Goal: Task Accomplishment & Management: Use online tool/utility

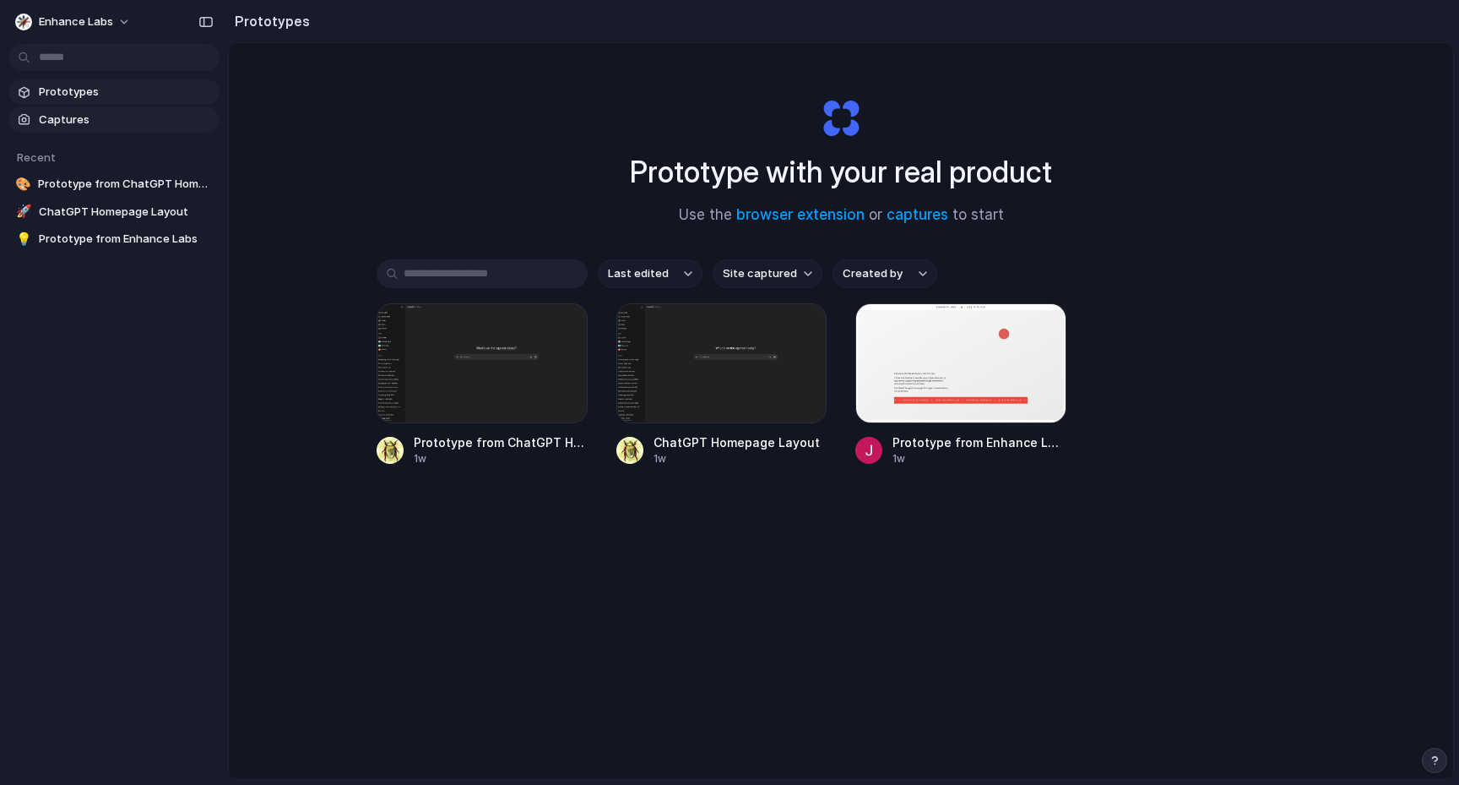
click at [117, 122] on span "Captures" at bounding box center [126, 119] width 174 height 17
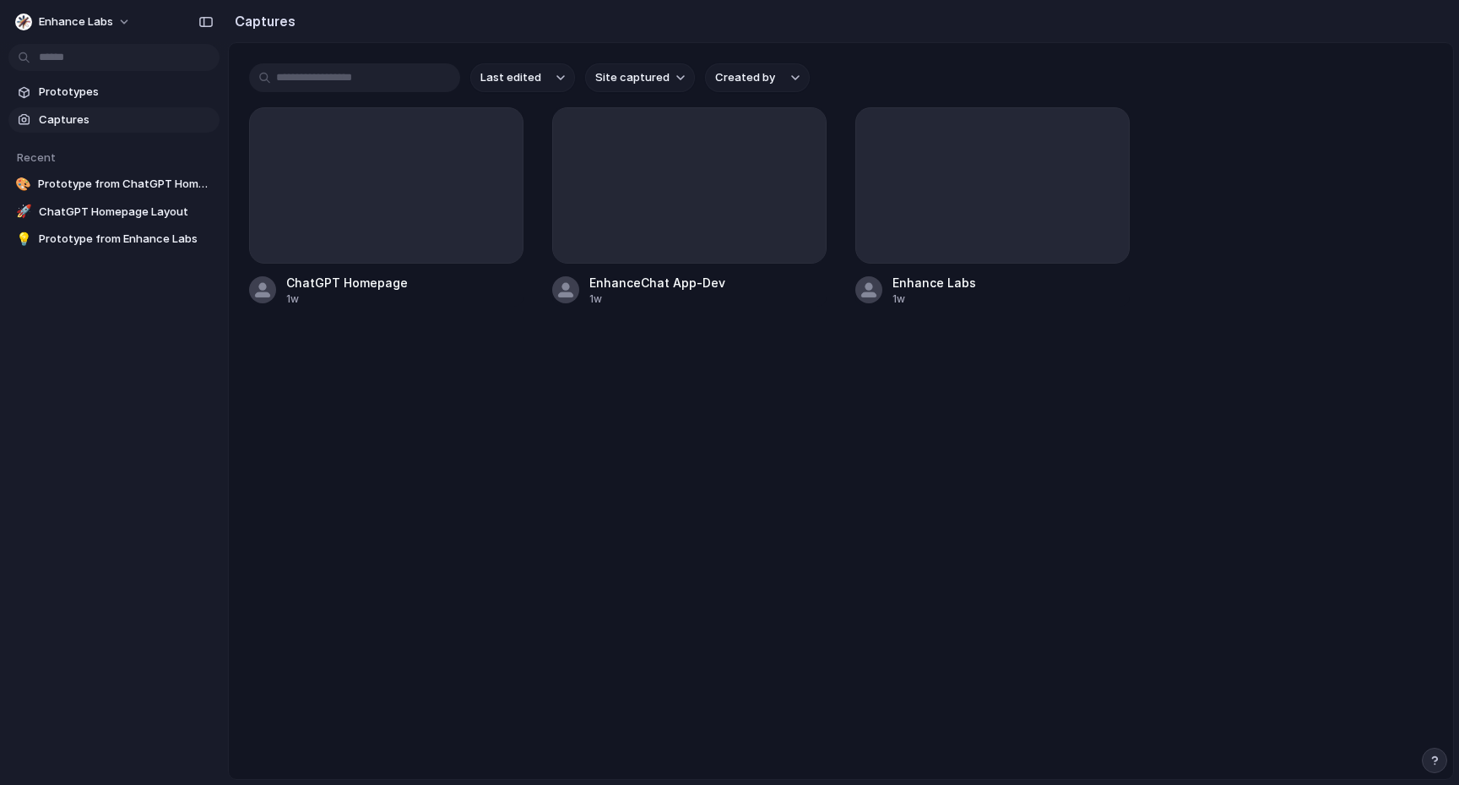
click at [107, 106] on section "Prototypes Captures" at bounding box center [114, 104] width 228 height 57
click at [93, 99] on span "Prototypes" at bounding box center [126, 92] width 174 height 17
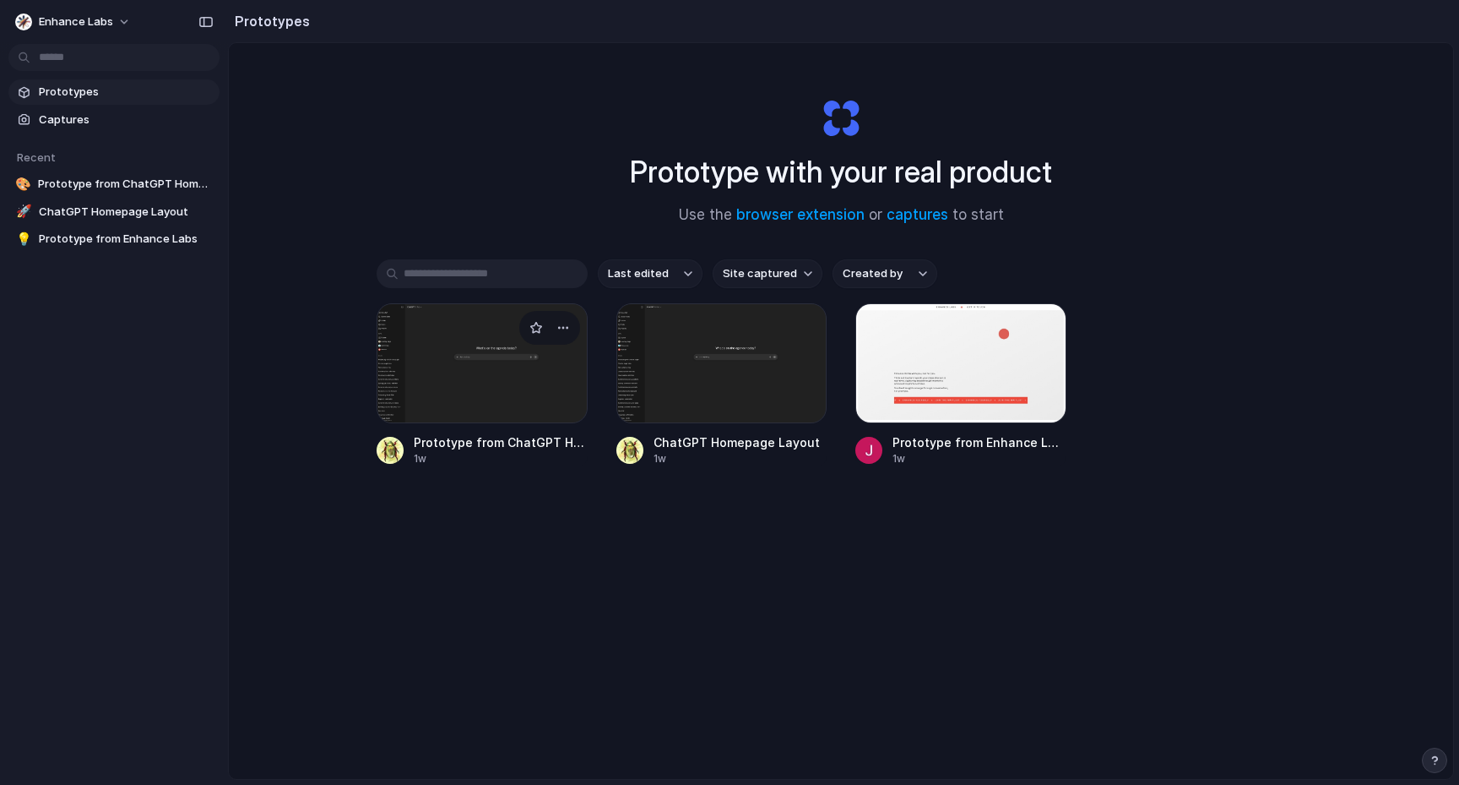
click at [420, 334] on div at bounding box center [482, 363] width 211 height 120
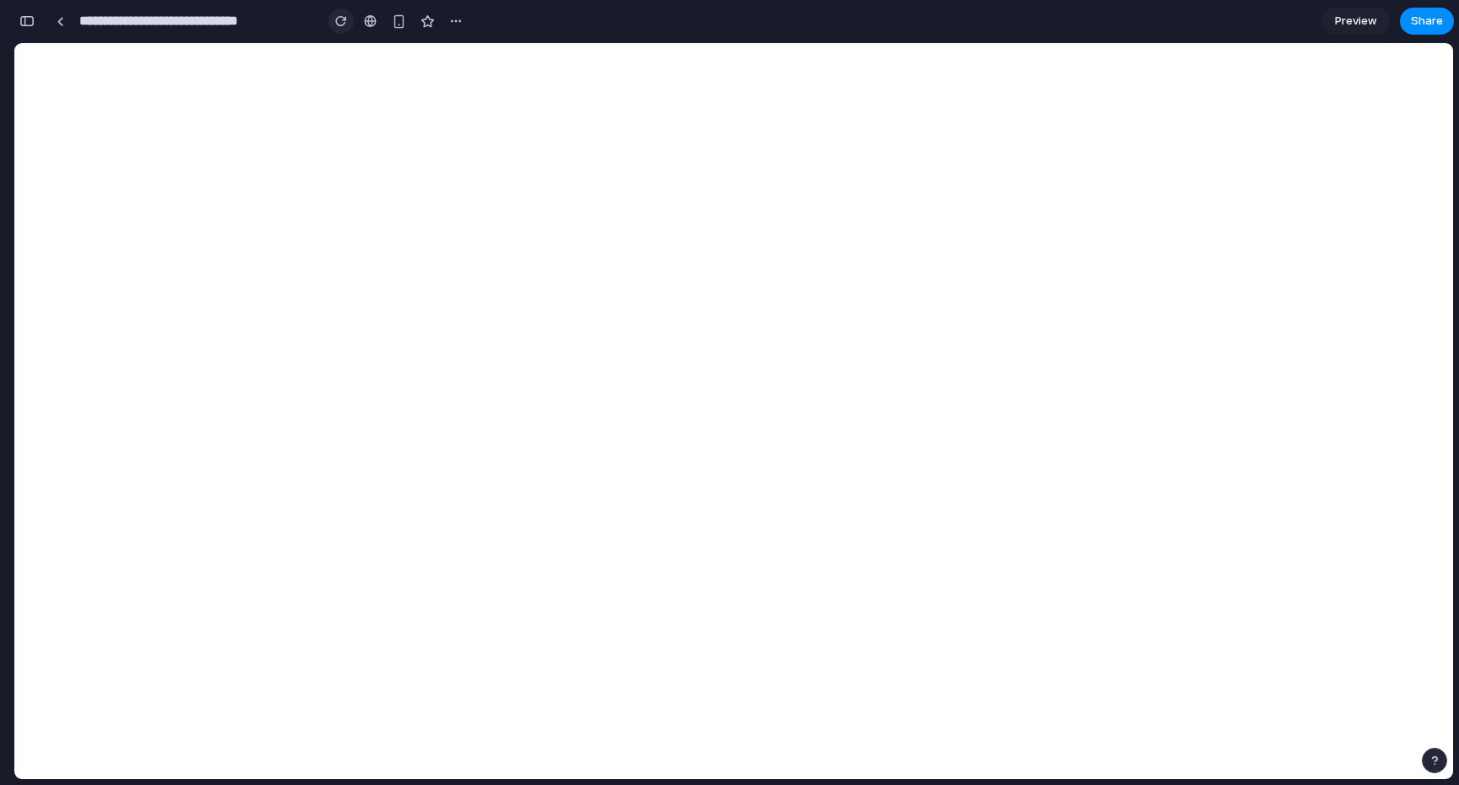
click at [342, 31] on button "button" at bounding box center [341, 20] width 25 height 25
click at [338, 26] on div "button" at bounding box center [341, 21] width 12 height 12
click at [563, 41] on section "**********" at bounding box center [734, 21] width 1441 height 42
click at [57, 21] on div at bounding box center [61, 21] width 8 height 9
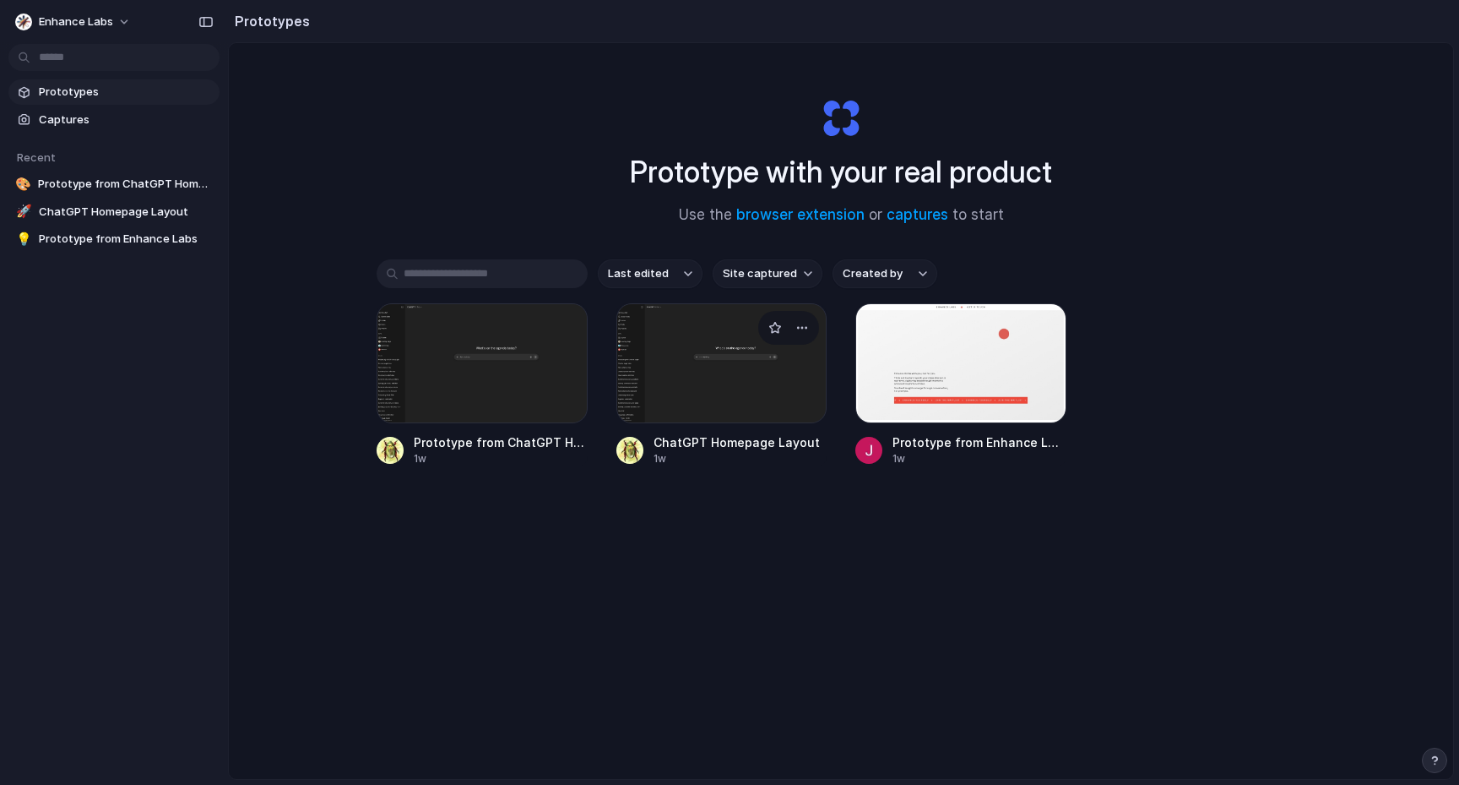
click at [693, 349] on div at bounding box center [722, 363] width 211 height 120
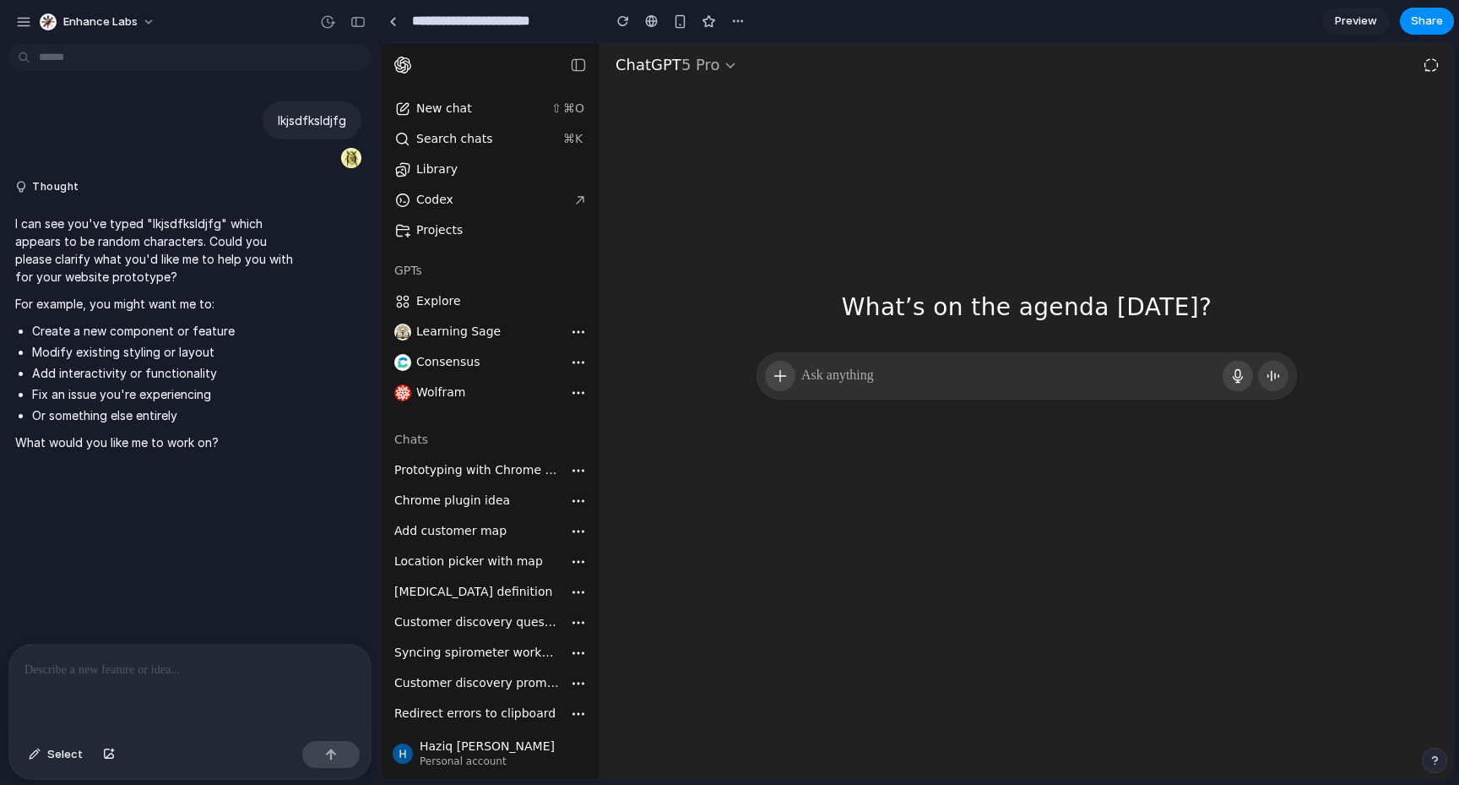
click at [172, 673] on p at bounding box center [189, 670] width 331 height 20
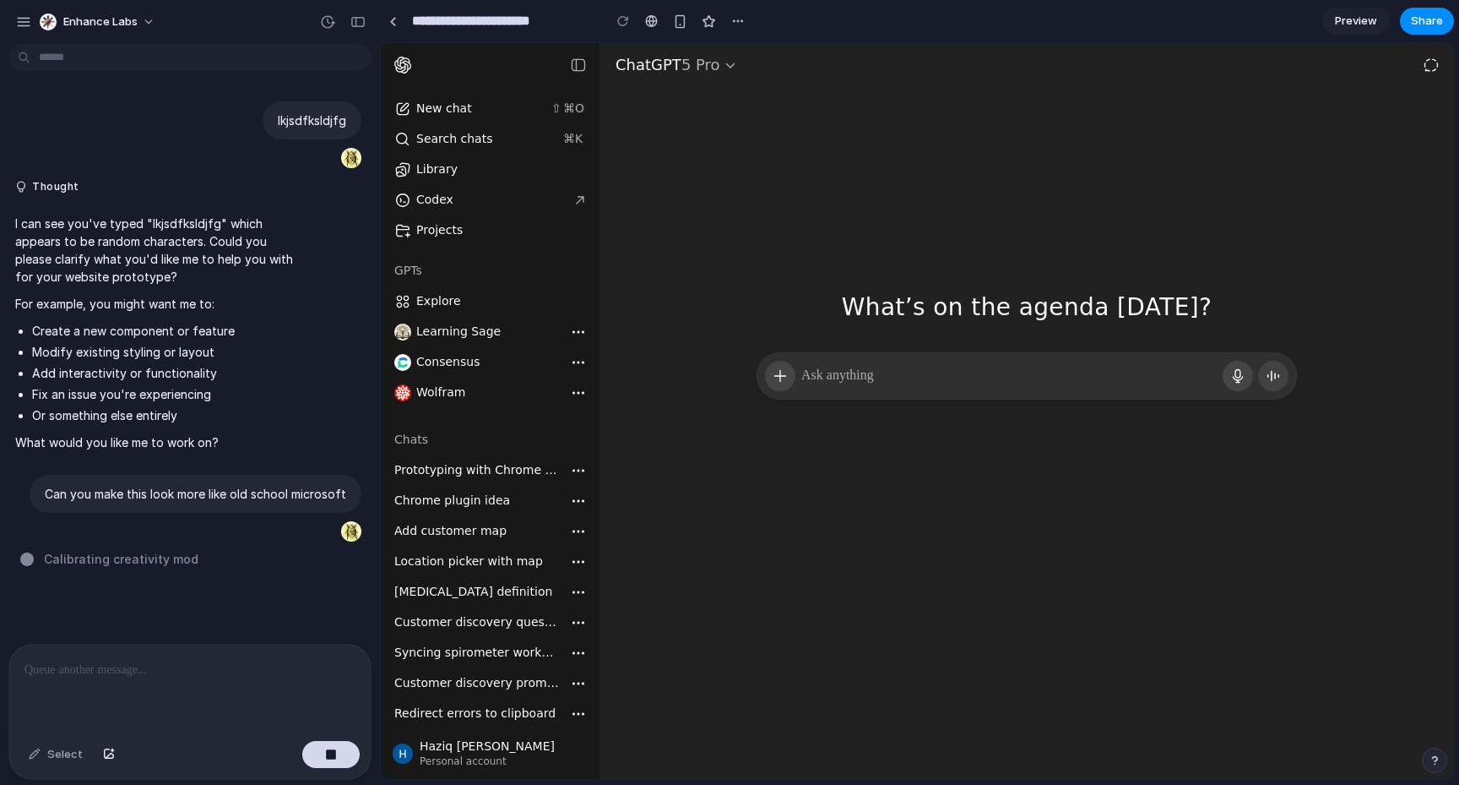
click at [981, 467] on div at bounding box center [1027, 444] width 541 height 91
click at [743, 31] on button "button" at bounding box center [737, 20] width 25 height 25
click at [742, 20] on div "Duplicate Delete" at bounding box center [729, 392] width 1459 height 785
click at [157, 563] on span "Initializing idea generators .." at bounding box center [128, 559] width 168 height 18
click at [756, 719] on div at bounding box center [1026, 558] width 853 height 413
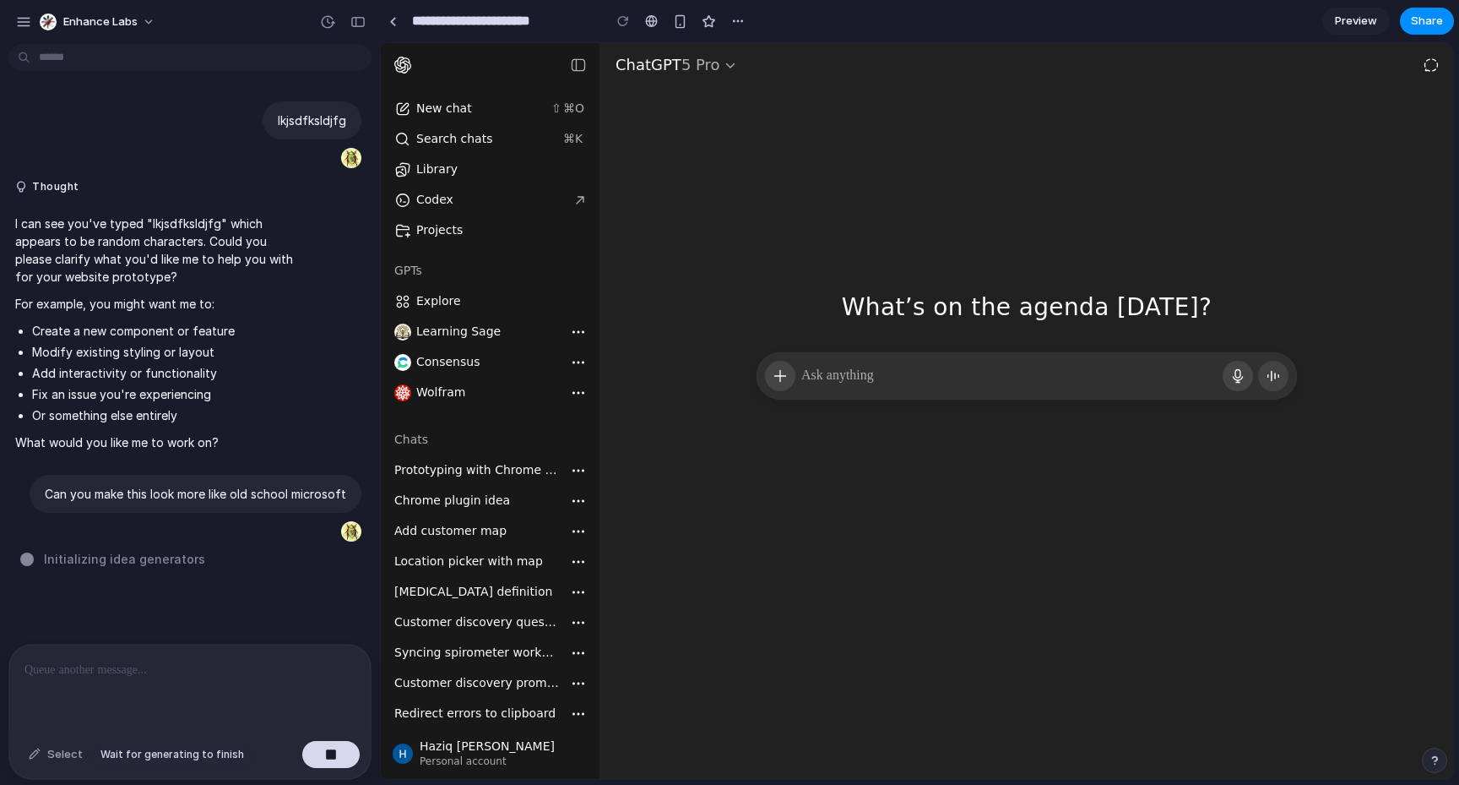
click at [57, 761] on div "Select" at bounding box center [55, 754] width 71 height 27
click at [1089, 168] on div "What’s on the agenda [DATE]? What’s on the agenda [DATE]?" at bounding box center [1026, 197] width 853 height 309
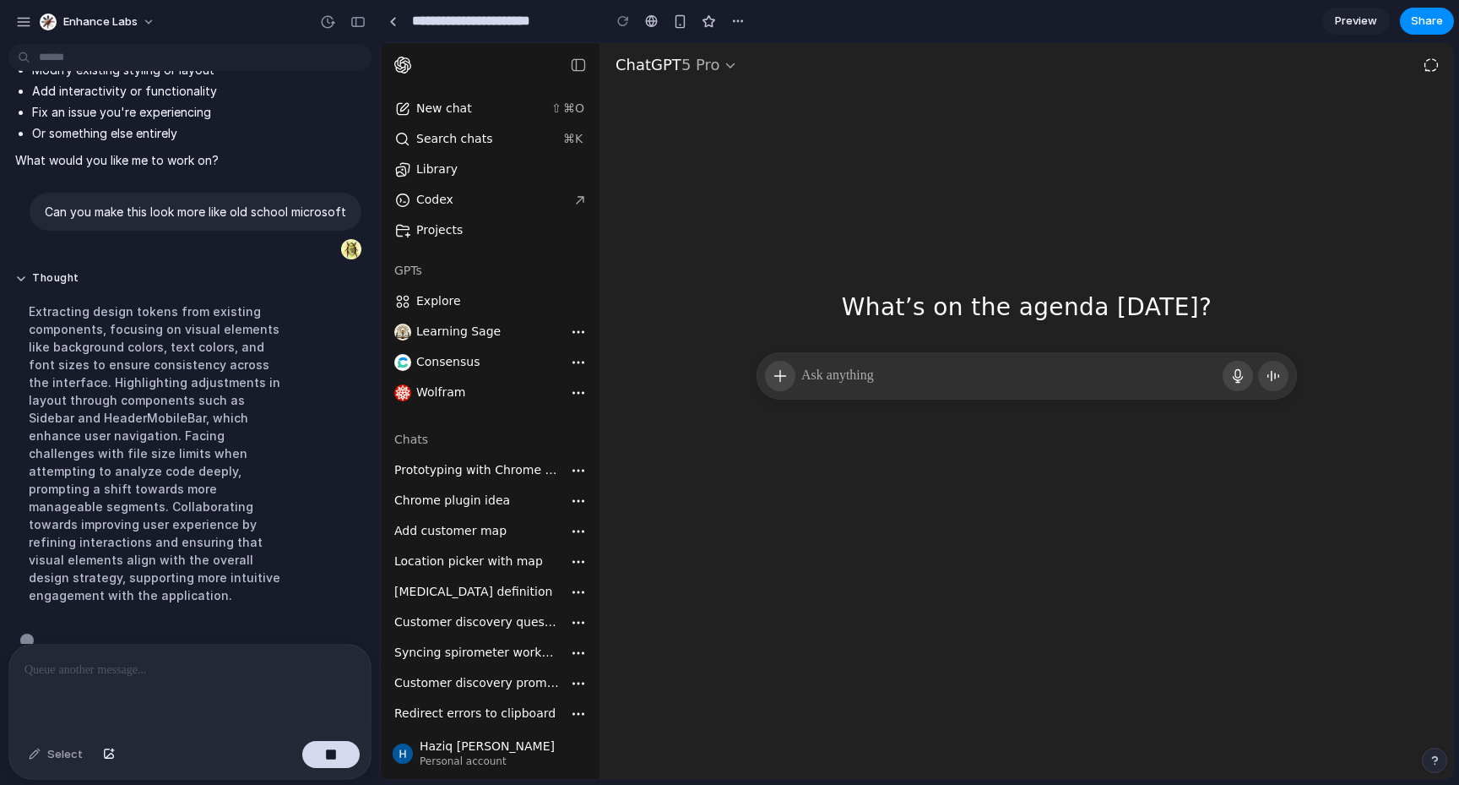
scroll to position [291, 0]
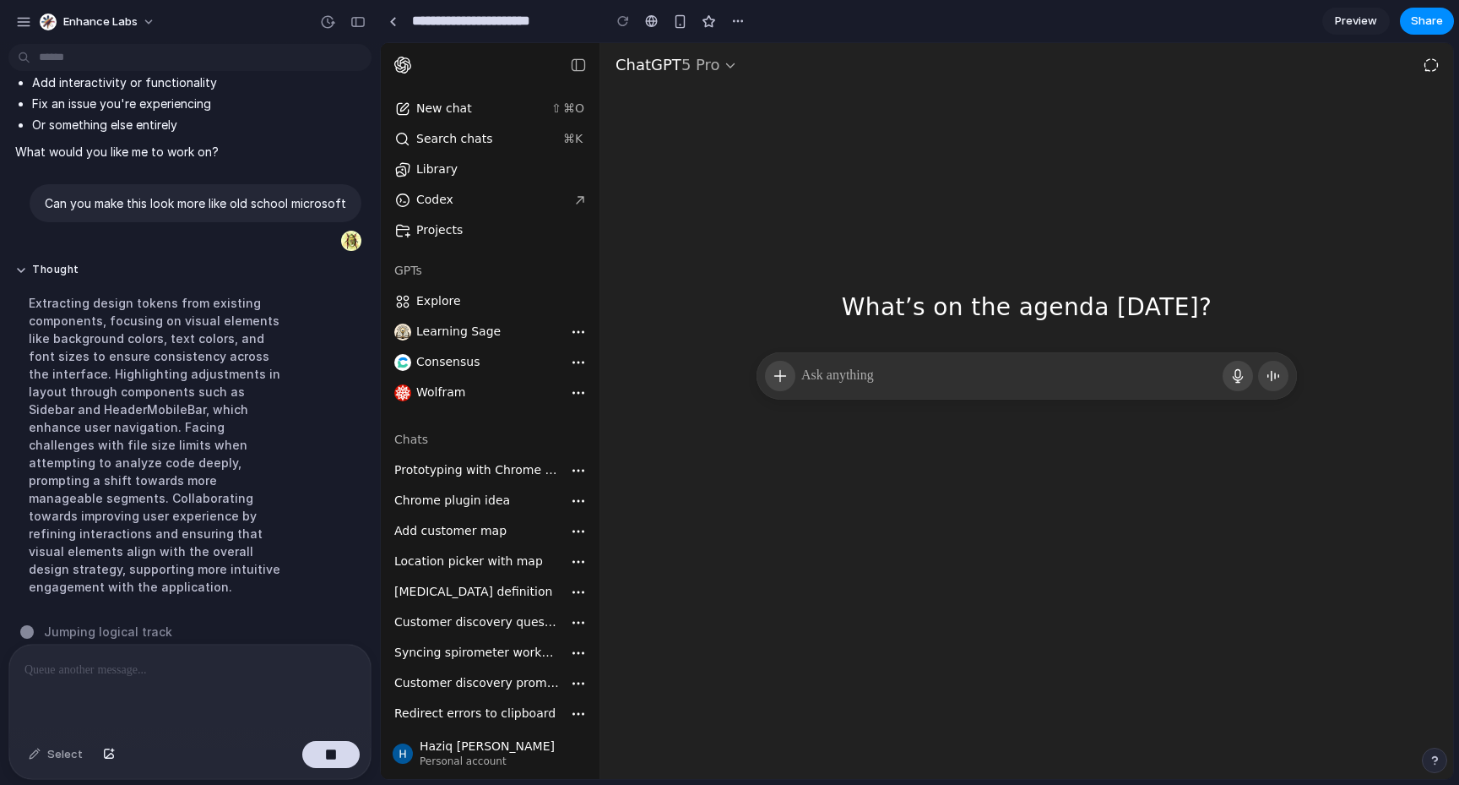
click at [238, 343] on div "Extracting design tokens from existing components, focusing on visual elements …" at bounding box center [156, 445] width 282 height 322
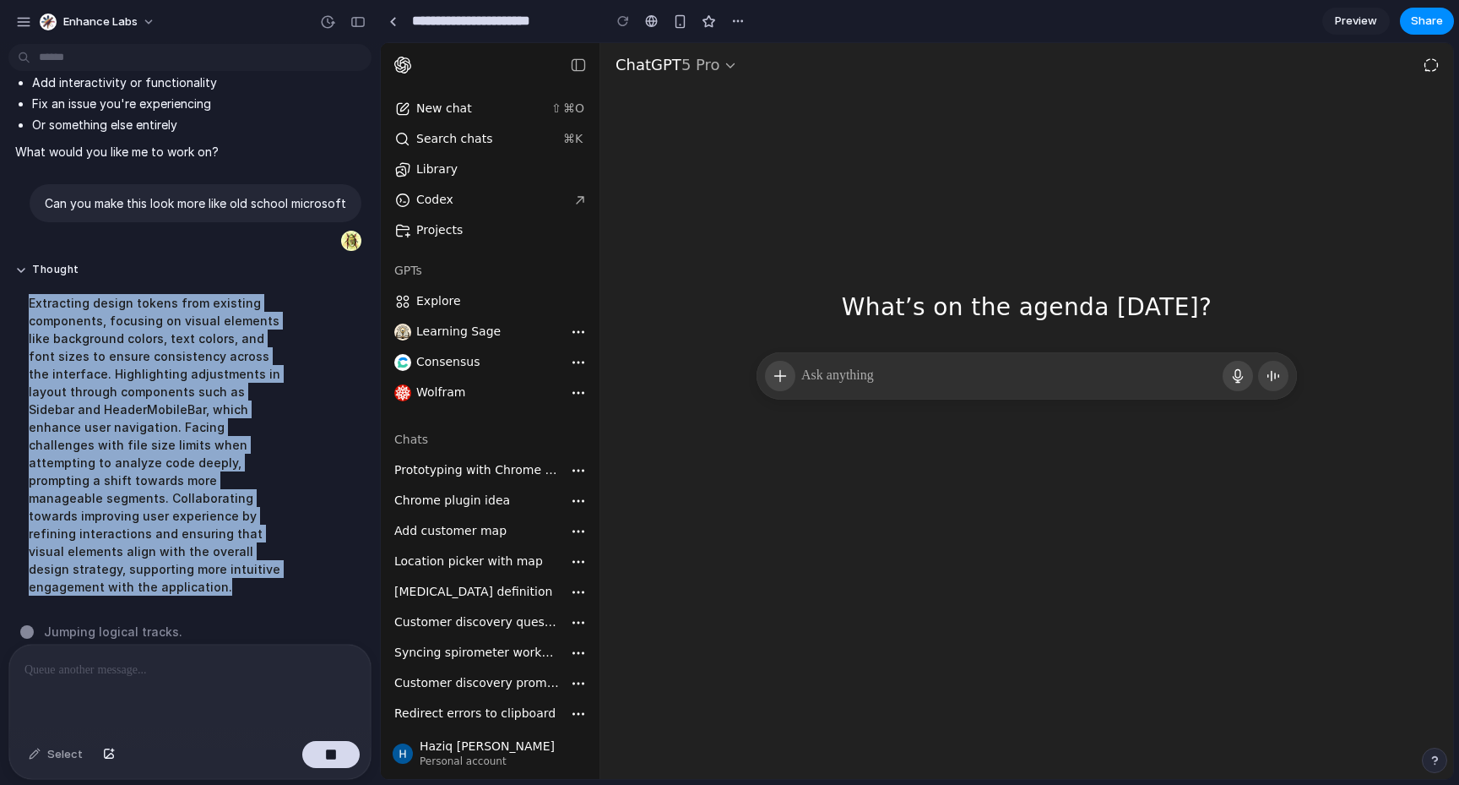
click at [238, 343] on div "Extracting design tokens from existing components, focusing on visual elements …" at bounding box center [156, 445] width 282 height 322
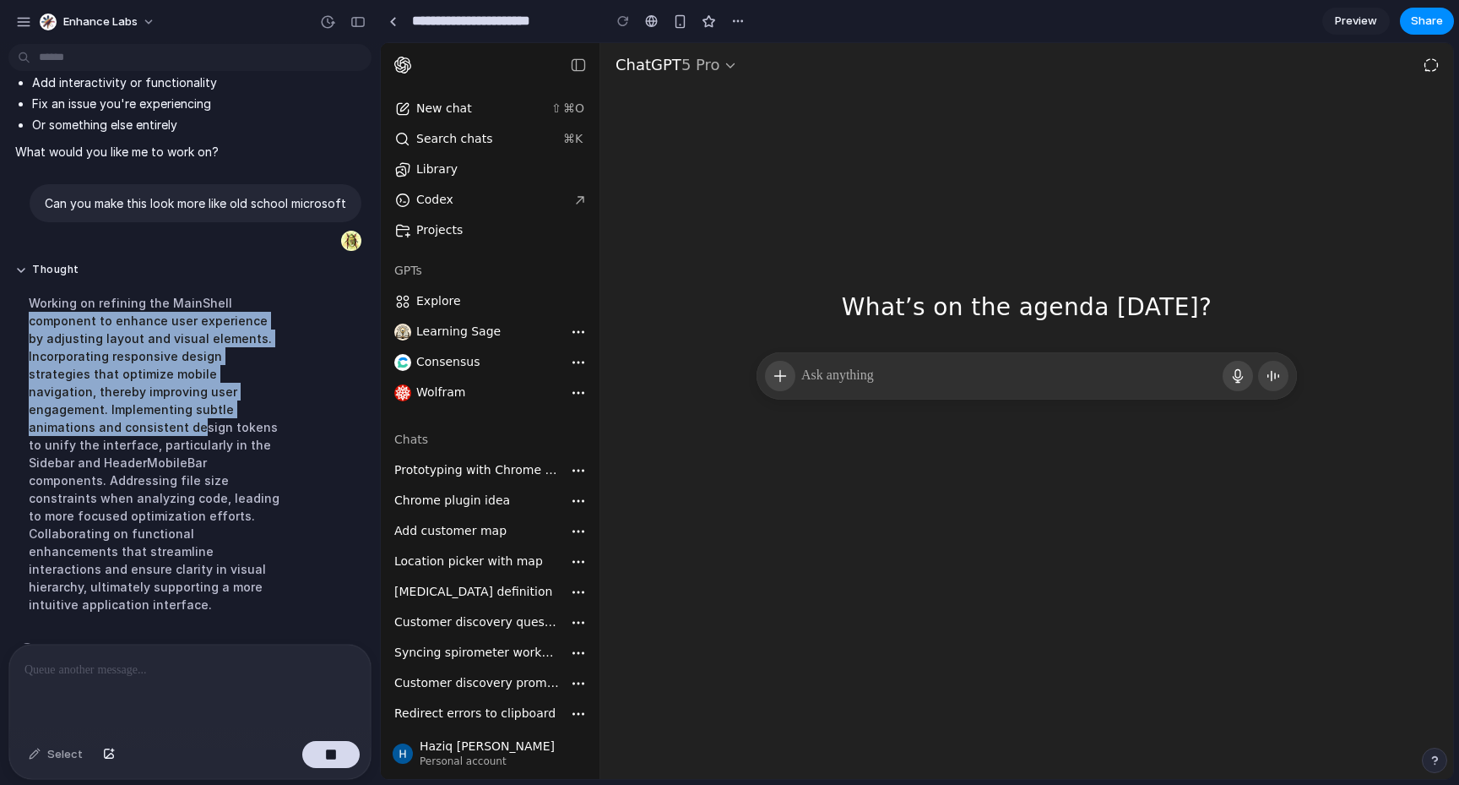
drag, startPoint x: 245, startPoint y: 297, endPoint x: 229, endPoint y: 421, distance: 125.2
click at [229, 421] on div "Working on refining the MainShell component to enhance user experience by adjus…" at bounding box center [156, 454] width 282 height 340
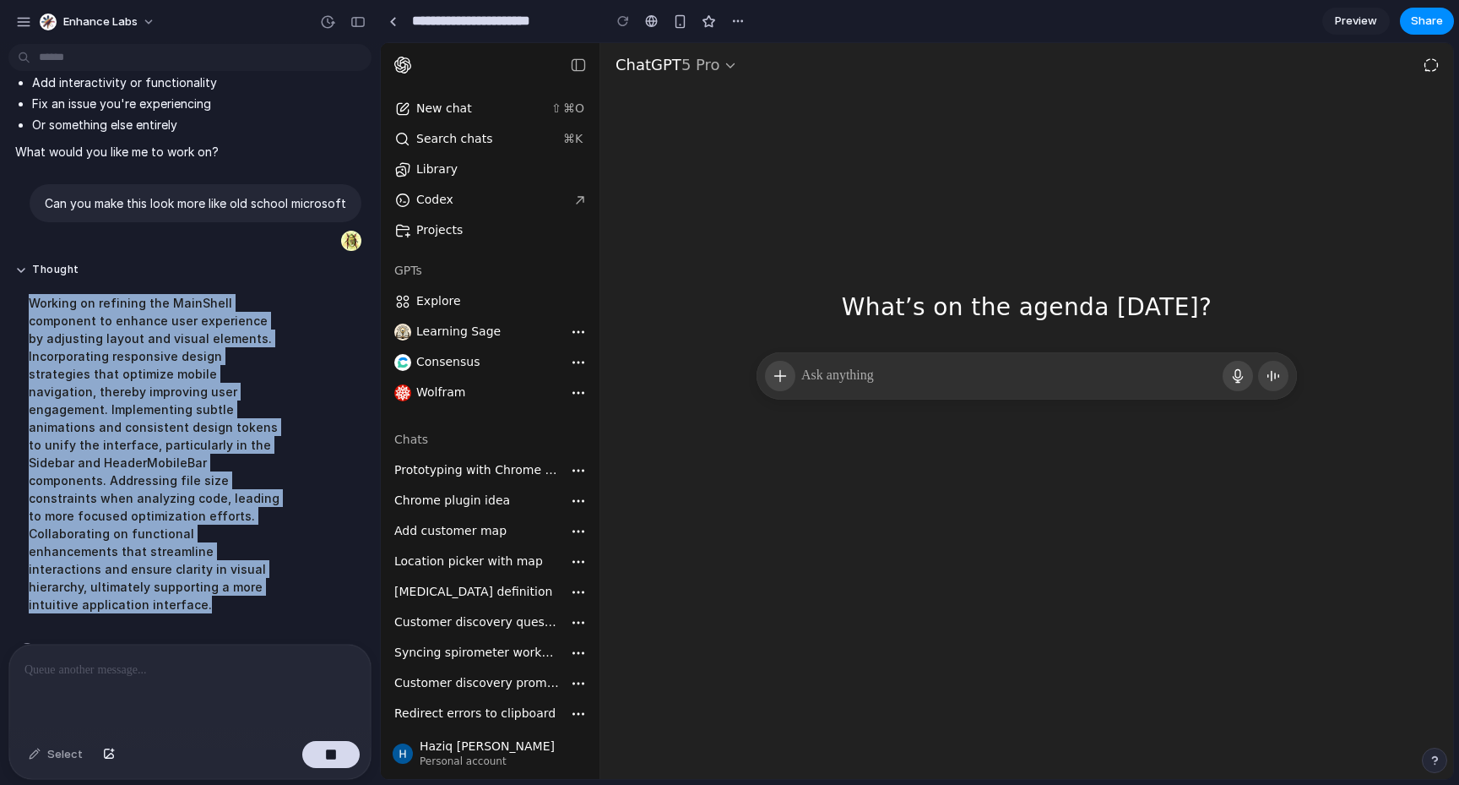
drag, startPoint x: 298, startPoint y: 578, endPoint x: 319, endPoint y: 291, distance: 287.1
click at [319, 291] on div "Thought Working on refining the MainShell component to enhance user experience …" at bounding box center [184, 443] width 353 height 381
drag, startPoint x: 319, startPoint y: 291, endPoint x: 311, endPoint y: 591, distance: 299.9
click at [311, 591] on div "Thought Working on refining the MainShell component to enhance user experience …" at bounding box center [184, 443] width 353 height 381
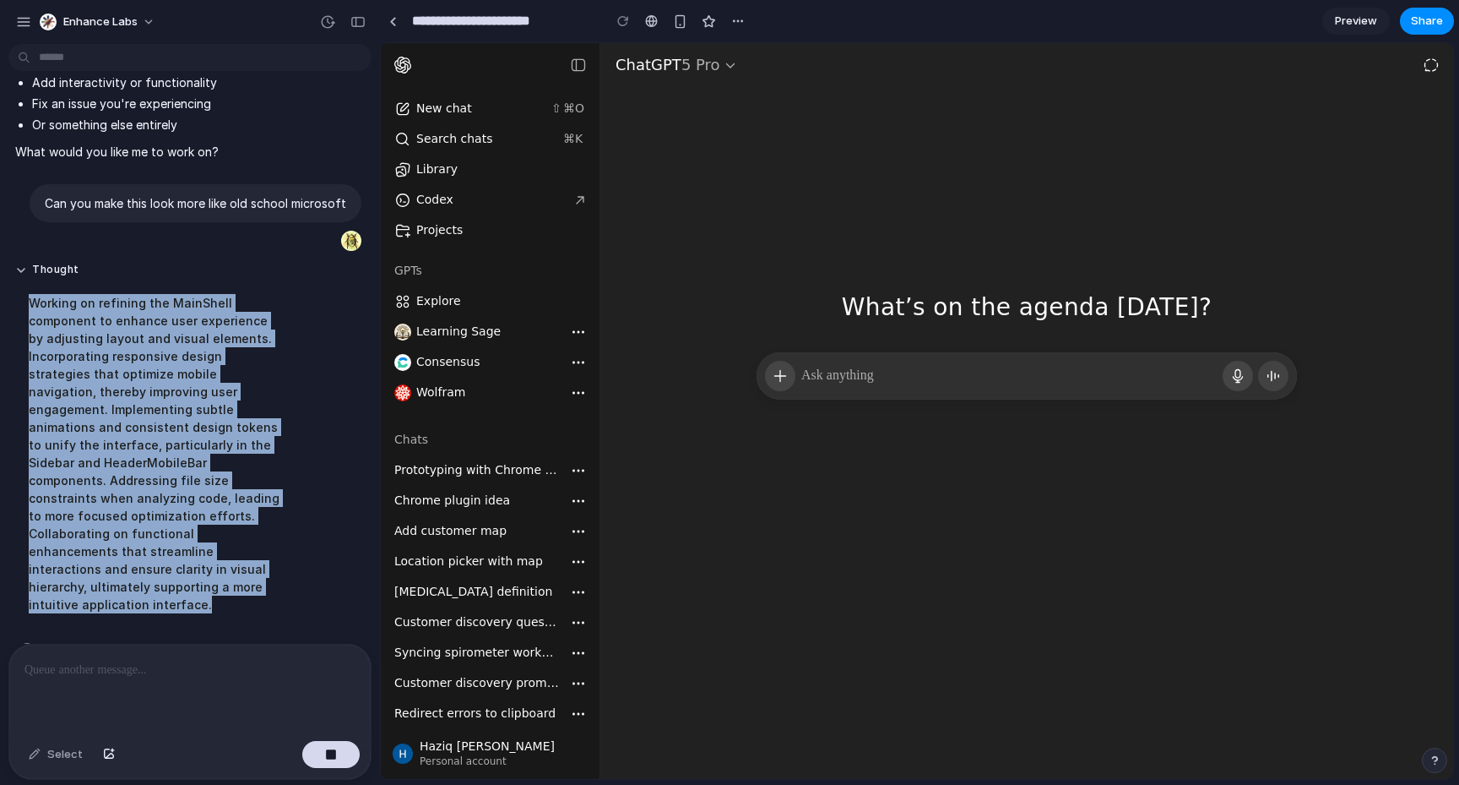
click at [311, 591] on div "Thought Working on refining the MainShell component to enhance user experience …" at bounding box center [184, 443] width 353 height 381
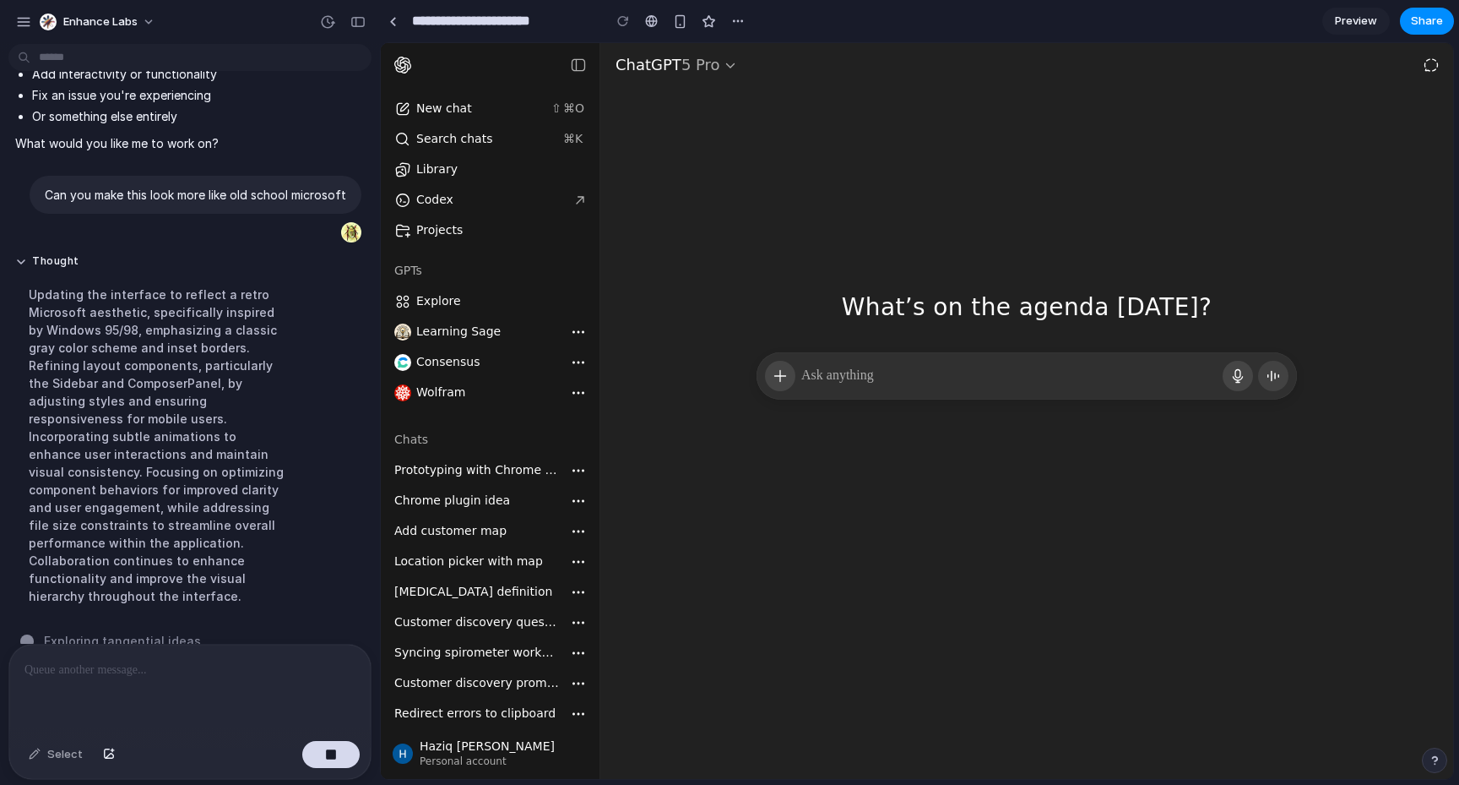
scroll to position [308, 0]
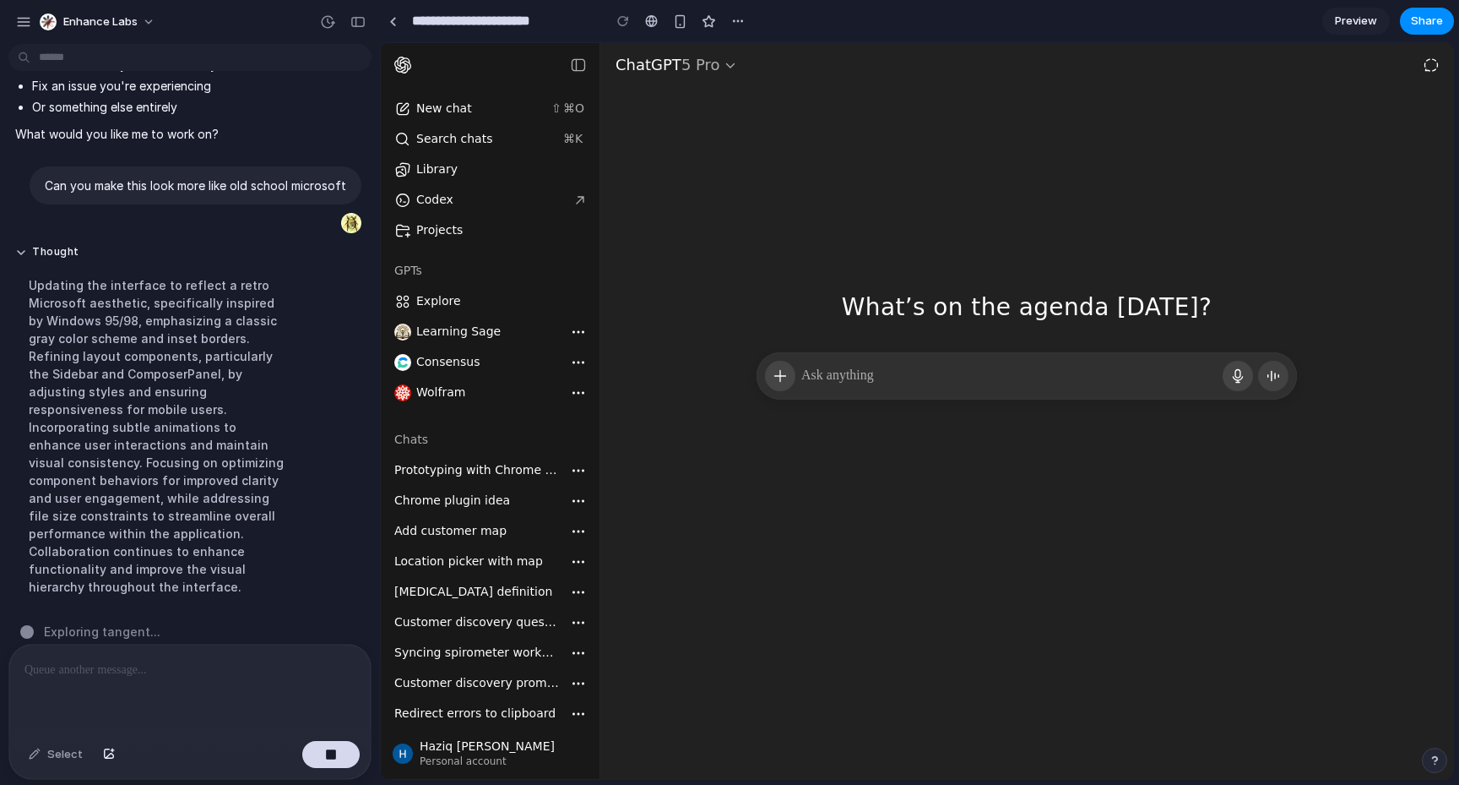
click at [304, 479] on div "Thought Updating the interface to reflect a retro Microsoft aesthetic, specific…" at bounding box center [184, 425] width 353 height 381
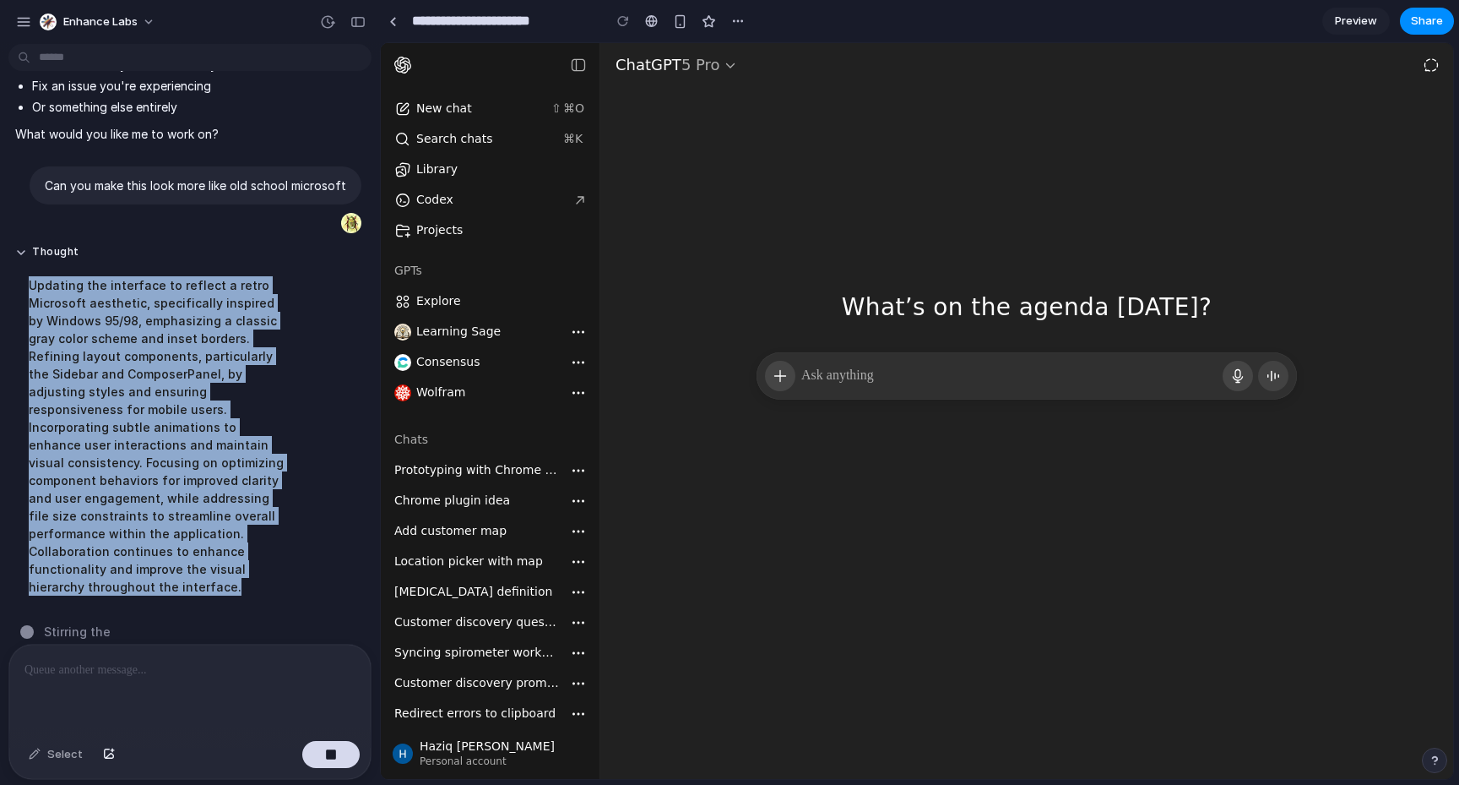
click at [306, 479] on div "Thought Updating the interface to reflect a retro Microsoft aesthetic, specific…" at bounding box center [184, 425] width 353 height 381
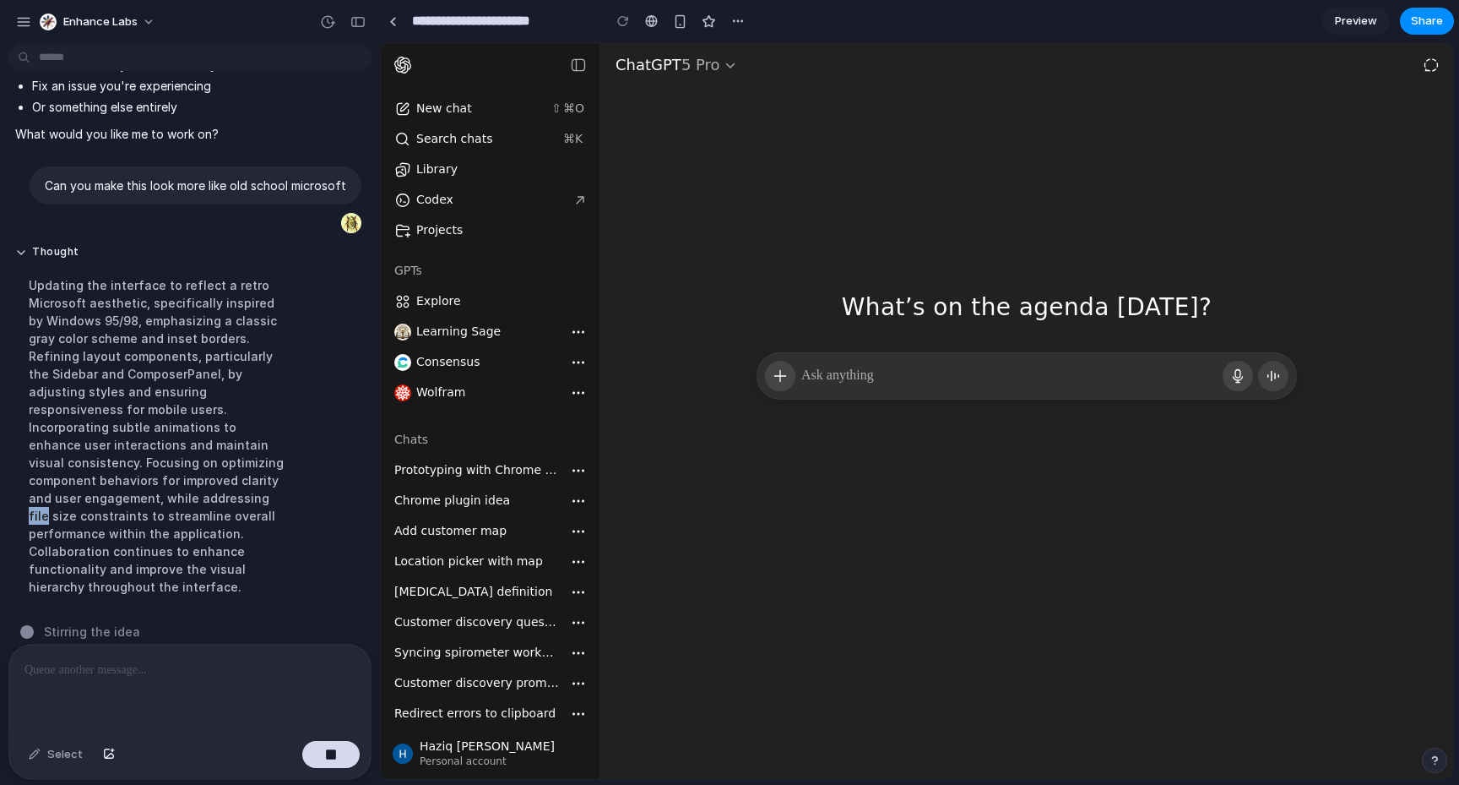
click at [306, 479] on div "Thought Updating the interface to reflect a retro Microsoft aesthetic, specific…" at bounding box center [184, 425] width 353 height 381
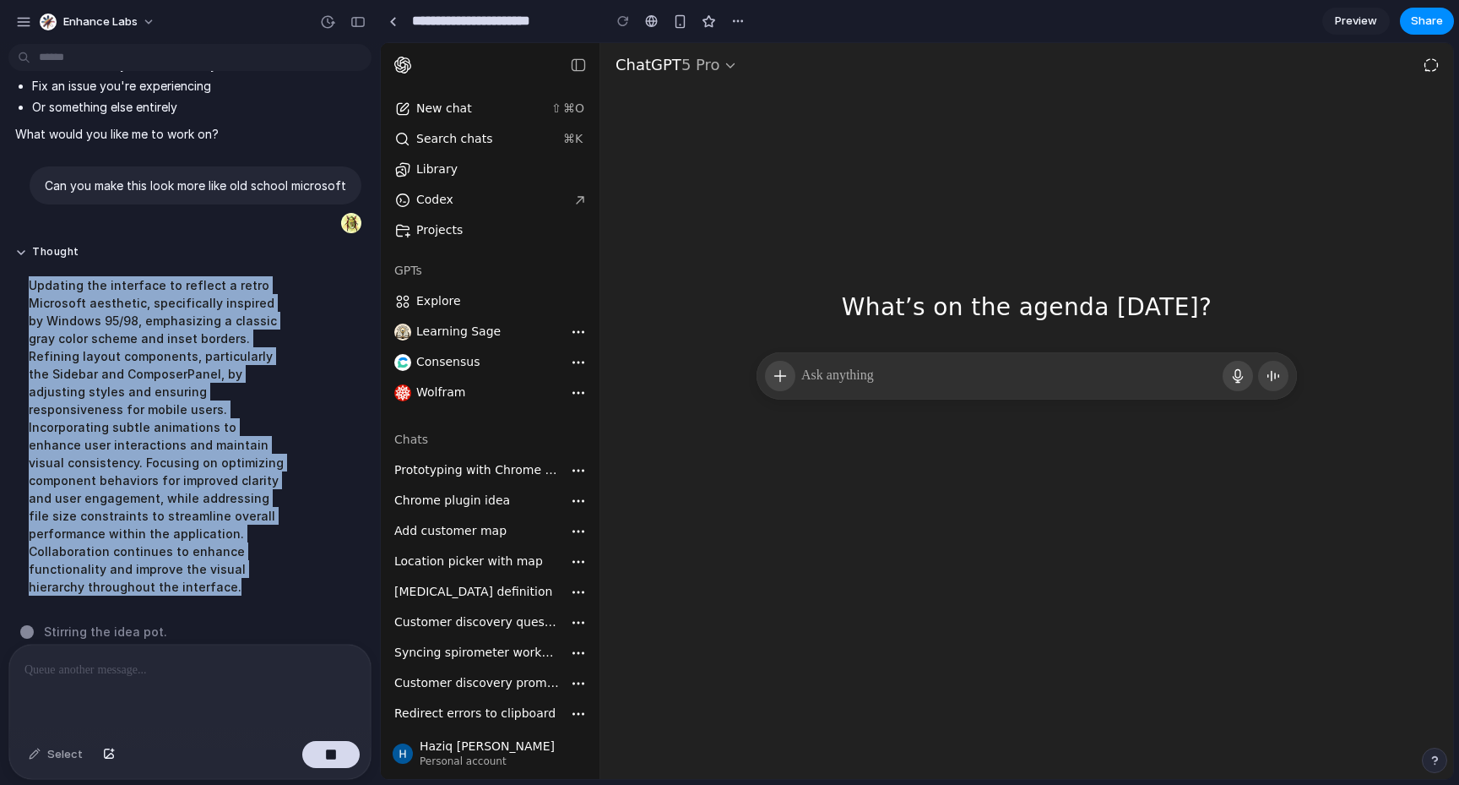
click at [302, 423] on div "Thought Updating the interface to reflect a retro Microsoft aesthetic, specific…" at bounding box center [156, 425] width 296 height 381
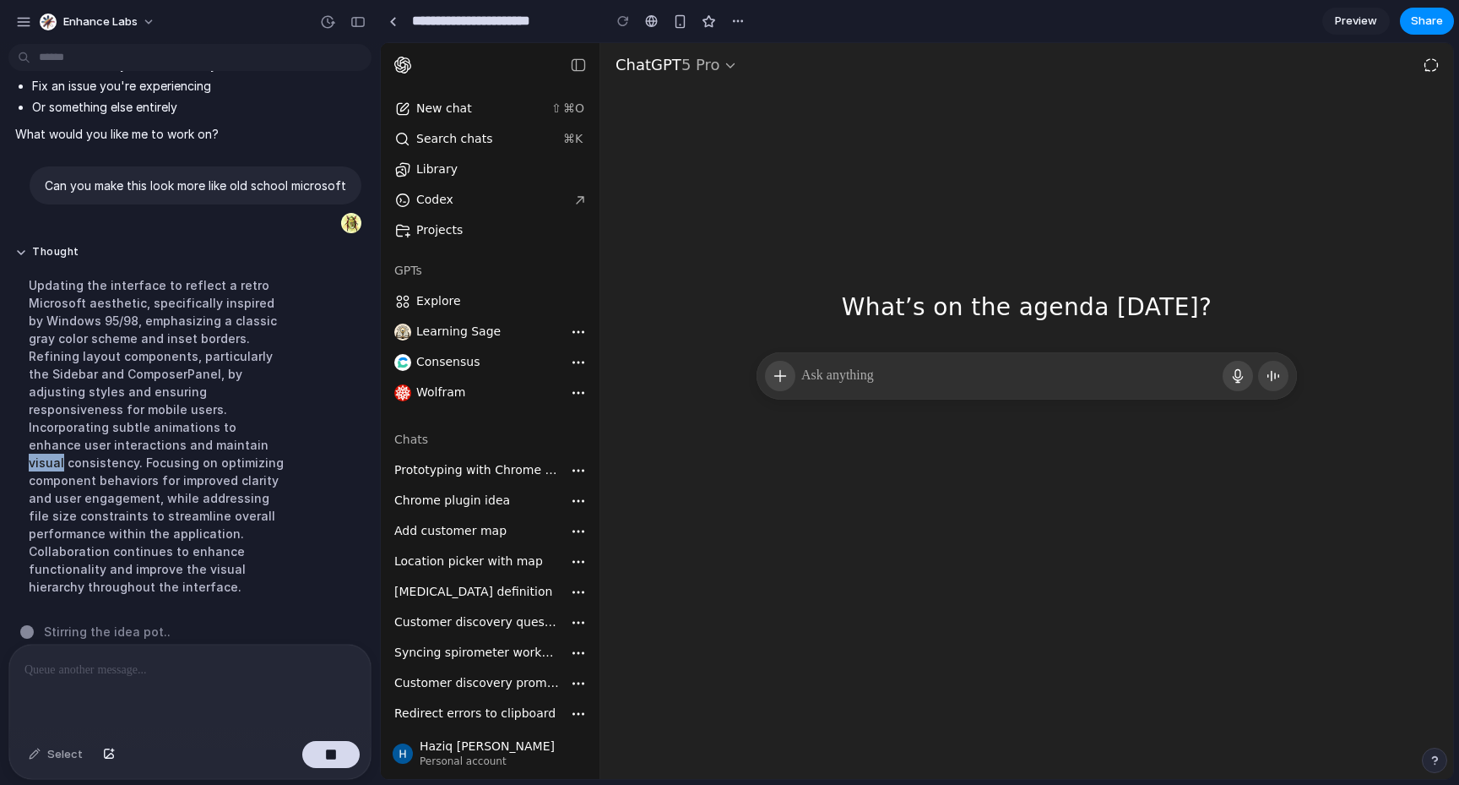
click at [302, 423] on div "Thought Updating the interface to reflect a retro Microsoft aesthetic, specific…" at bounding box center [156, 425] width 296 height 381
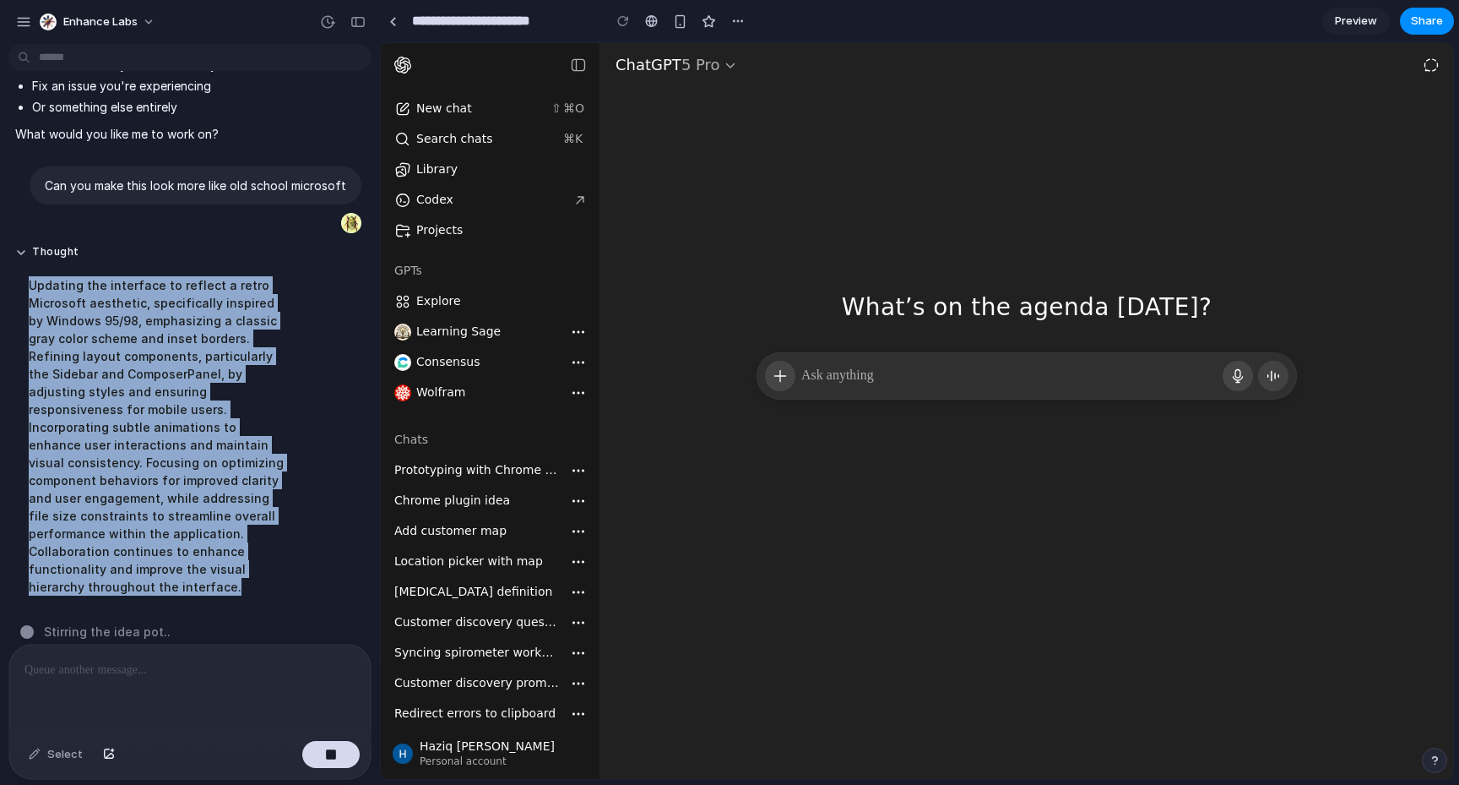
click at [302, 423] on div "Thought Updating the interface to reflect a retro Microsoft aesthetic, specific…" at bounding box center [156, 425] width 296 height 381
click at [301, 396] on div "Thought Updating the interface to reflect a retro Microsoft aesthetic, specific…" at bounding box center [156, 425] width 296 height 381
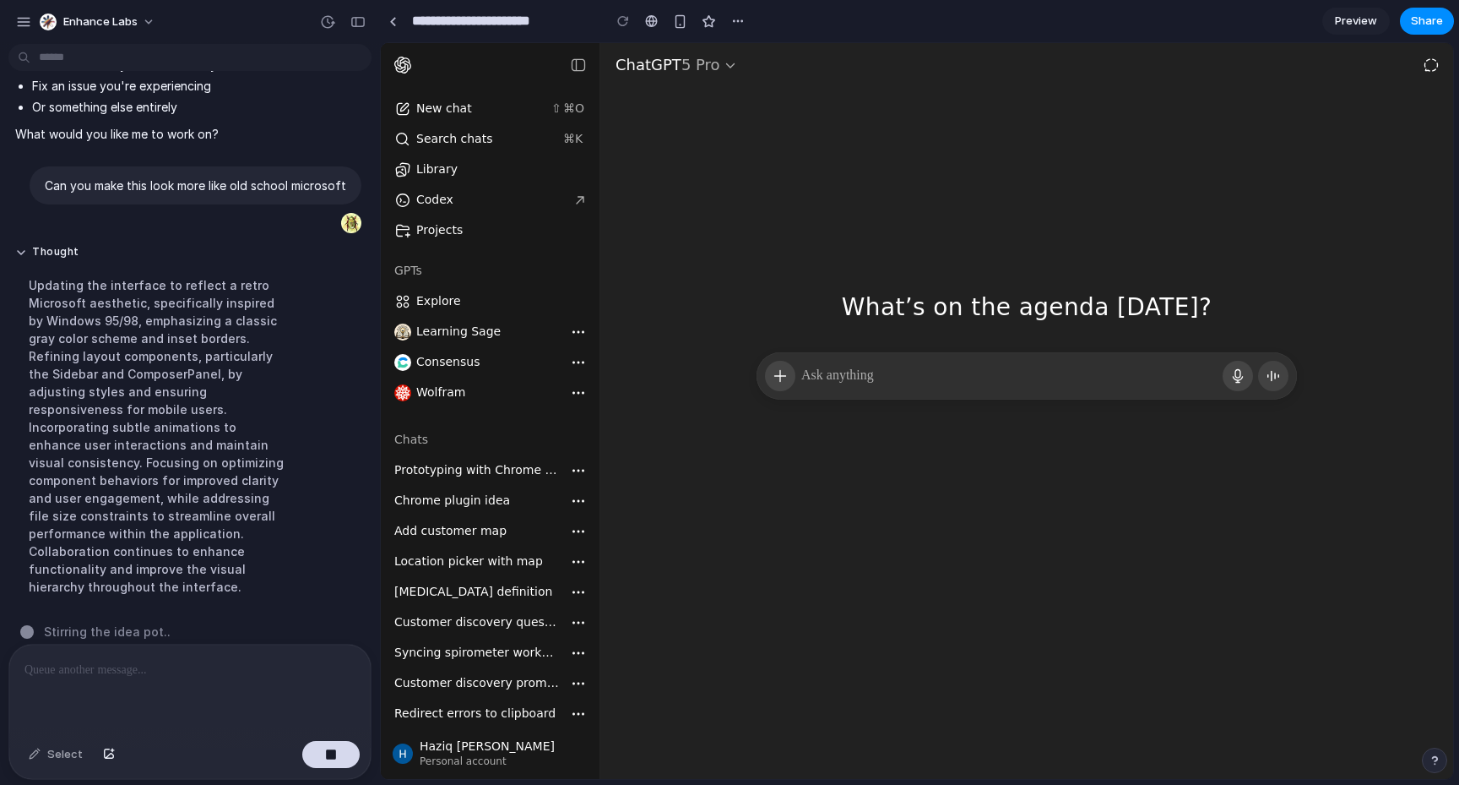
click at [301, 396] on div "Thought Updating the interface to reflect a retro Microsoft aesthetic, specific…" at bounding box center [156, 425] width 296 height 381
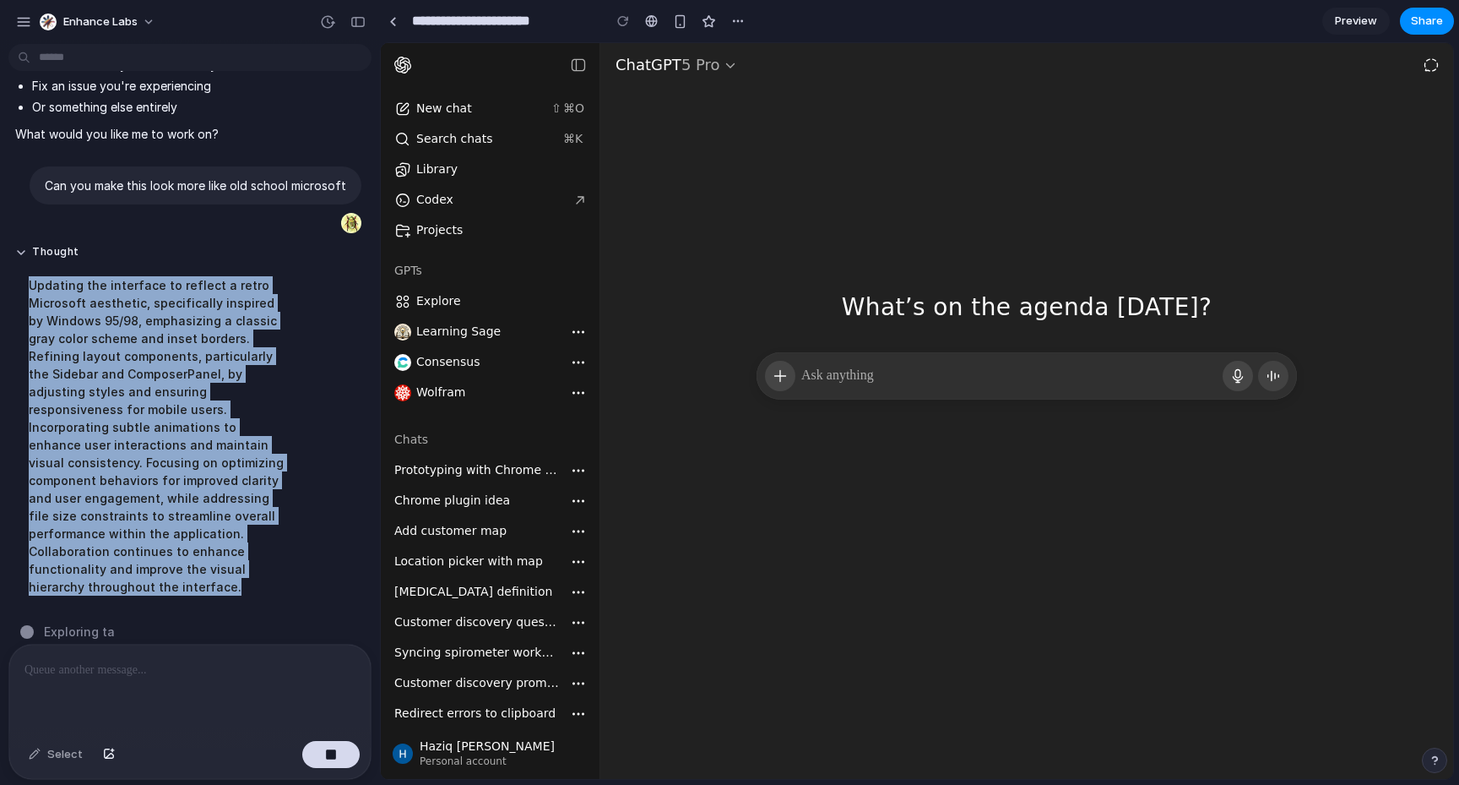
click at [292, 330] on div "Updating the interface to reflect a retro Microsoft aesthetic, specifically ins…" at bounding box center [156, 436] width 282 height 340
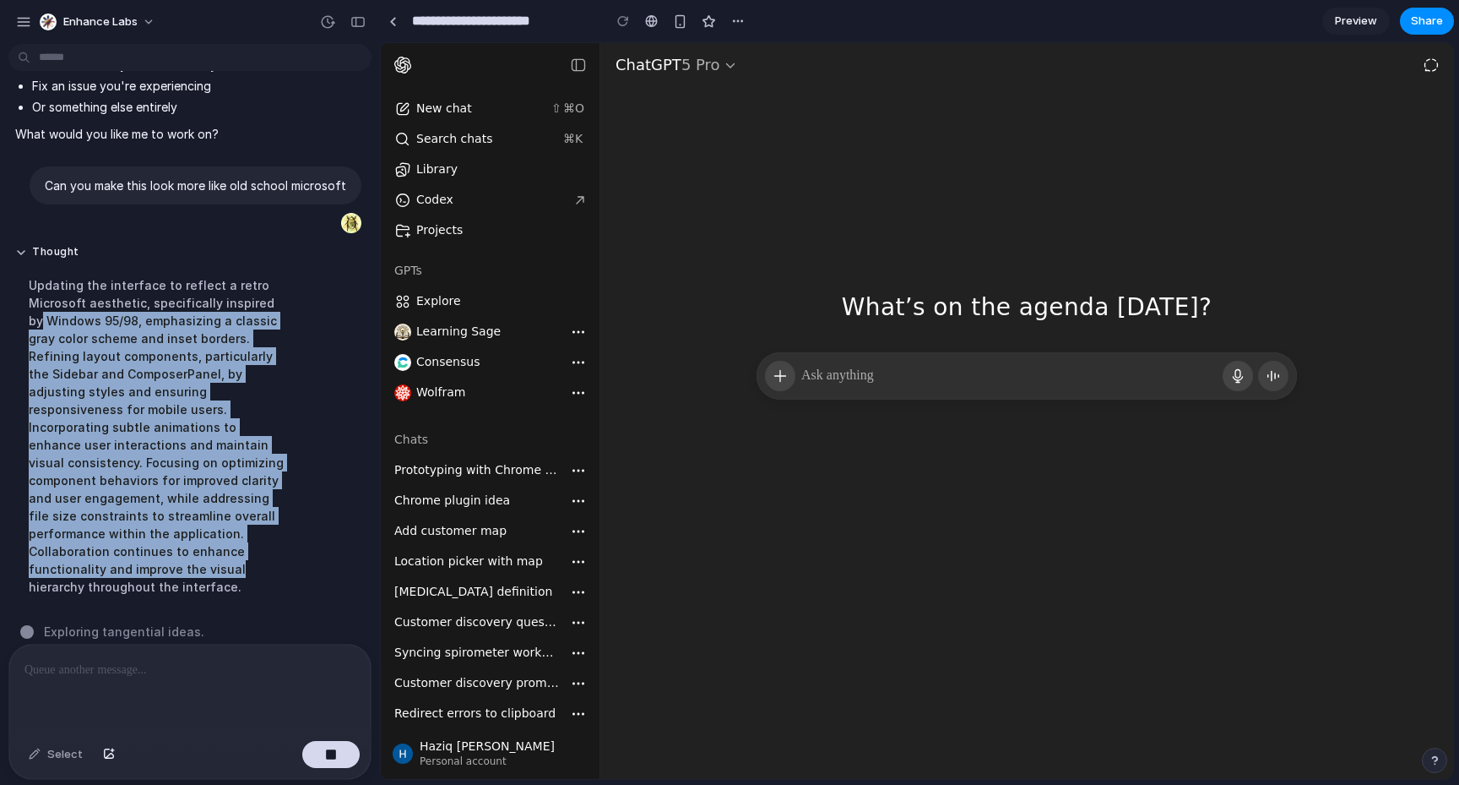
drag, startPoint x: 285, startPoint y: 302, endPoint x: 328, endPoint y: 551, distance: 252.7
click at [328, 551] on div "Thought Updating the interface to reflect a retro Microsoft aesthetic, specific…" at bounding box center [184, 425] width 353 height 381
drag, startPoint x: 328, startPoint y: 551, endPoint x: 24, endPoint y: 303, distance: 392.0
click at [24, 303] on div "Thought Updating the interface to reflect a retro Microsoft aesthetic, specific…" at bounding box center [184, 425] width 353 height 381
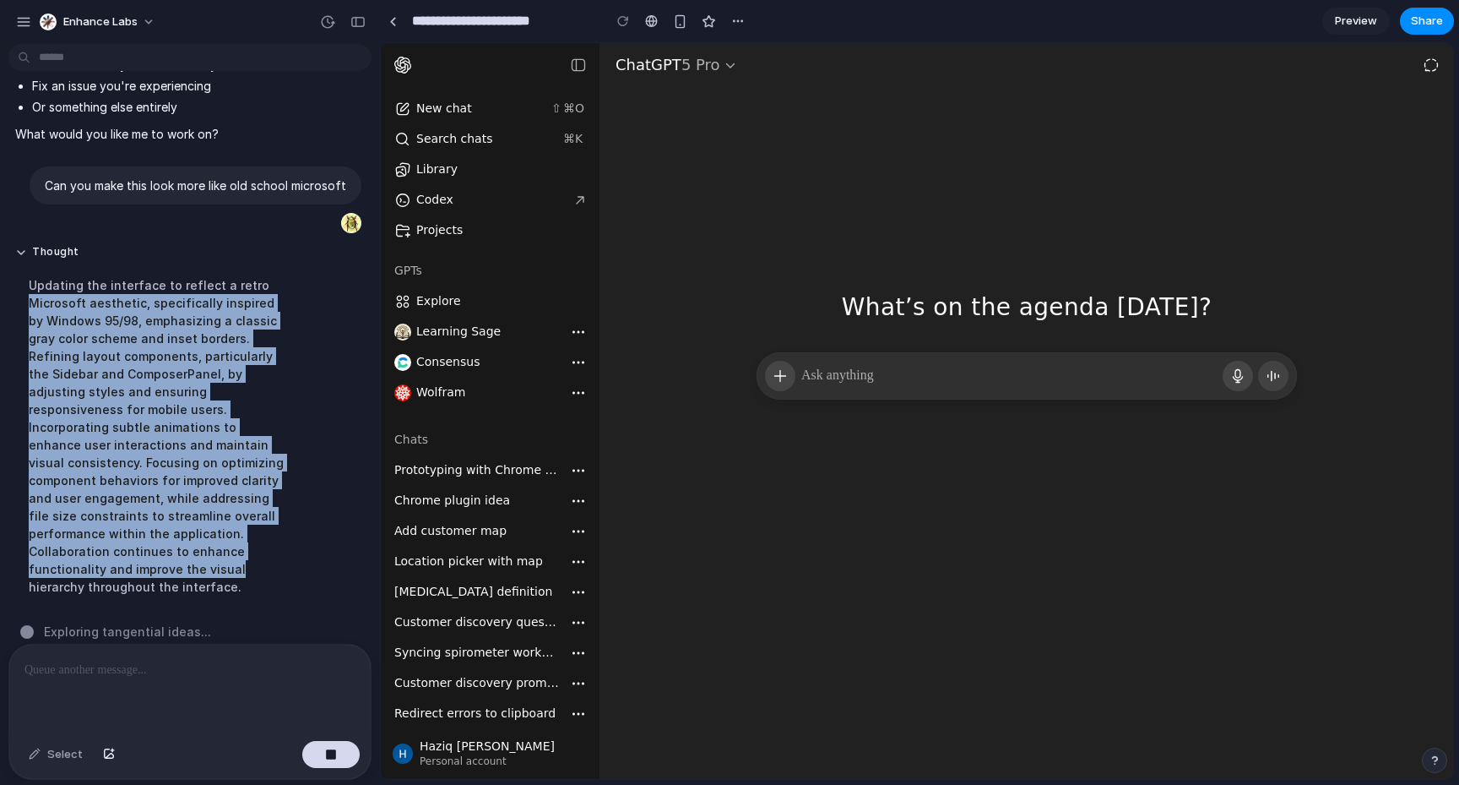
click at [24, 303] on div "Updating the interface to reflect a retro Microsoft aesthetic, specifically ins…" at bounding box center [156, 436] width 282 height 340
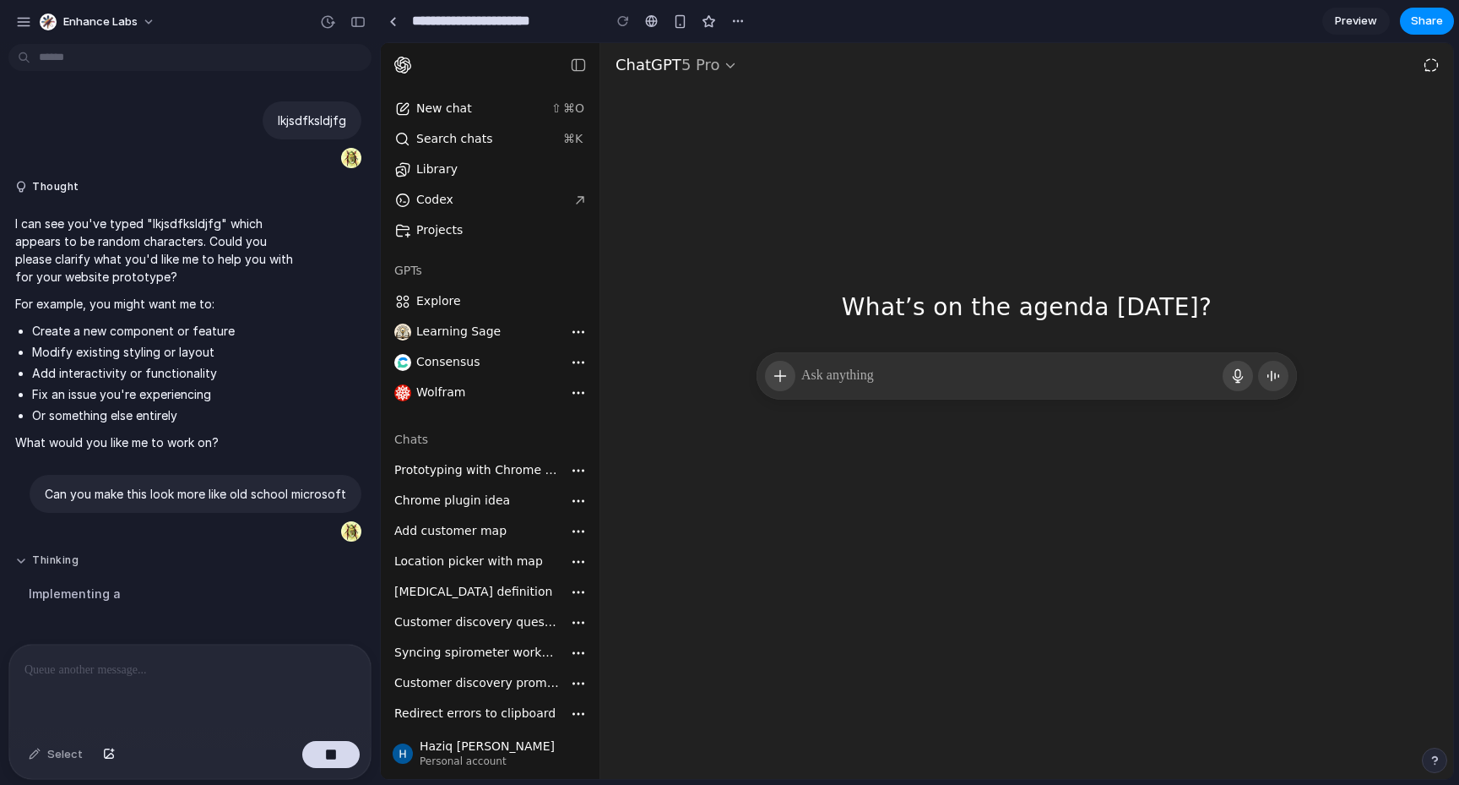
scroll to position [0, 0]
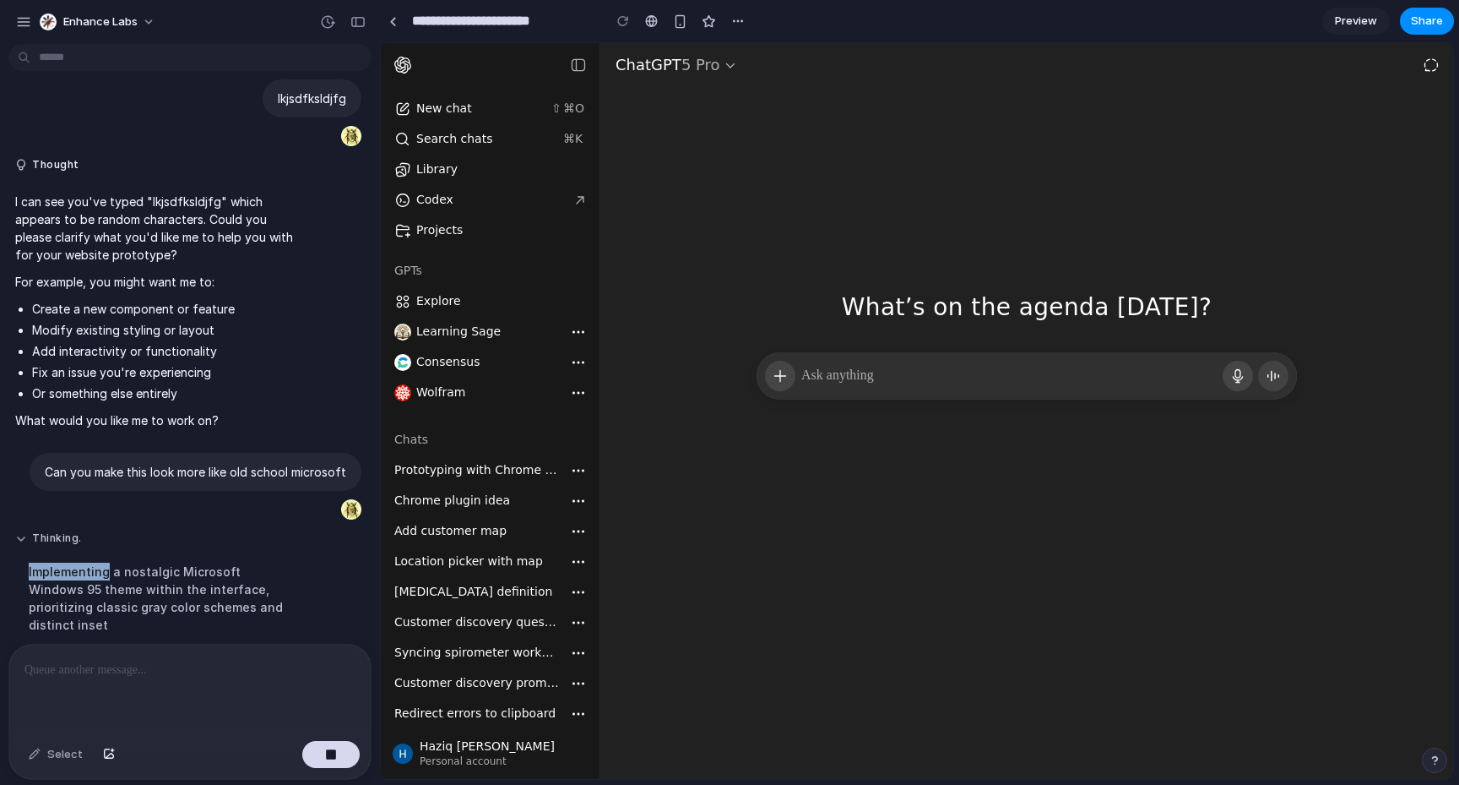
drag, startPoint x: 24, startPoint y: 303, endPoint x: 284, endPoint y: 546, distance: 355.6
click at [284, 546] on div "Thinking . Implementing a nostalgic Microsoft Windows 95 theme within the inter…" at bounding box center [156, 587] width 282 height 112
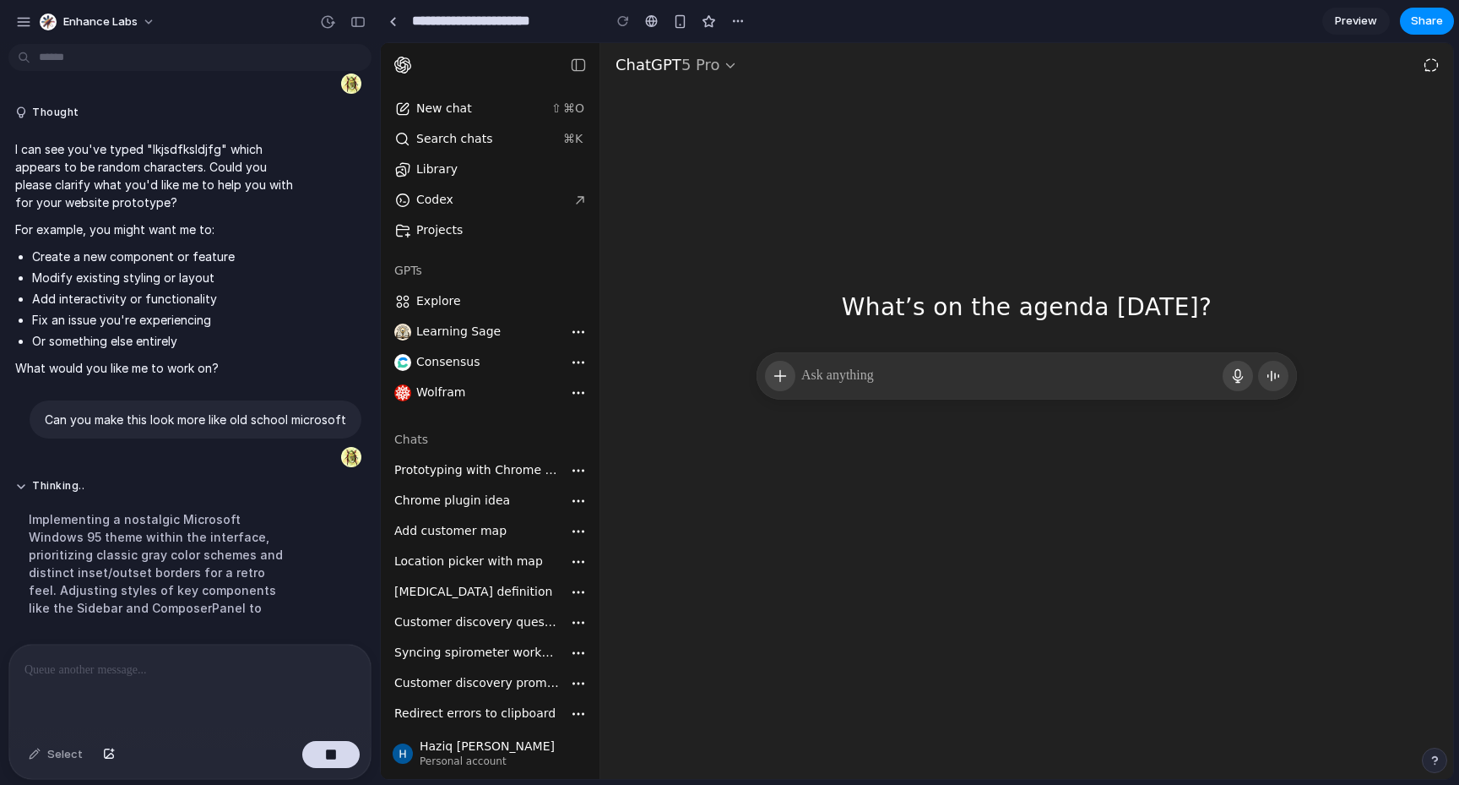
click at [253, 560] on div "Implementing a nostalgic Microsoft Windows 95 theme within the interface, prior…" at bounding box center [156, 563] width 282 height 127
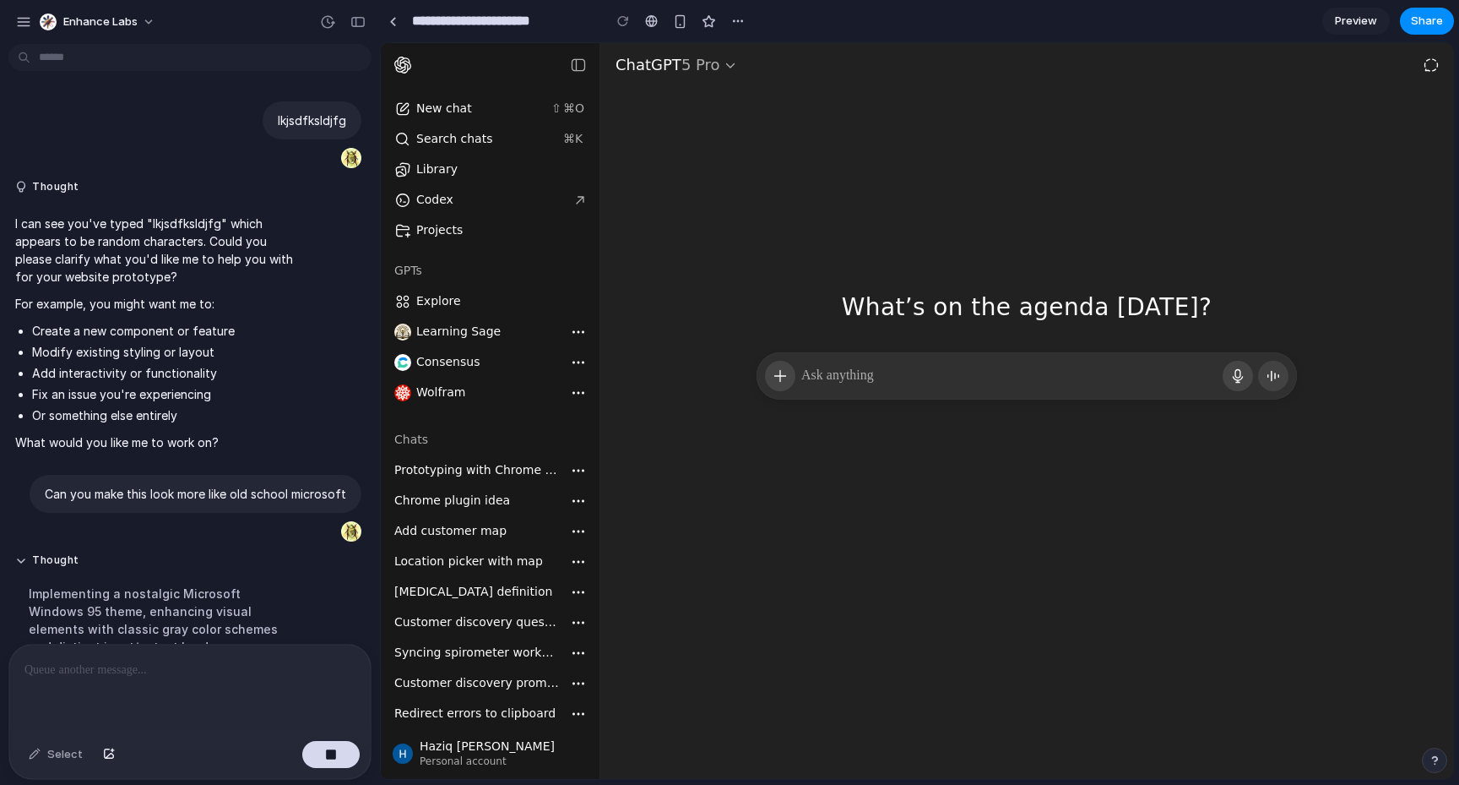
scroll to position [273, 0]
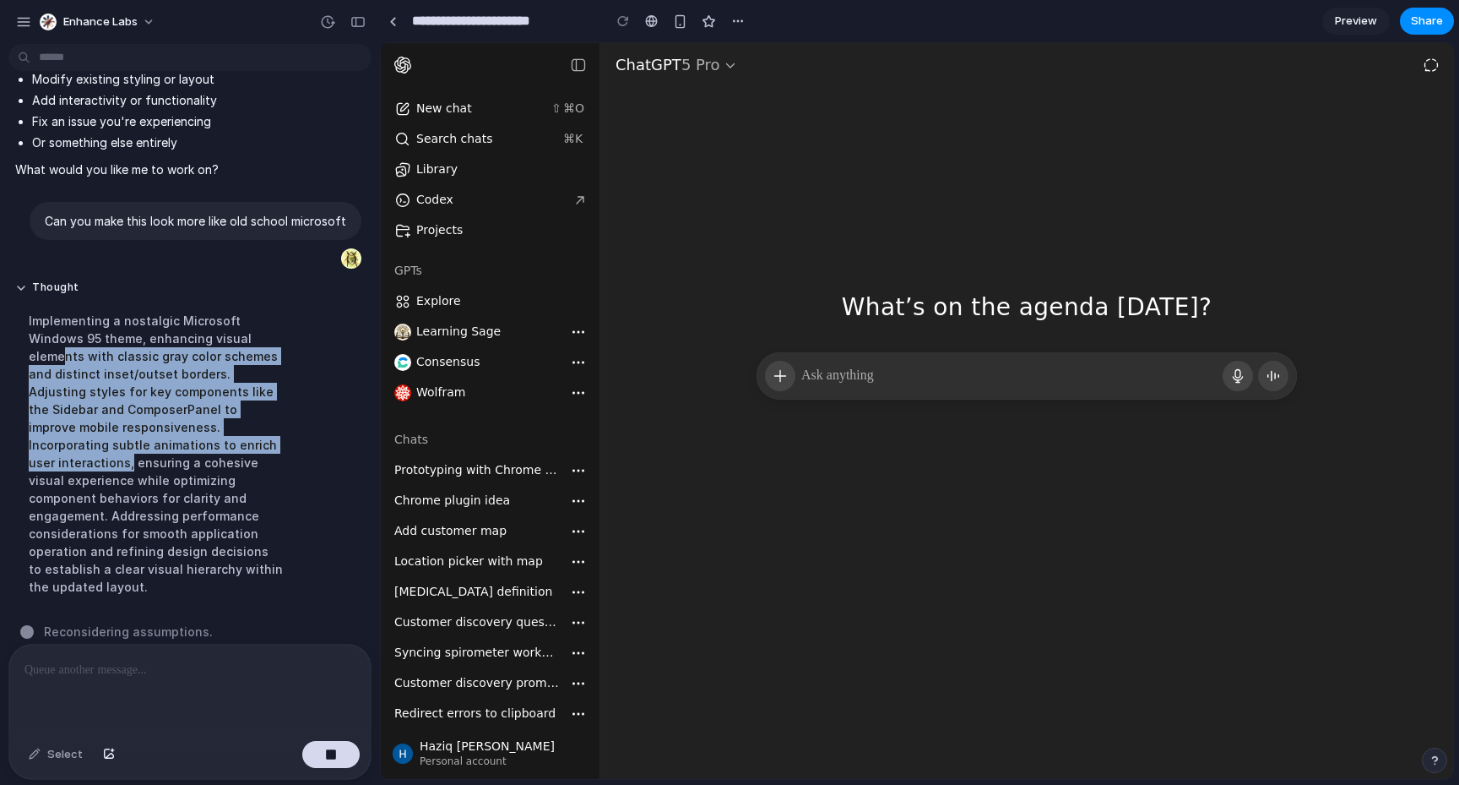
drag, startPoint x: 223, startPoint y: 336, endPoint x: 291, endPoint y: 480, distance: 159.0
click at [268, 455] on div "Implementing a nostalgic Microsoft Windows 95 theme, enhancing visual elements …" at bounding box center [156, 454] width 282 height 304
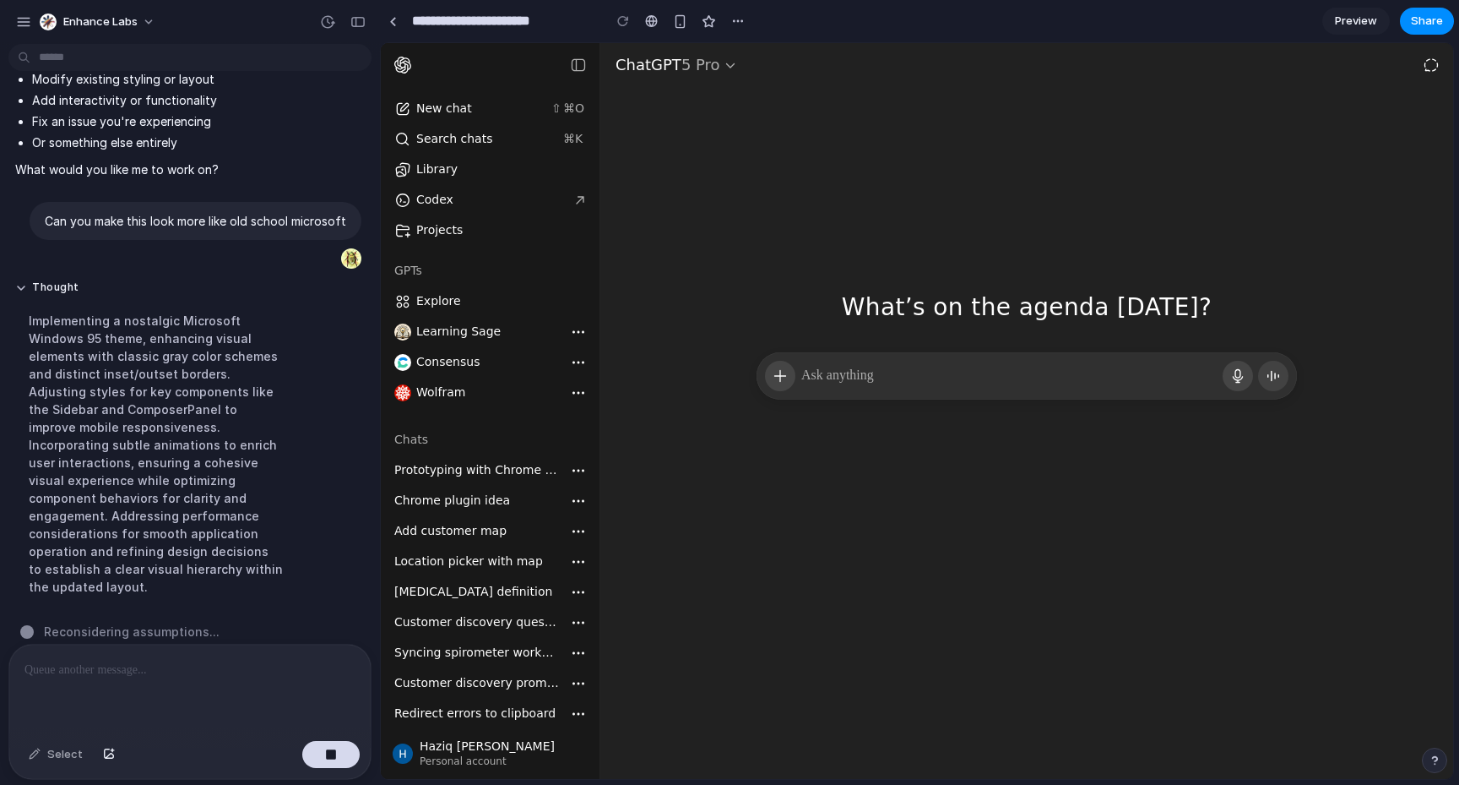
click at [292, 480] on div "Implementing a nostalgic Microsoft Windows 95 theme, enhancing visual elements …" at bounding box center [156, 454] width 282 height 304
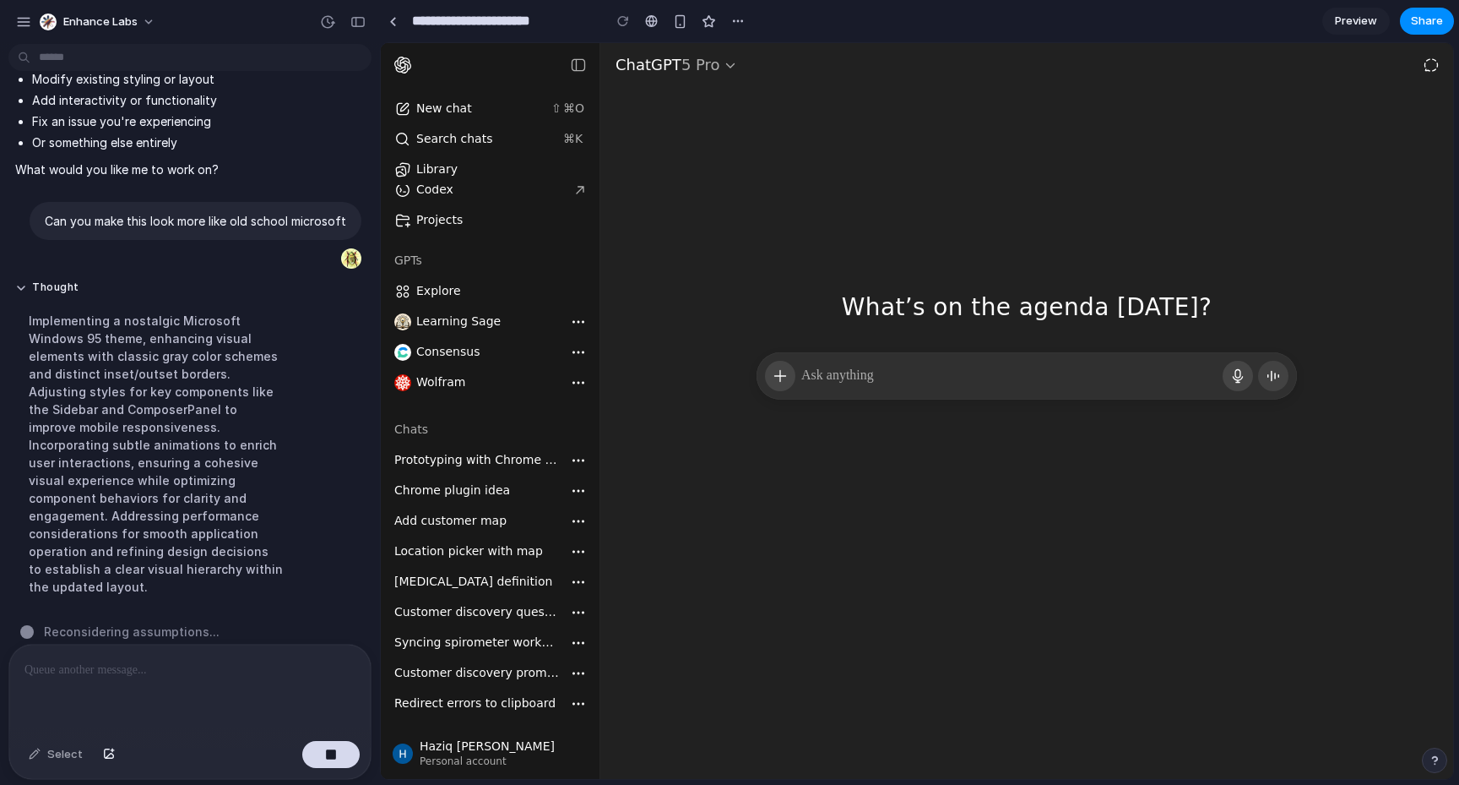
scroll to position [0, 0]
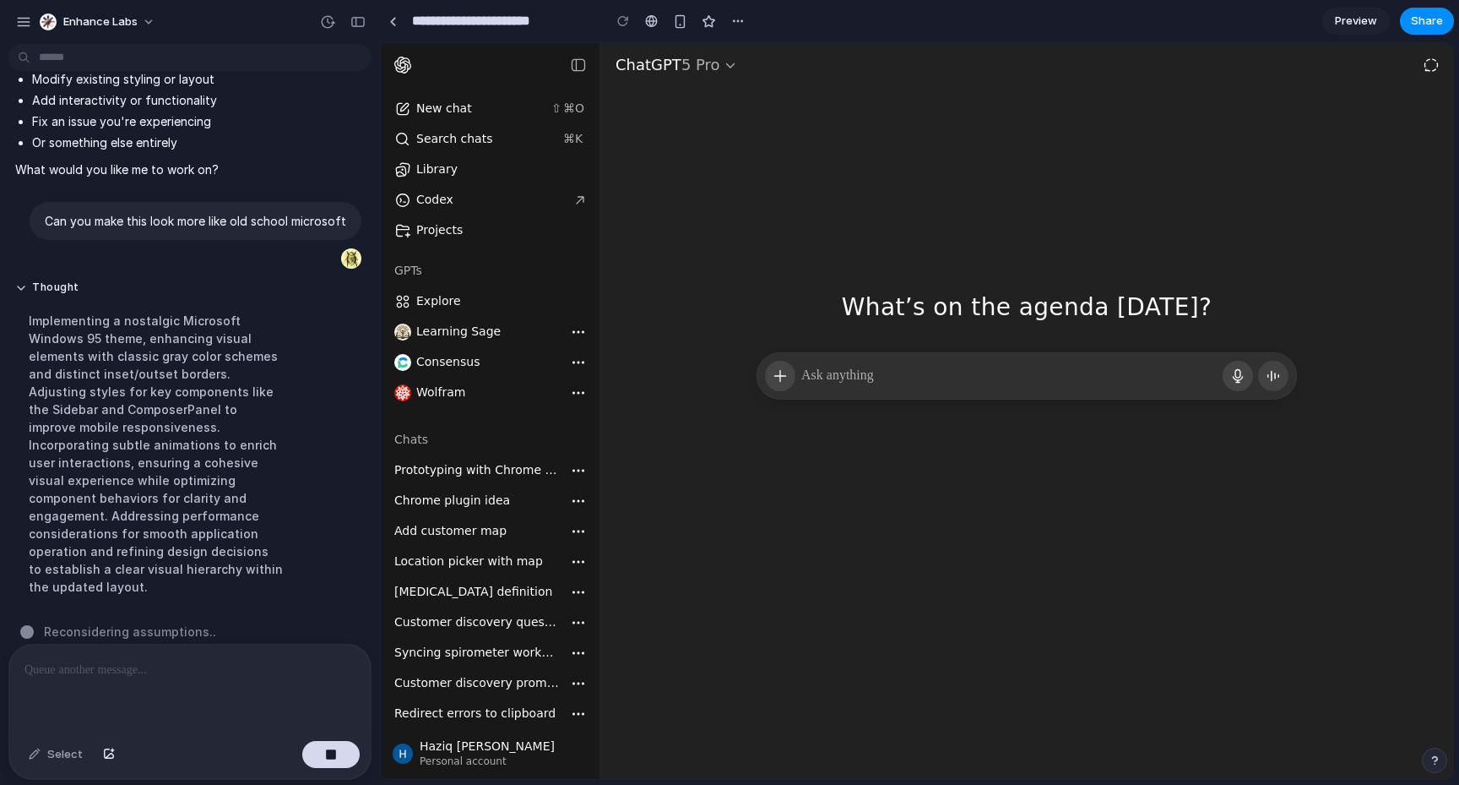
click at [831, 116] on div "What’s on the agenda [DATE]? What’s on the agenda [DATE]?" at bounding box center [1026, 197] width 853 height 309
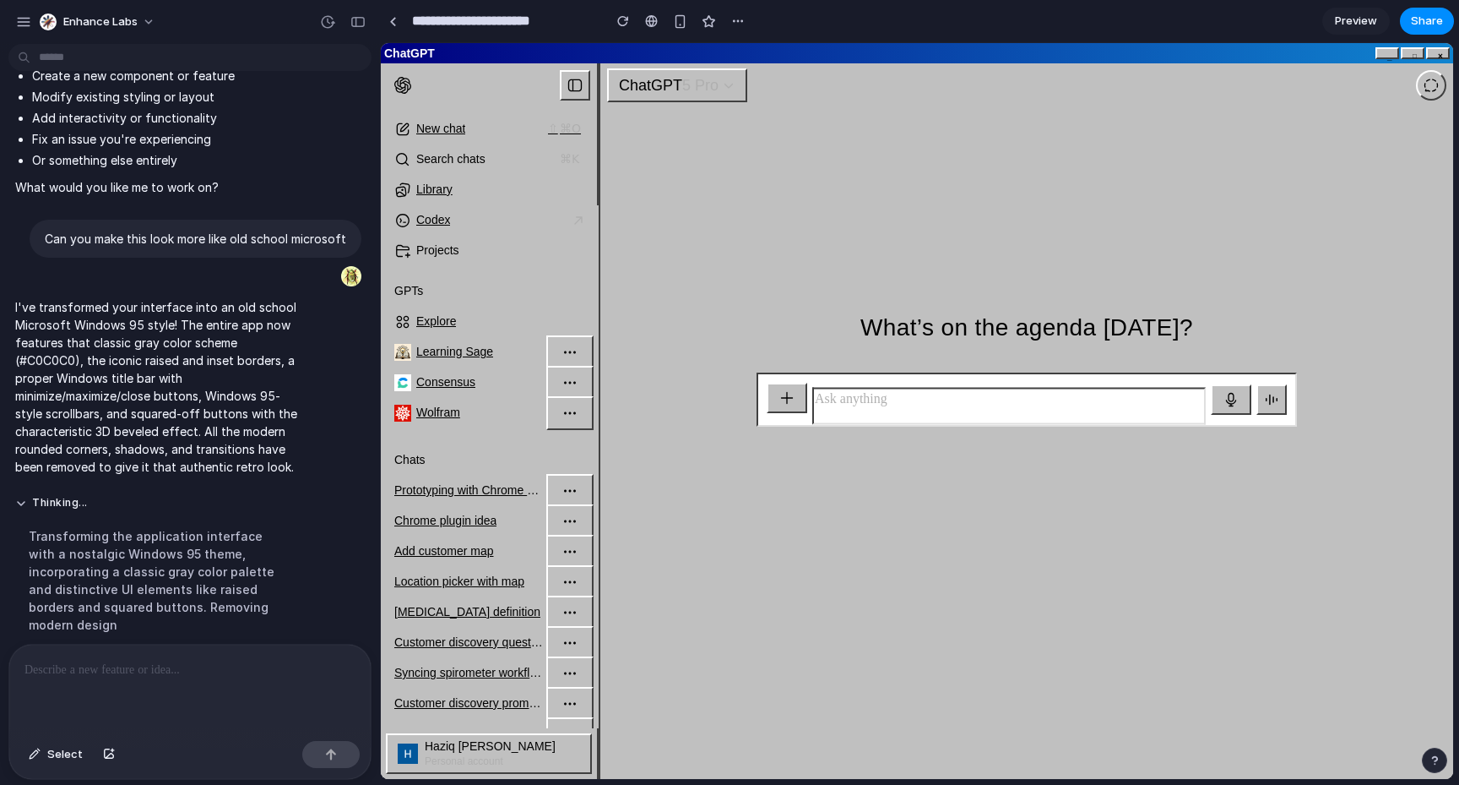
click at [714, 77] on span "5 Pro" at bounding box center [700, 85] width 36 height 17
click at [725, 78] on button "ChatGPT 5 Pro" at bounding box center [677, 85] width 140 height 34
click at [493, 212] on link "Codex" at bounding box center [490, 220] width 208 height 30
click at [474, 190] on div "Library" at bounding box center [499, 190] width 167 height 17
click at [457, 172] on div "Search chats ⌘ K" at bounding box center [489, 159] width 206 height 30
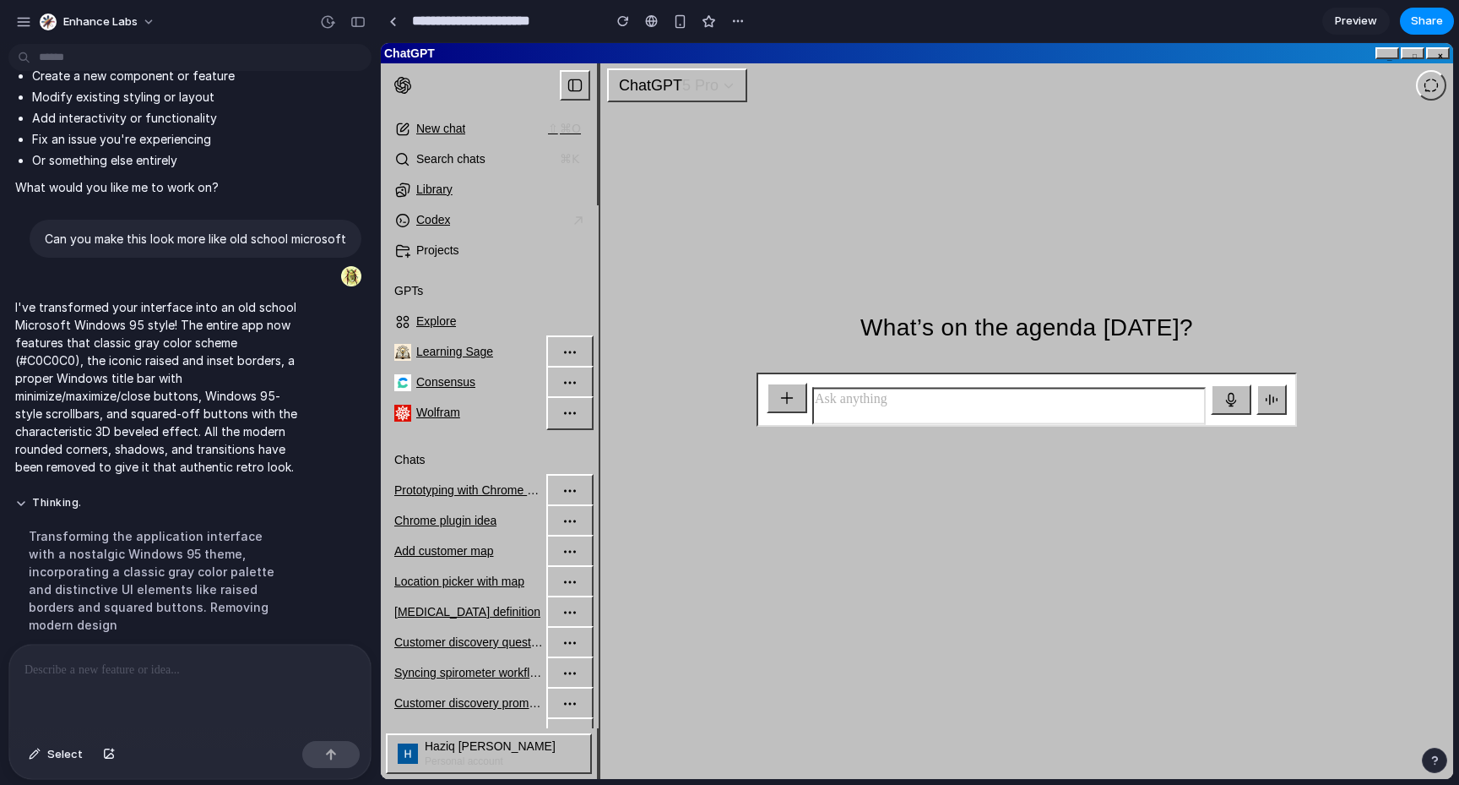
click at [477, 487] on span "Prototyping with Chrome plugin" at bounding box center [476, 490] width 165 height 14
click at [900, 393] on p at bounding box center [1009, 399] width 390 height 20
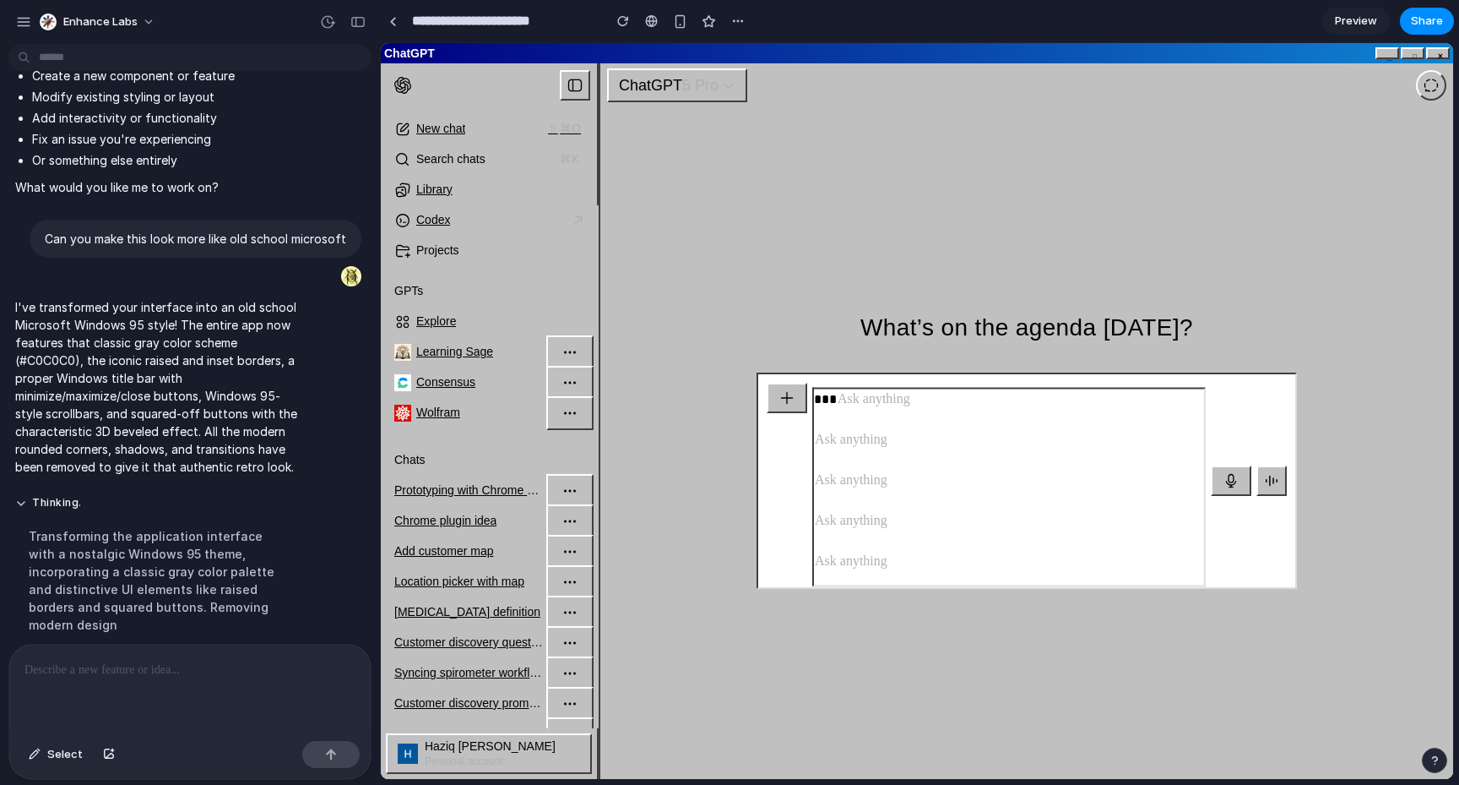
click at [835, 291] on div "What’s on the agenda [DATE]? What’s on the agenda [DATE]?" at bounding box center [1026, 217] width 853 height 309
click at [1009, 492] on p at bounding box center [1009, 510] width 390 height 41
click at [786, 401] on button "button" at bounding box center [787, 398] width 41 height 30
click at [539, 514] on div "Chrome plugin idea" at bounding box center [468, 521] width 149 height 17
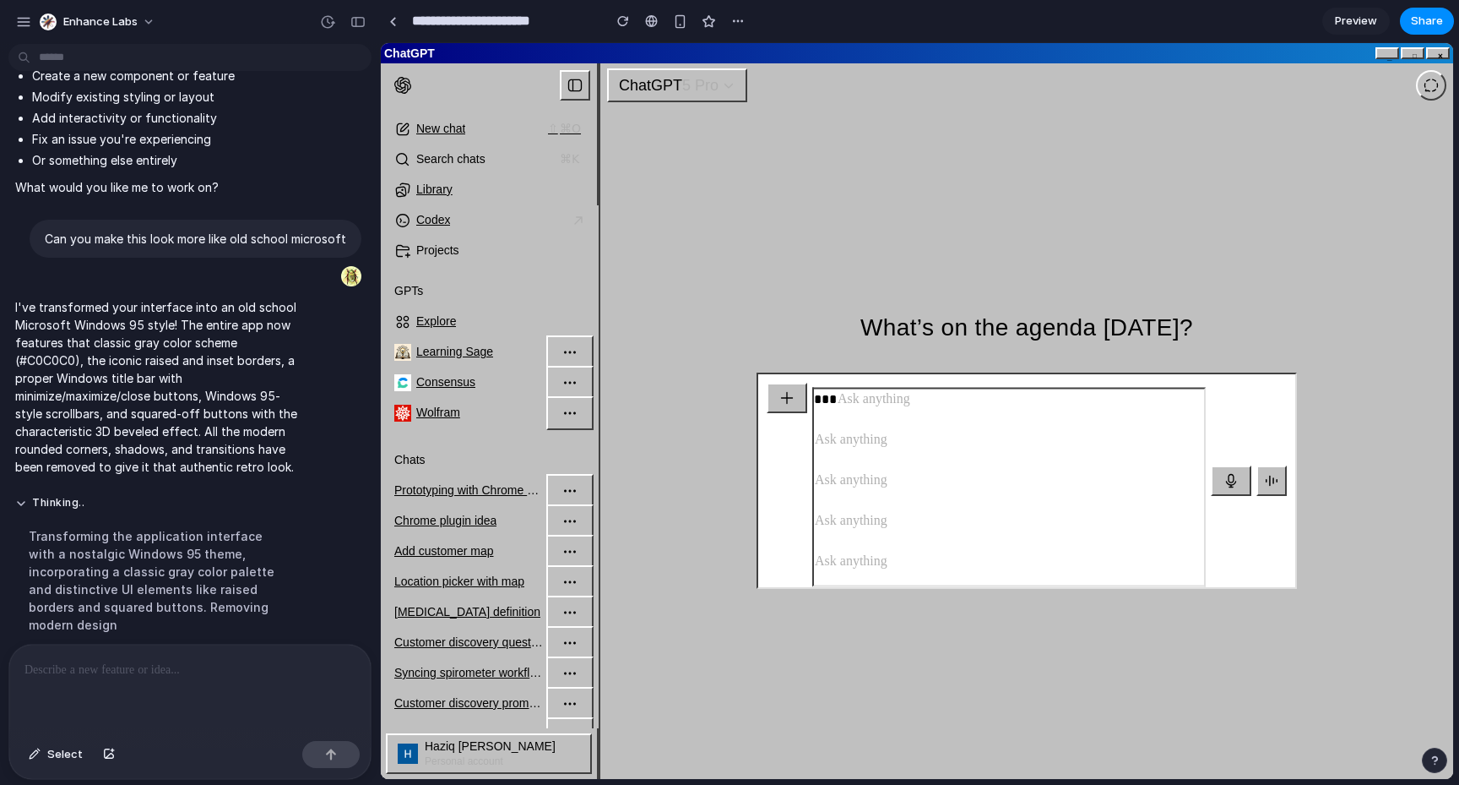
click at [510, 516] on div "Chrome plugin idea" at bounding box center [468, 521] width 149 height 17
click at [578, 513] on div "button" at bounding box center [570, 521] width 24 height 24
click at [549, 498] on button "button" at bounding box center [569, 491] width 47 height 34
click at [562, 494] on icon "button" at bounding box center [570, 490] width 17 height 17
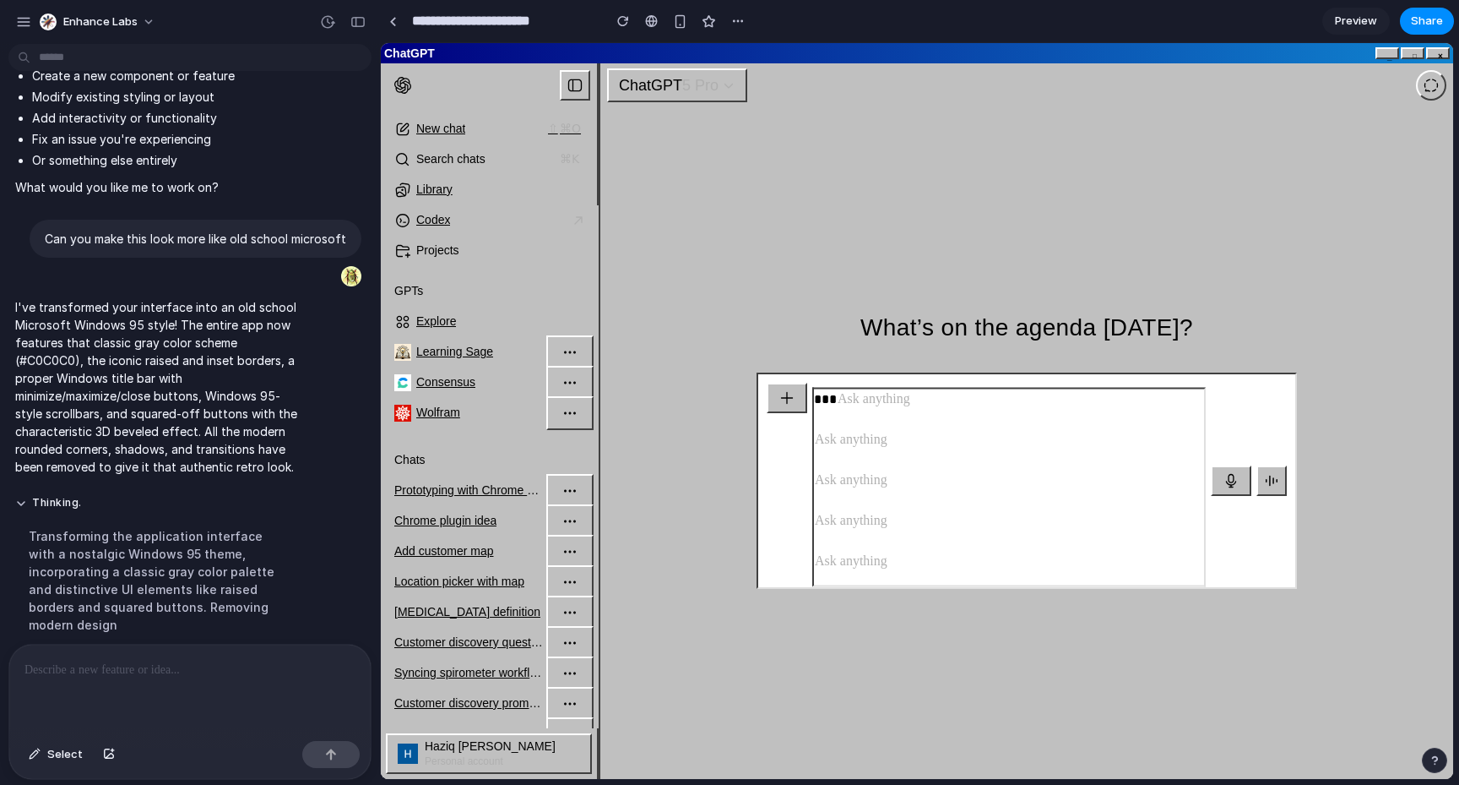
click at [533, 479] on link "Prototyping with Chrome plugin" at bounding box center [490, 490] width 208 height 30
click at [554, 479] on button "button" at bounding box center [569, 491] width 47 height 34
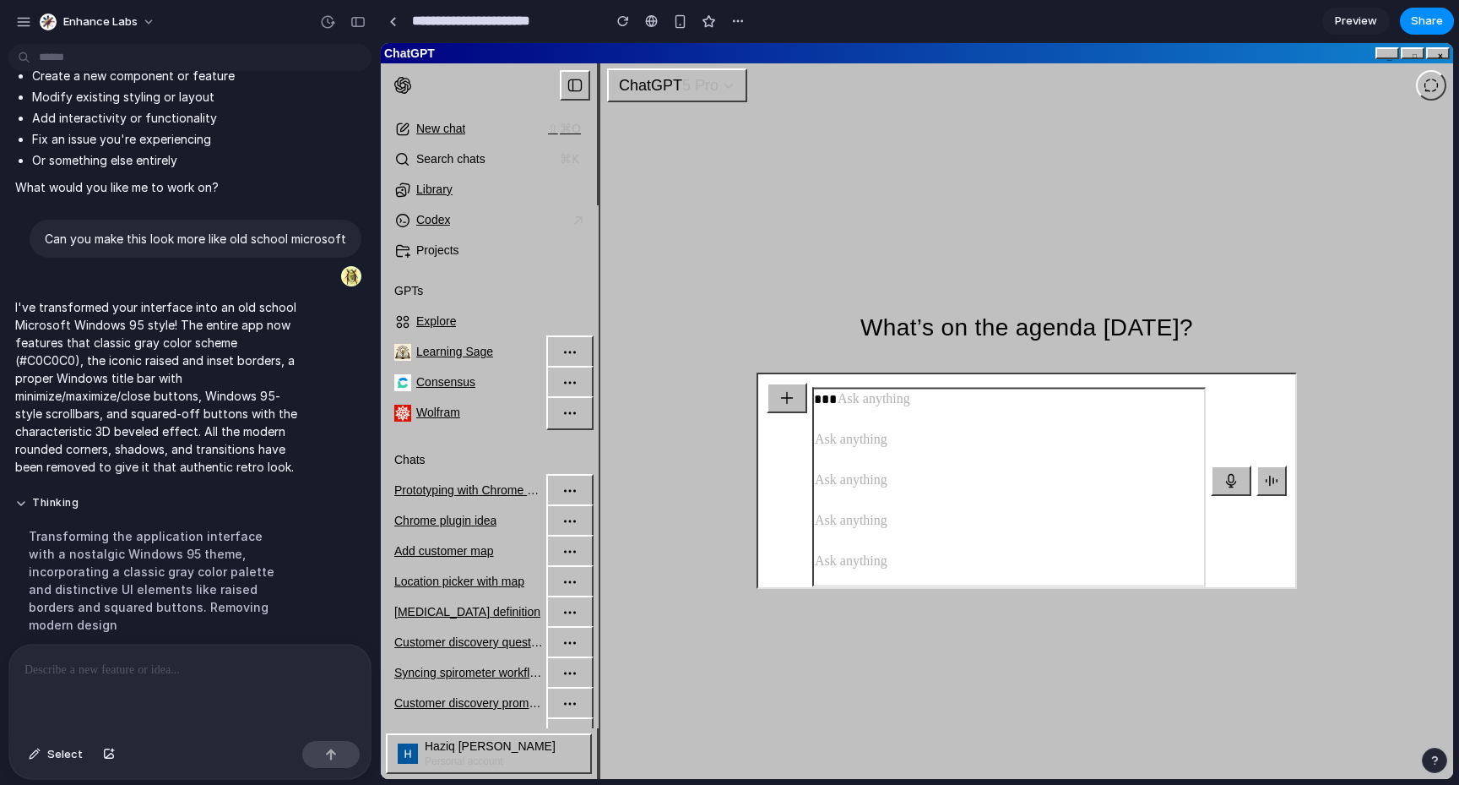
click at [554, 479] on button "button" at bounding box center [569, 491] width 47 height 34
click at [516, 491] on span "Prototyping with Chrome plugin" at bounding box center [476, 490] width 165 height 14
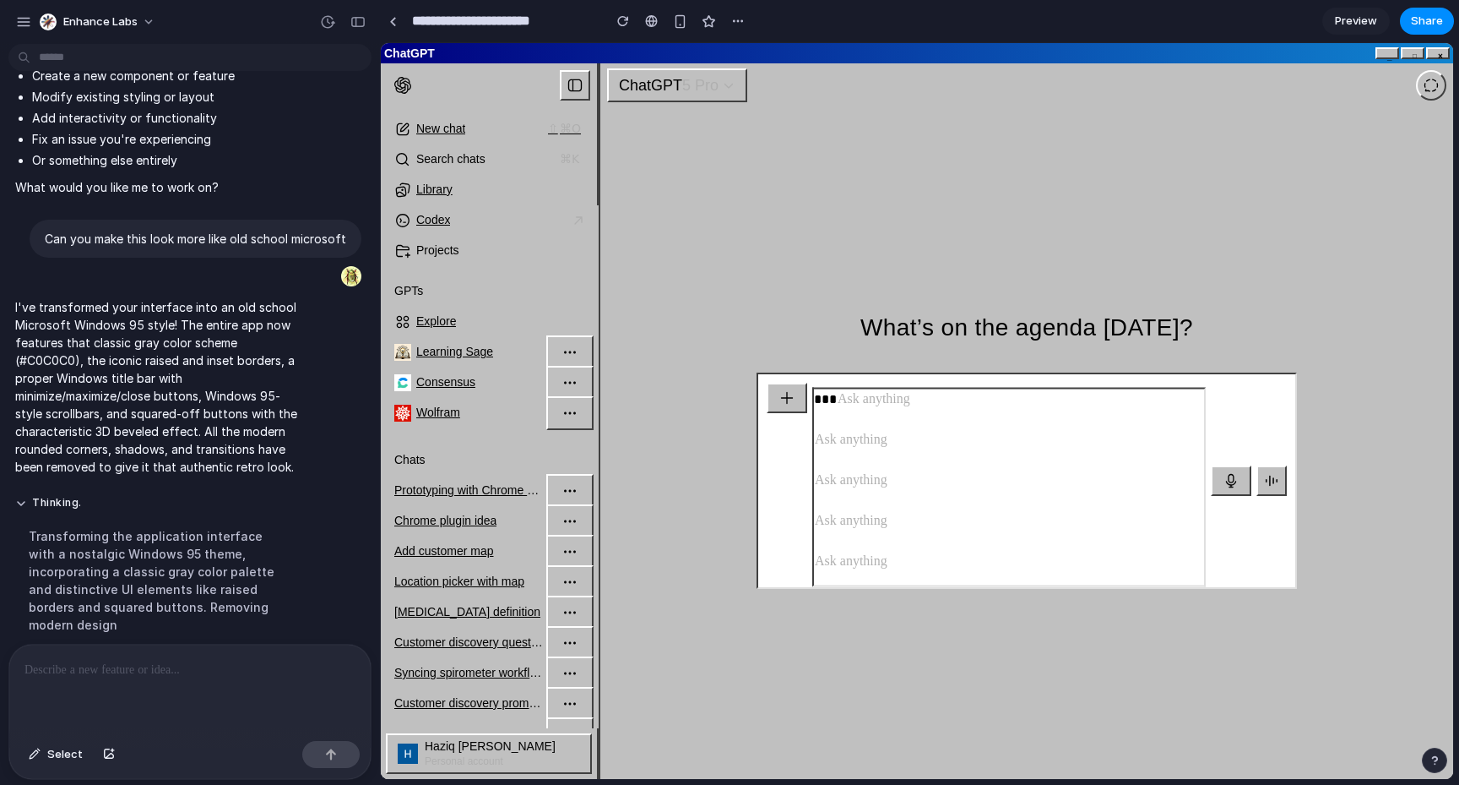
click at [562, 486] on icon "button" at bounding box center [570, 490] width 17 height 17
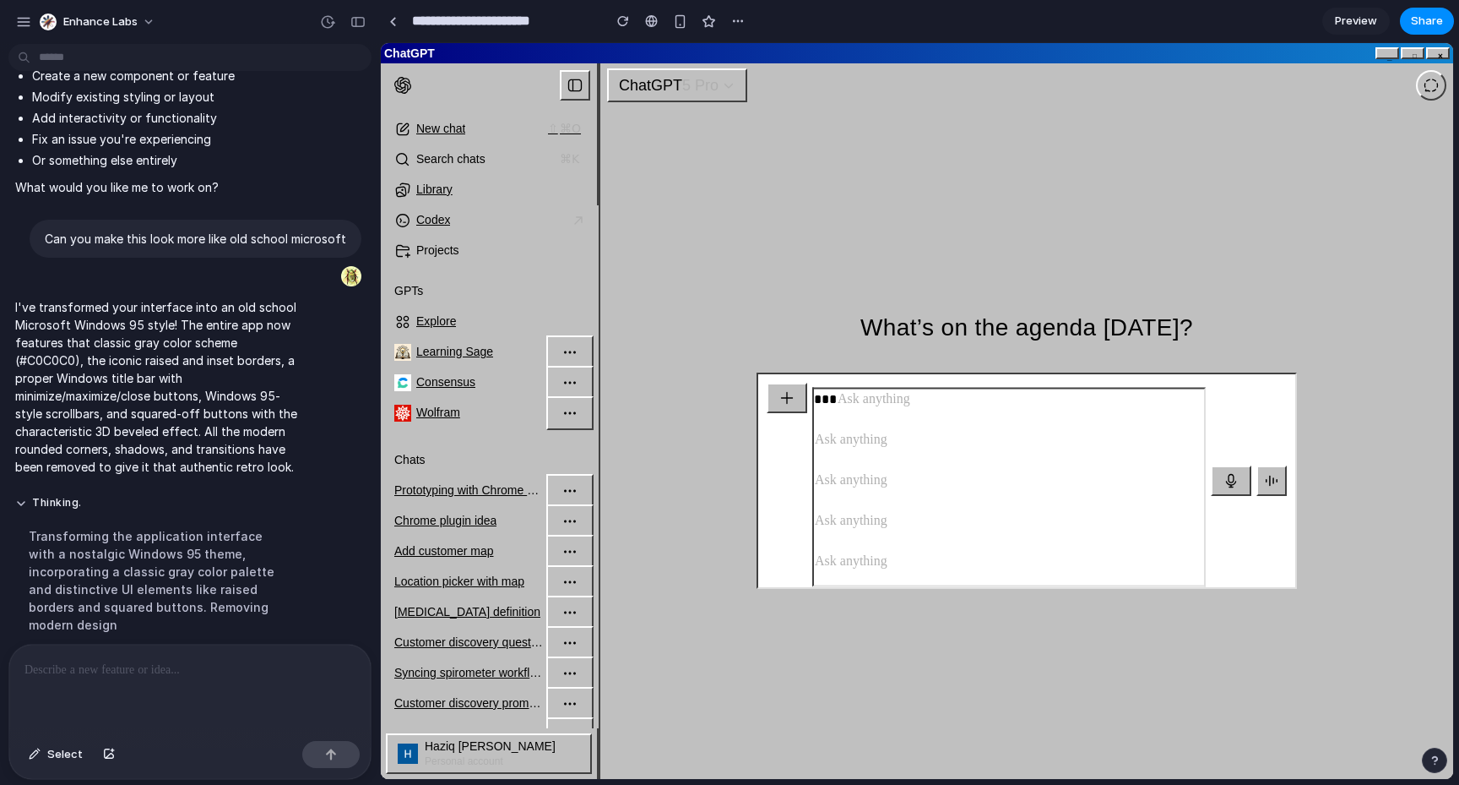
click at [562, 486] on icon "button" at bounding box center [570, 490] width 17 height 17
click at [562, 533] on button "button" at bounding box center [569, 521] width 47 height 34
click at [562, 560] on div "button" at bounding box center [570, 552] width 24 height 24
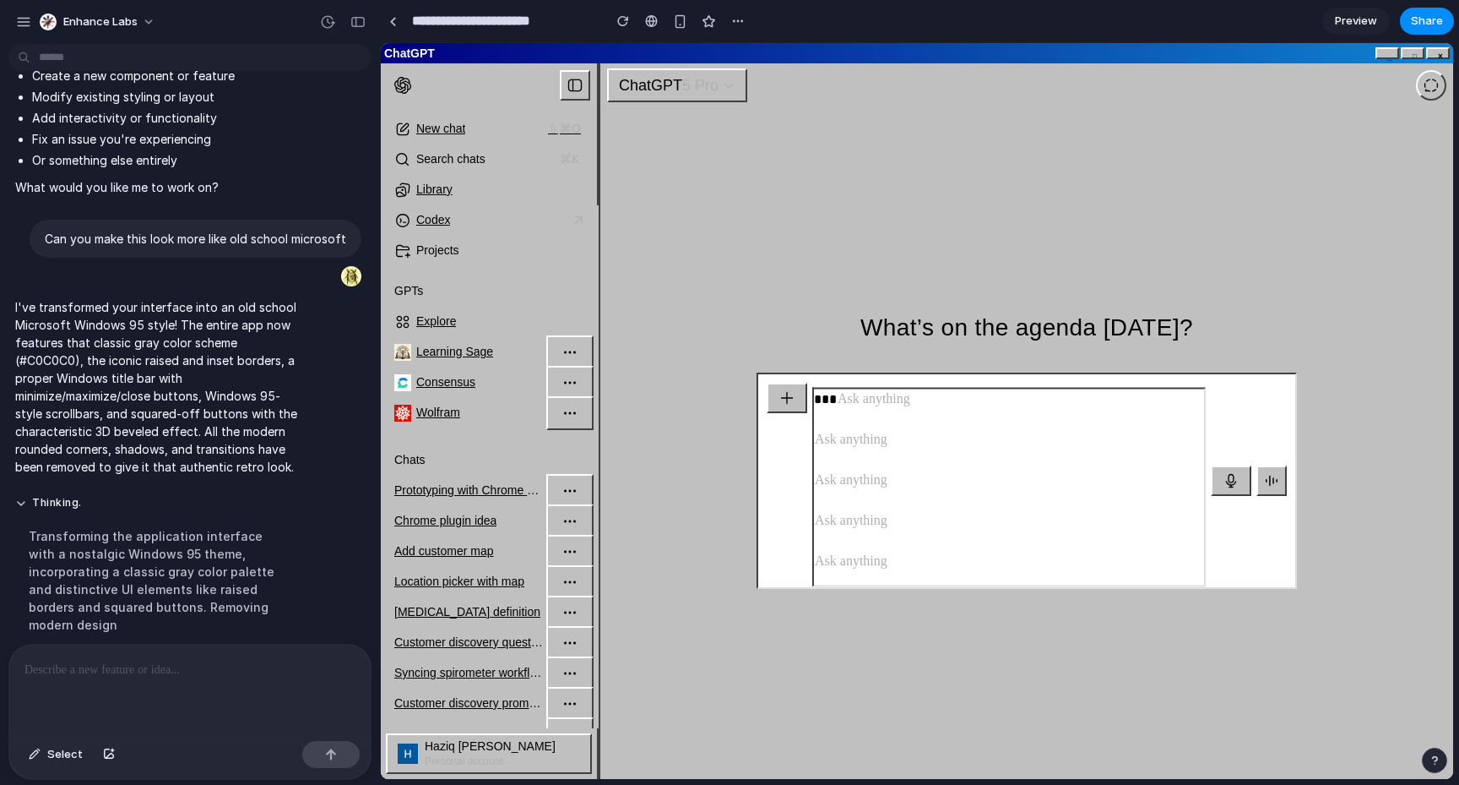
click at [562, 560] on div "button" at bounding box center [570, 552] width 24 height 24
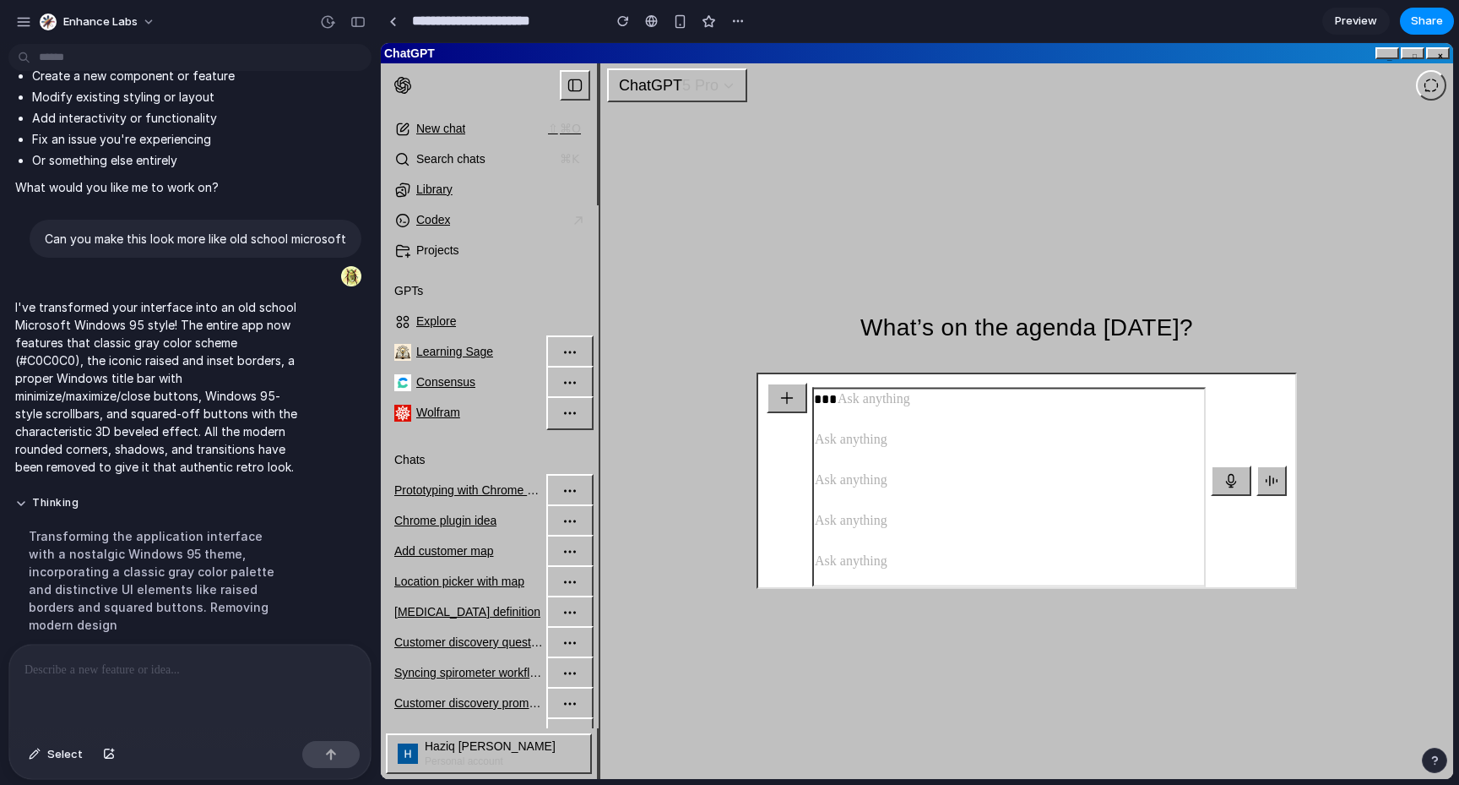
click at [562, 560] on div "button" at bounding box center [570, 552] width 24 height 24
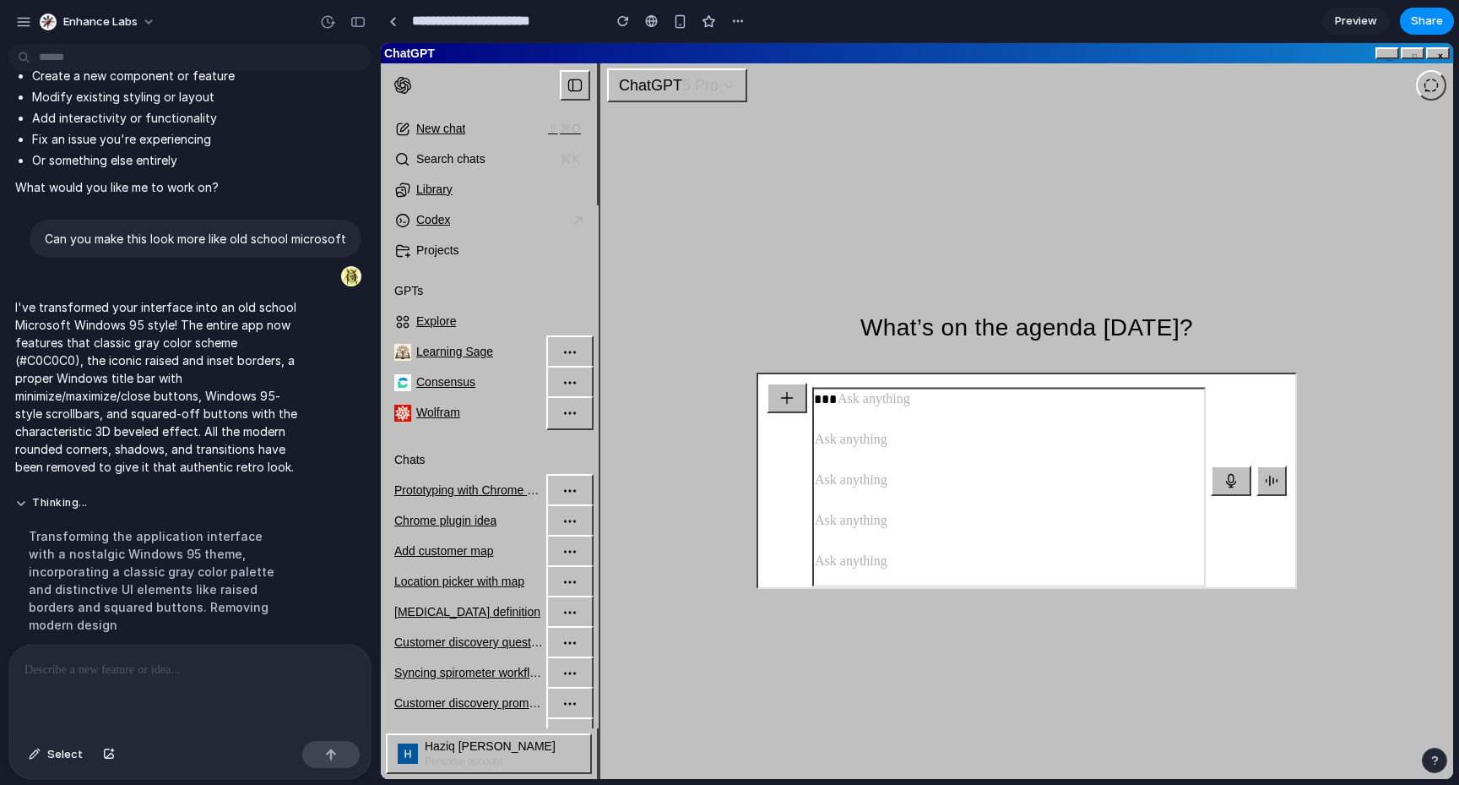
click at [531, 750] on div "Haziq [PERSON_NAME] Personal account" at bounding box center [489, 753] width 206 height 41
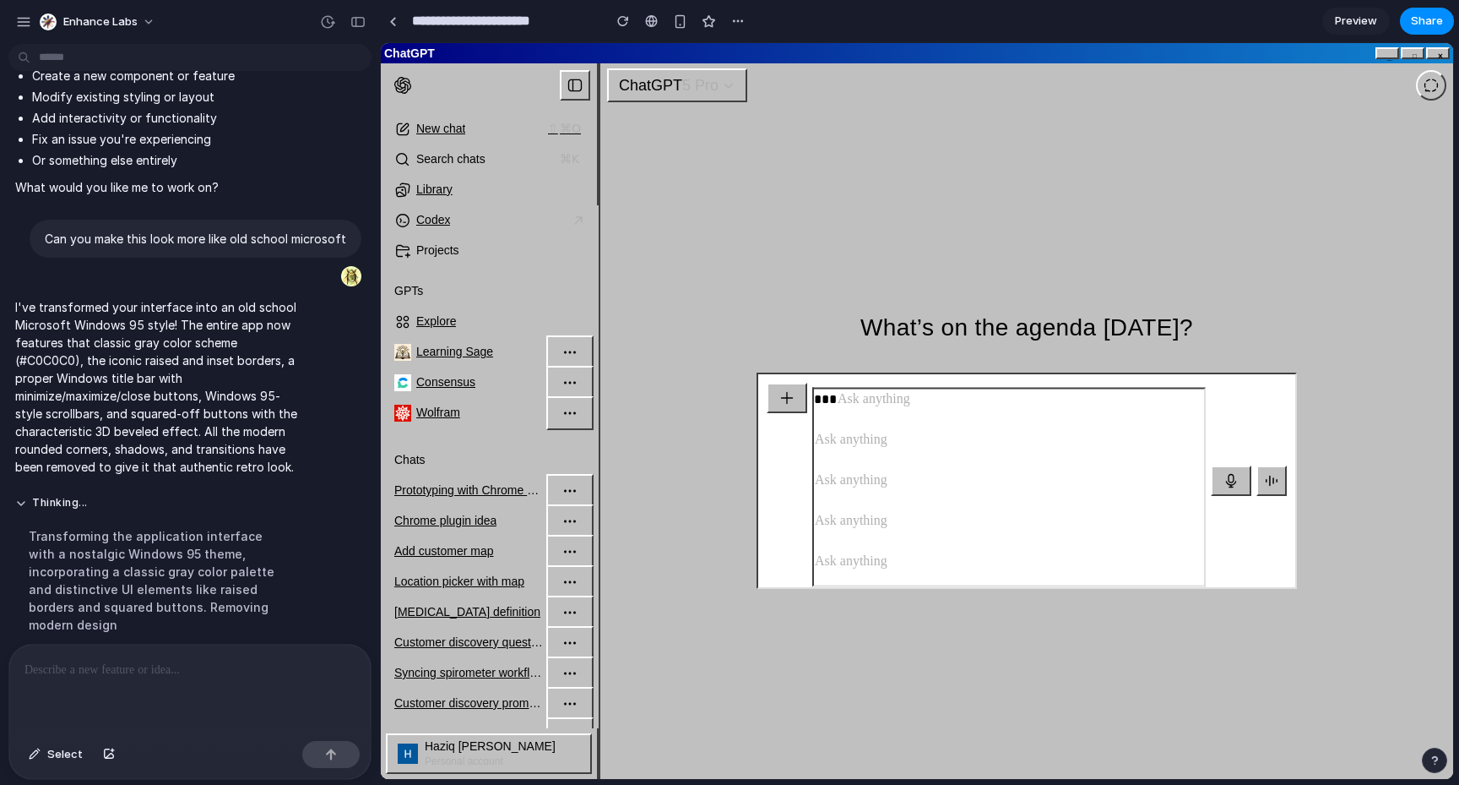
click at [531, 750] on div "Haziq [PERSON_NAME] Personal account" at bounding box center [489, 753] width 206 height 41
click at [524, 610] on div "[MEDICAL_DATA] definition" at bounding box center [468, 612] width 149 height 17
click at [473, 562] on link "Add customer map" at bounding box center [490, 551] width 208 height 30
click at [448, 552] on span "Add customer map" at bounding box center [444, 551] width 100 height 14
click at [444, 519] on span "Chrome plugin idea" at bounding box center [445, 520] width 102 height 14
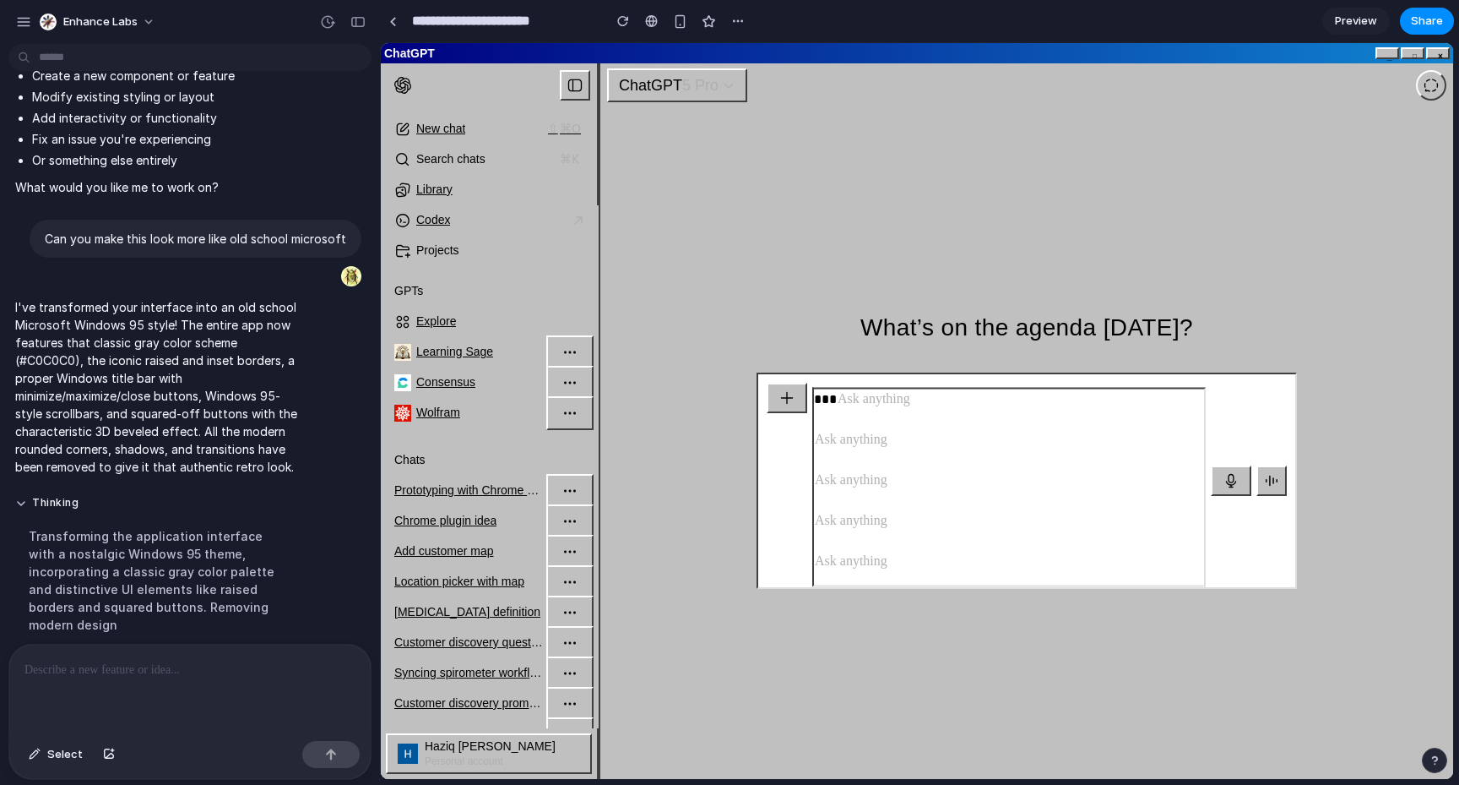
click at [443, 503] on link "Prototyping with Chrome plugin" at bounding box center [490, 490] width 208 height 30
click at [428, 378] on div "Consensus" at bounding box center [445, 382] width 59 height 17
click at [445, 345] on div "Learning Sage" at bounding box center [454, 352] width 77 height 17
click at [449, 318] on div "Explore" at bounding box center [436, 321] width 40 height 17
click at [446, 253] on div "Projects" at bounding box center [437, 250] width 43 height 17
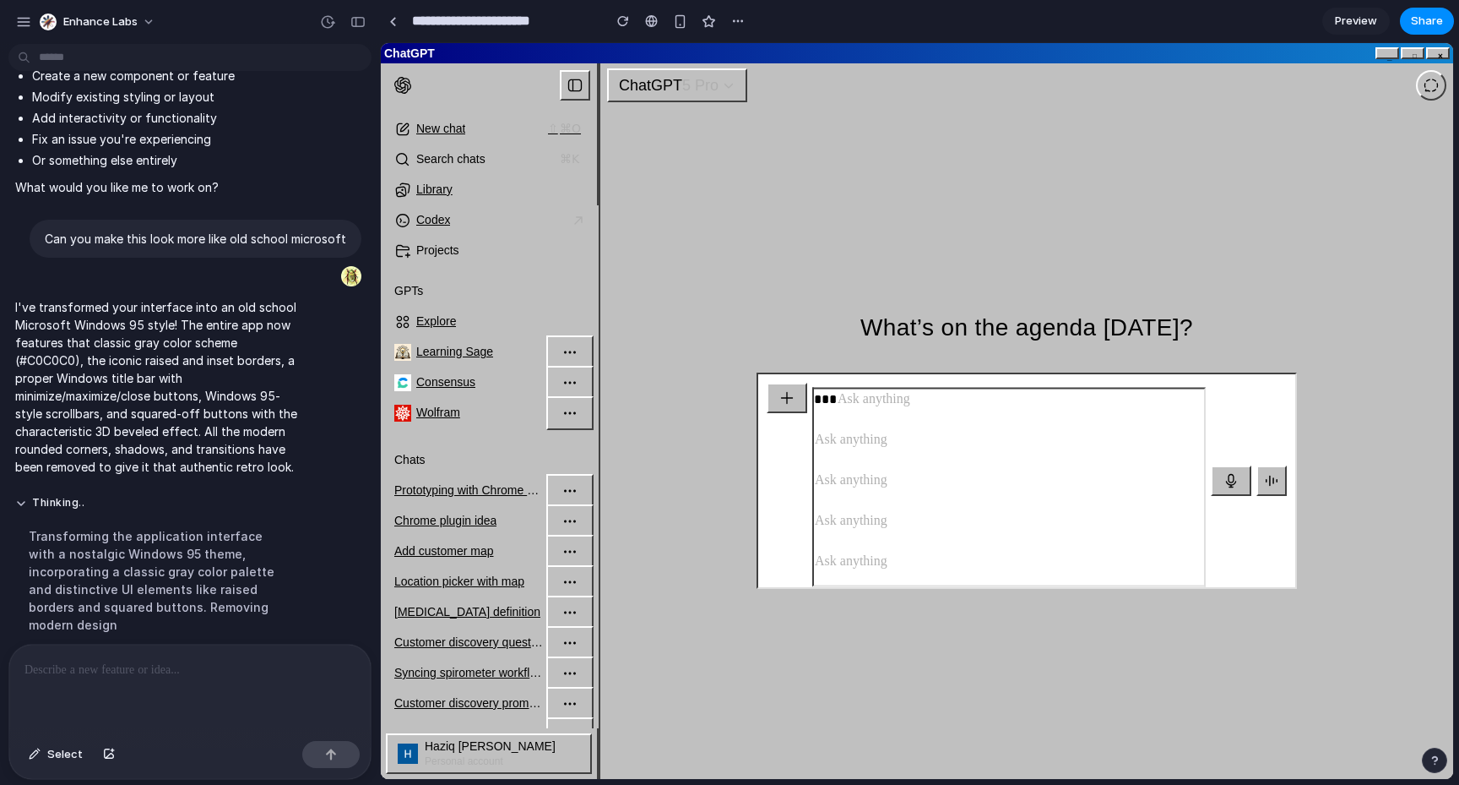
click at [446, 192] on div "Library" at bounding box center [434, 190] width 36 height 17
click at [579, 60] on div "ChatGPT _ □ ×" at bounding box center [917, 53] width 1073 height 20
click at [574, 89] on icon at bounding box center [575, 85] width 17 height 17
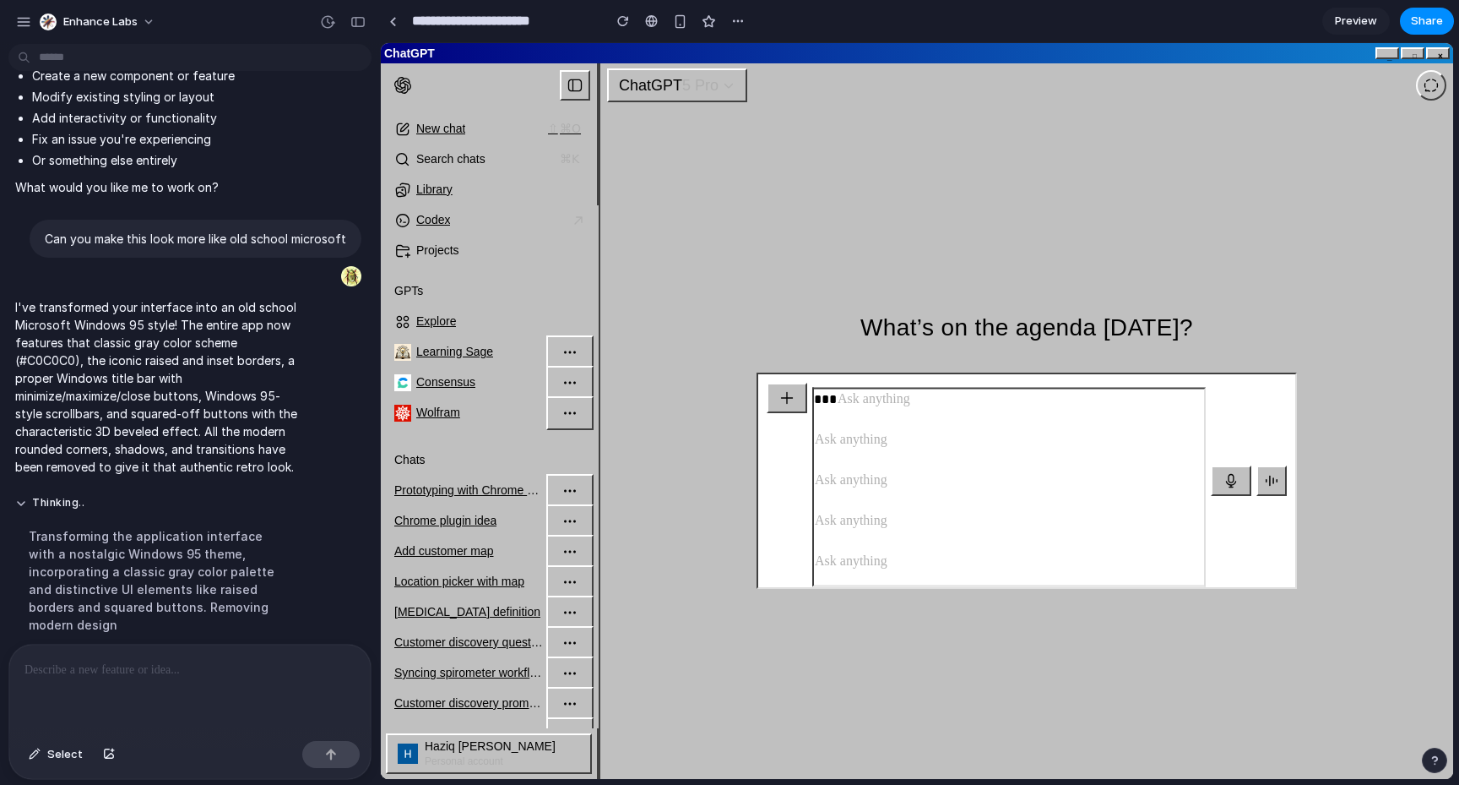
click at [574, 89] on icon at bounding box center [575, 85] width 17 height 17
click at [684, 90] on div "ChatGPT 5 Pro" at bounding box center [669, 85] width 100 height 24
click at [730, 100] on button "ChatGPT 5 Pro" at bounding box center [677, 85] width 140 height 34
click at [924, 100] on div "What’s on the agenda [DATE]? What’s on the agenda [DATE]?" at bounding box center [1026, 217] width 853 height 309
click at [238, 329] on p "I've transformed your interface into an old school Microsoft Windows 95 style! …" at bounding box center [156, 386] width 282 height 177
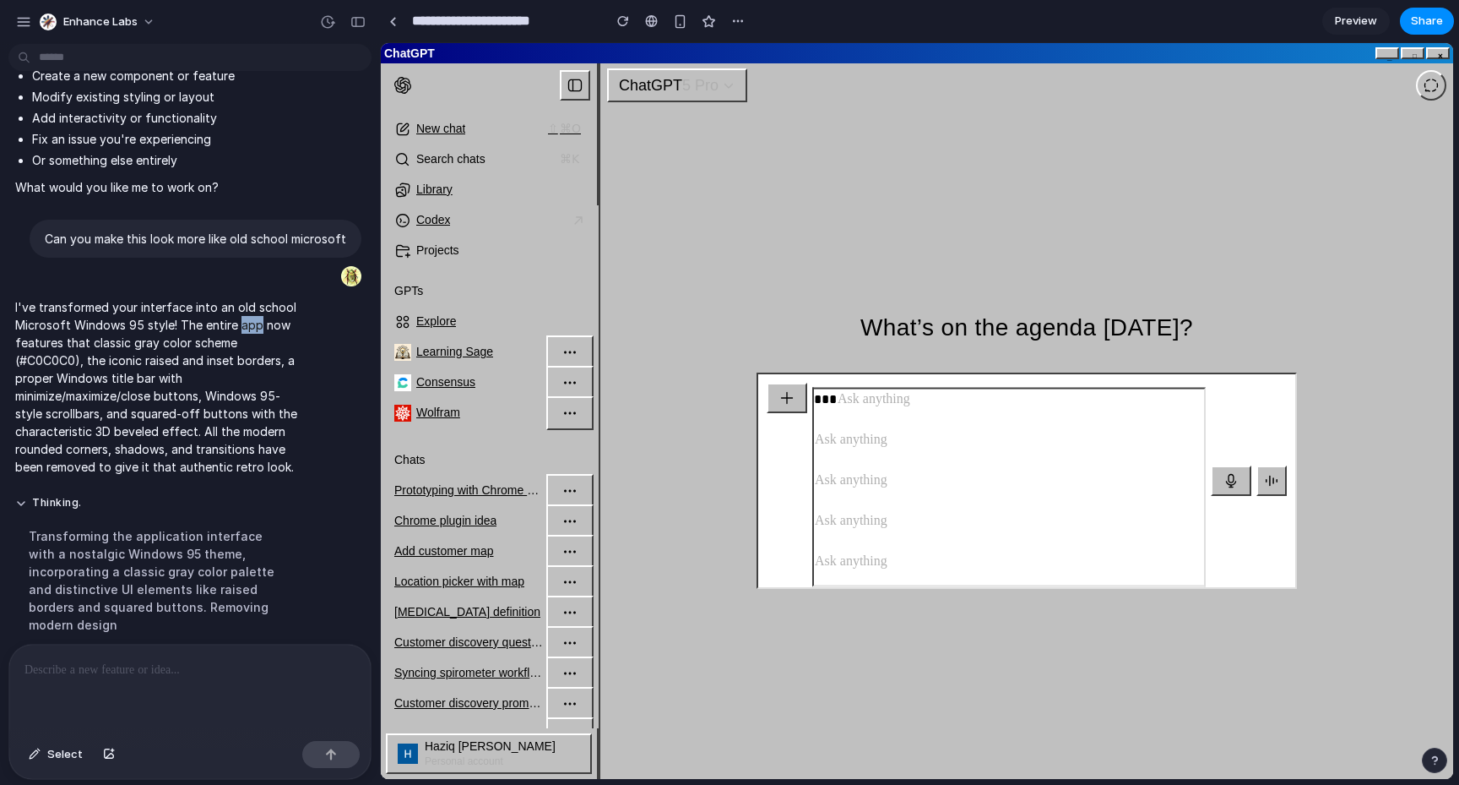
click at [238, 329] on p "I've transformed your interface into an old school Microsoft Windows 95 style! …" at bounding box center [156, 386] width 282 height 177
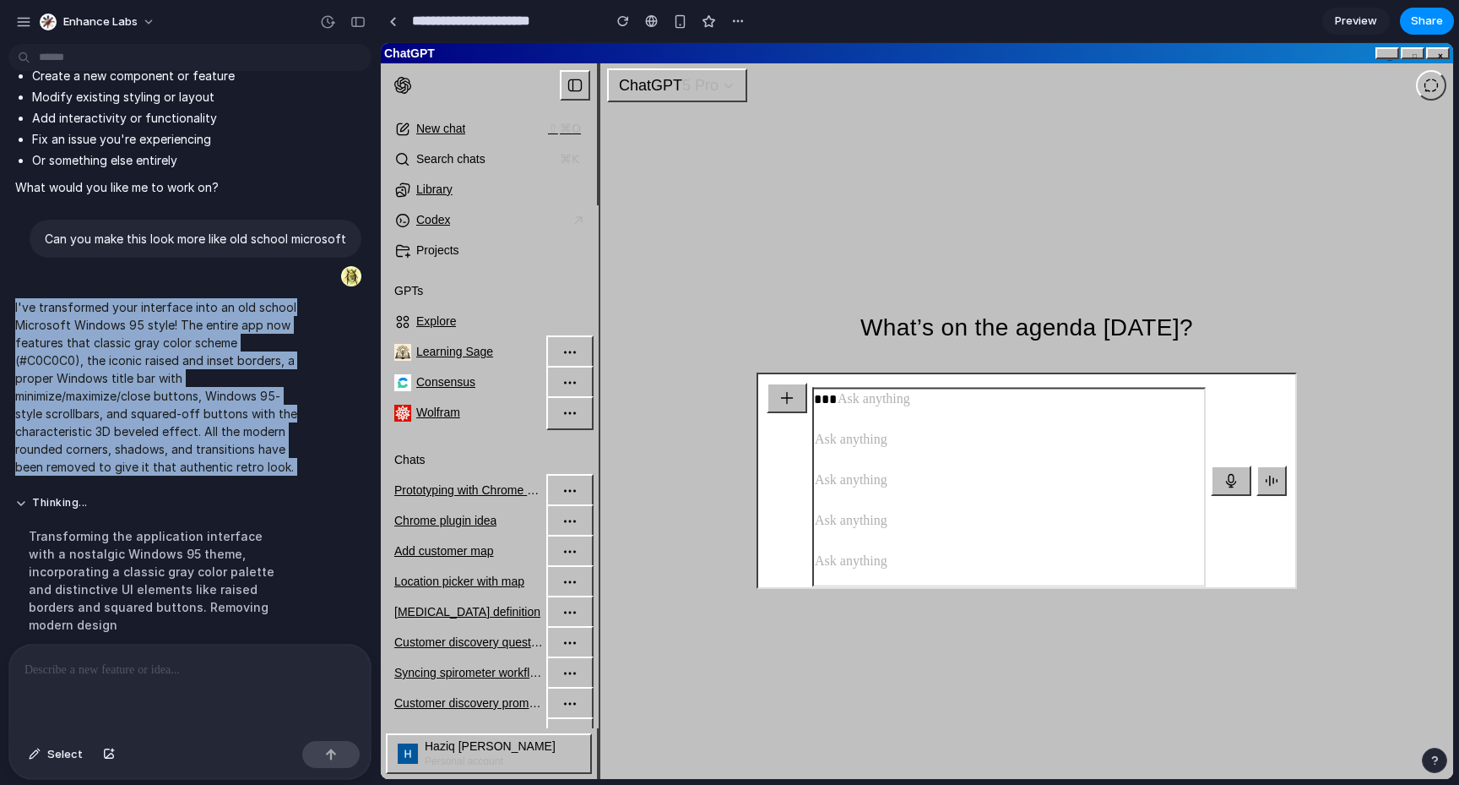
click at [238, 329] on p "I've transformed your interface into an old school Microsoft Windows 95 style! …" at bounding box center [156, 386] width 282 height 177
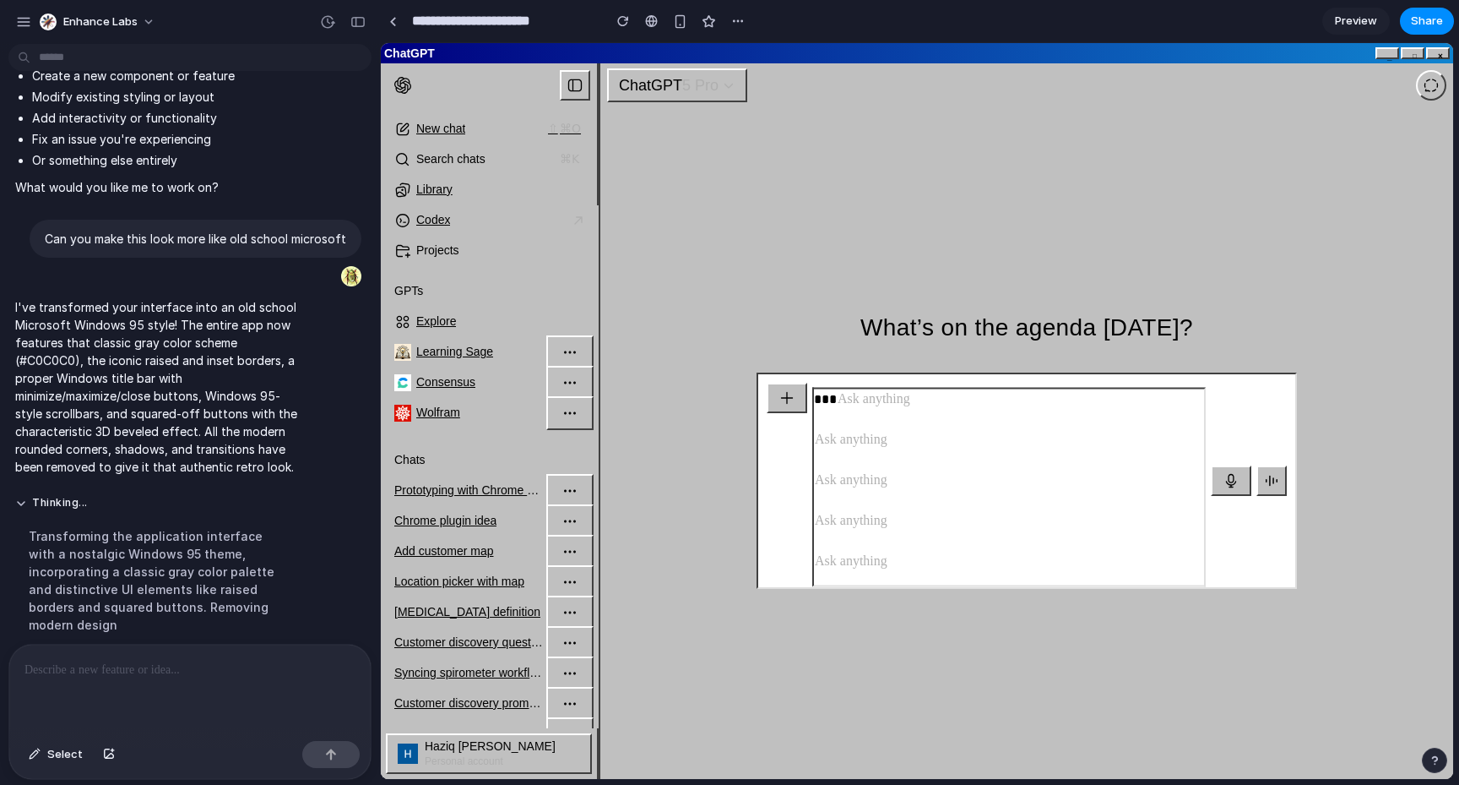
click at [226, 393] on p "I've transformed your interface into an old school Microsoft Windows 95 style! …" at bounding box center [156, 386] width 282 height 177
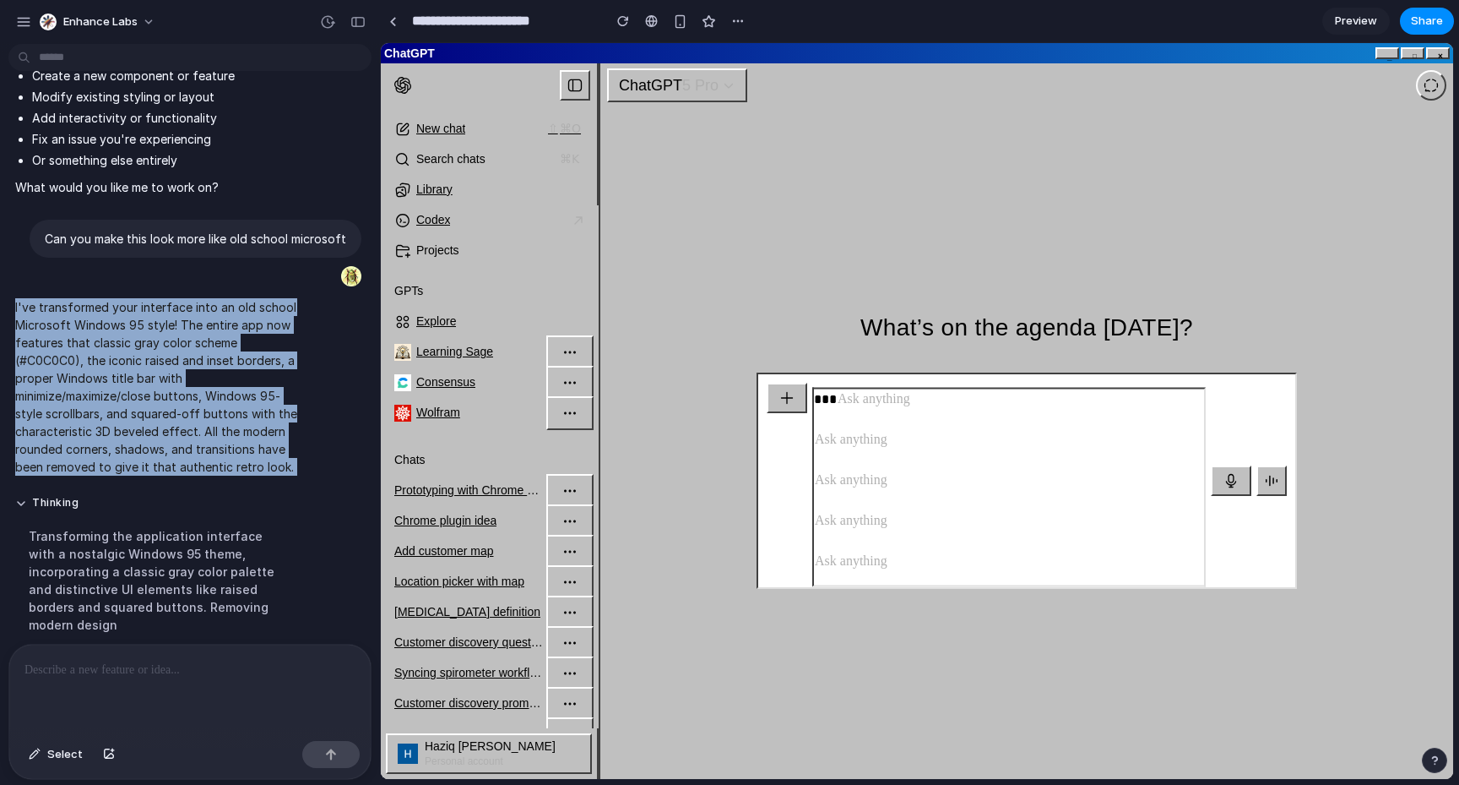
click at [226, 393] on p "I've transformed your interface into an old school Microsoft Windows 95 style! …" at bounding box center [156, 386] width 282 height 177
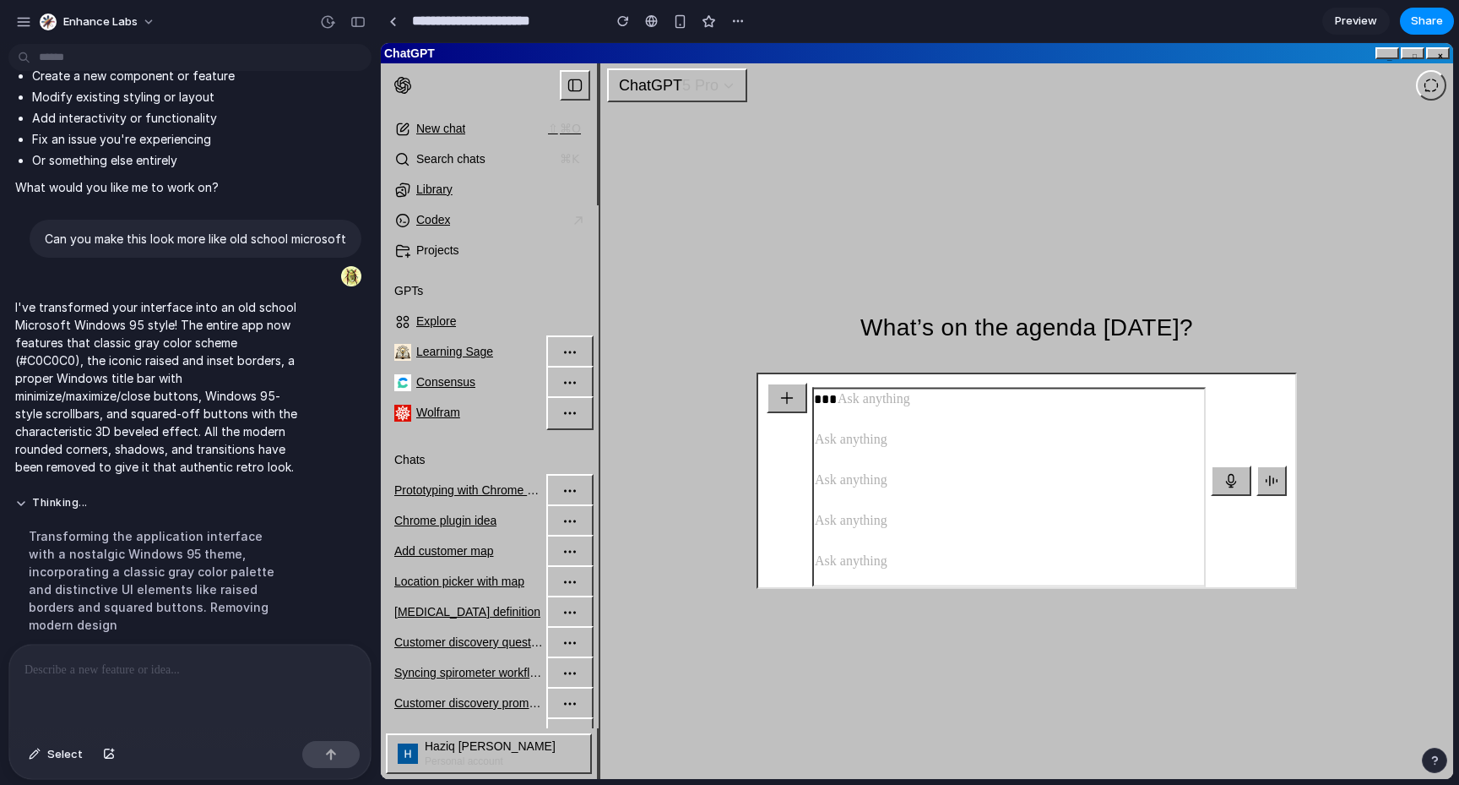
click at [567, 83] on button at bounding box center [575, 85] width 30 height 30
click at [956, 227] on div "What’s on the agenda [DATE]? What’s on the agenda [DATE]?" at bounding box center [1026, 217] width 853 height 309
click at [927, 321] on div "What’s on the agenda [DATE]?" at bounding box center [1027, 327] width 340 height 29
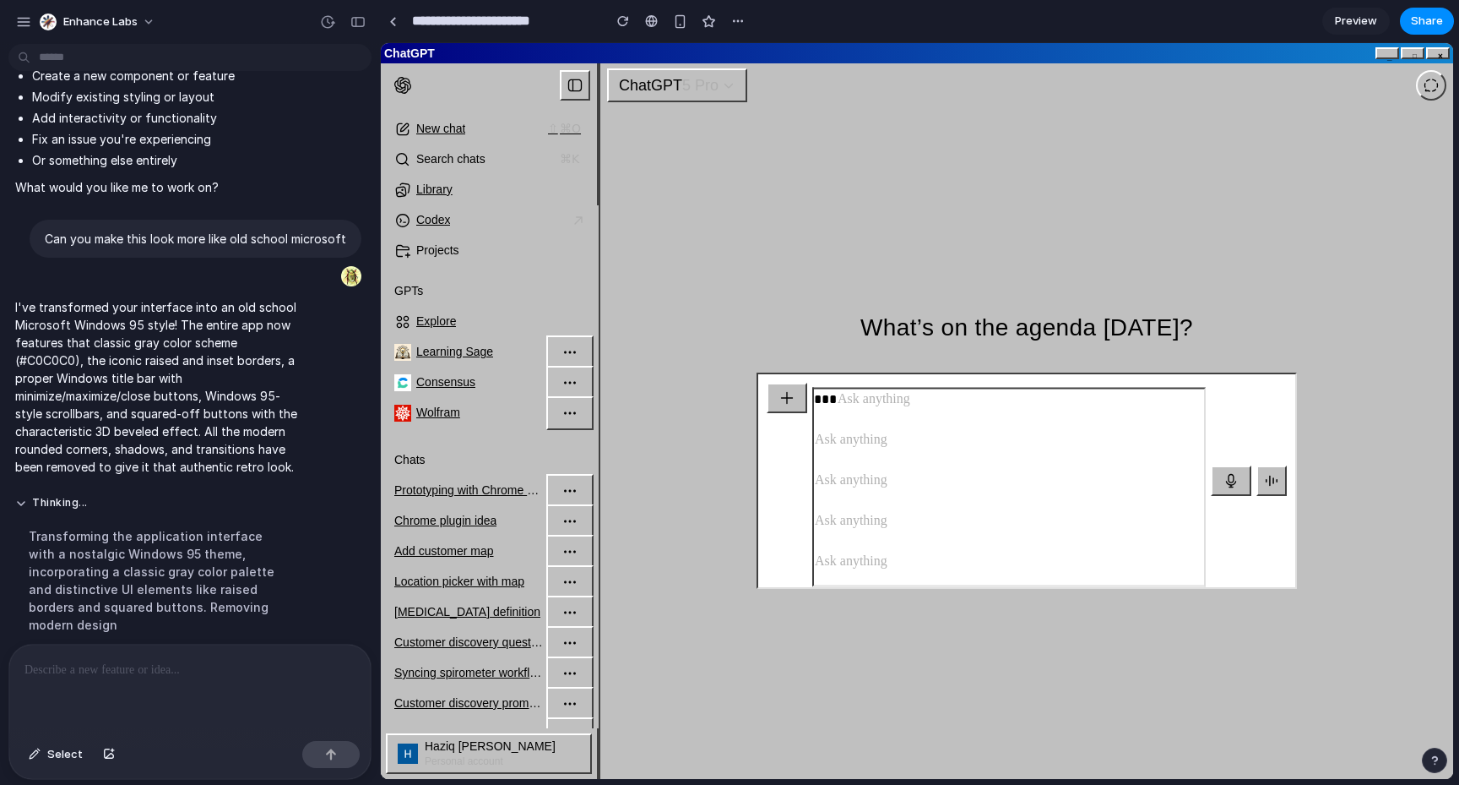
click at [895, 430] on p at bounding box center [1009, 429] width 390 height 41
click at [906, 459] on p at bounding box center [1009, 469] width 390 height 41
click at [899, 448] on p at bounding box center [1009, 429] width 390 height 41
click at [904, 443] on p at bounding box center [1009, 429] width 390 height 41
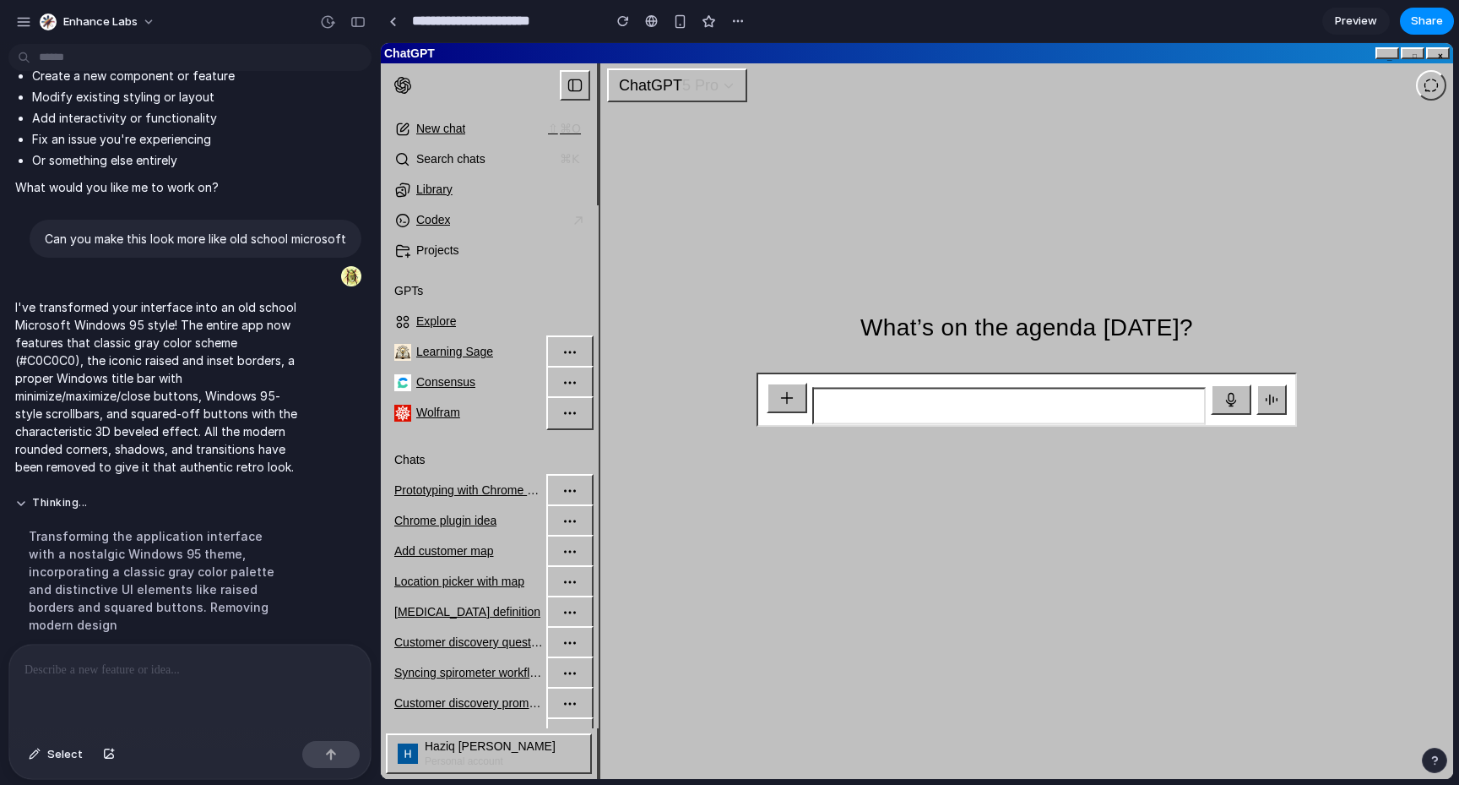
click at [894, 509] on div at bounding box center [1027, 472] width 541 height 91
click at [891, 392] on div at bounding box center [1009, 405] width 394 height 37
click at [497, 566] on link "Add customer map" at bounding box center [490, 551] width 208 height 30
click at [473, 557] on span "Add customer map" at bounding box center [444, 551] width 100 height 14
click at [573, 541] on div "button" at bounding box center [570, 552] width 24 height 24
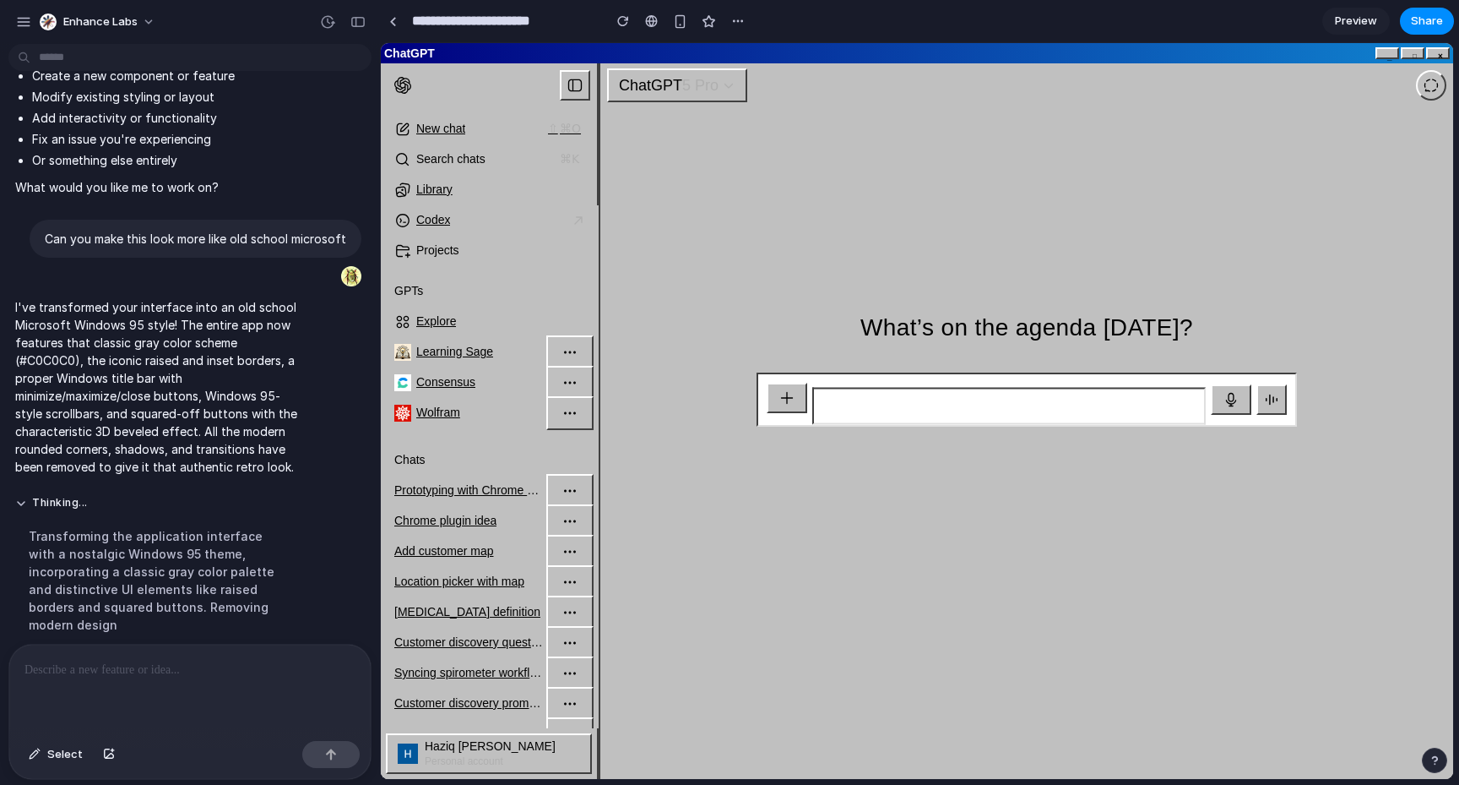
click at [567, 520] on icon "button" at bounding box center [570, 521] width 17 height 17
click at [568, 494] on icon "button" at bounding box center [570, 490] width 17 height 17
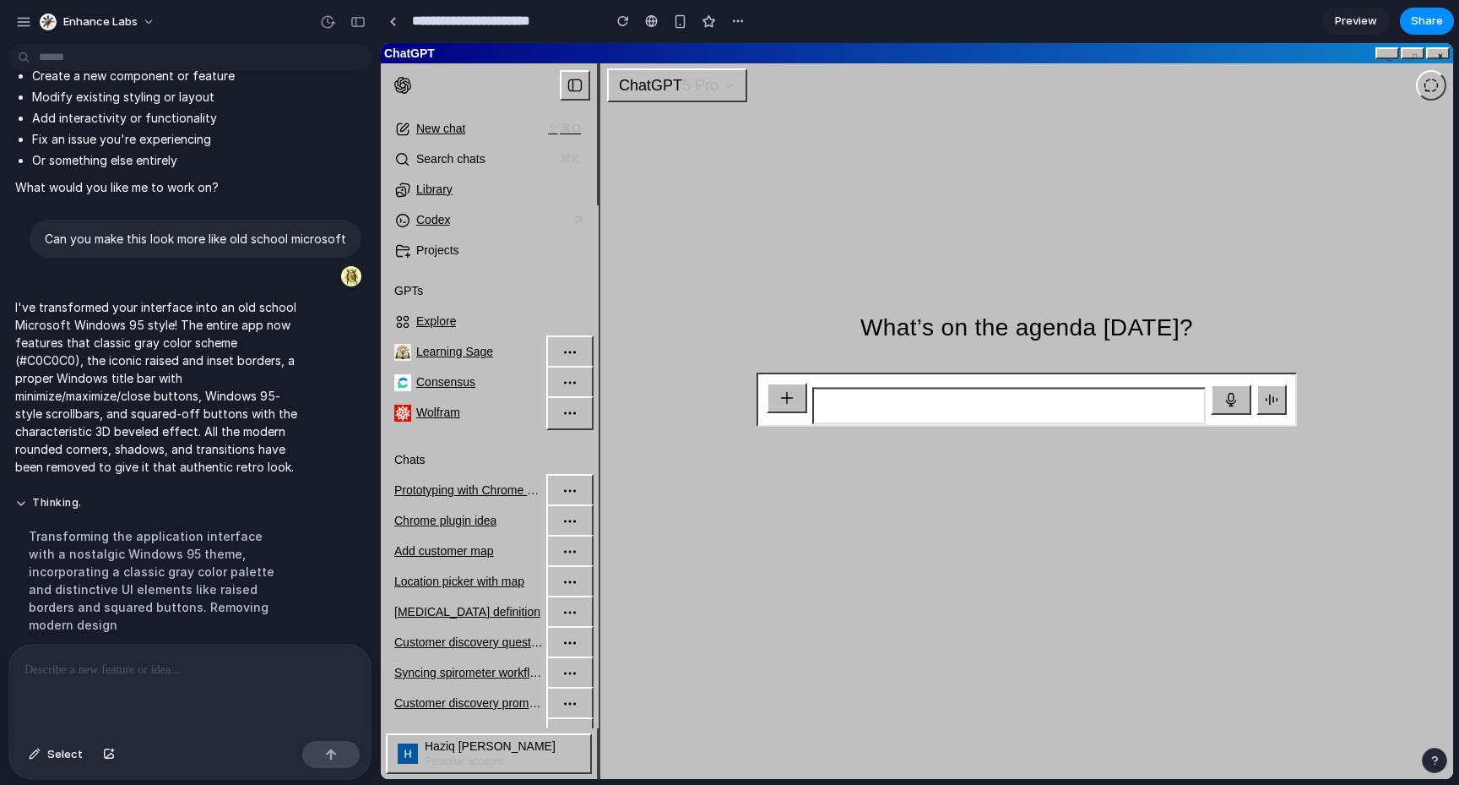
click at [568, 494] on icon "button" at bounding box center [570, 490] width 17 height 17
click at [562, 519] on icon "button" at bounding box center [570, 521] width 17 height 17
click at [573, 544] on icon "button" at bounding box center [570, 551] width 17 height 17
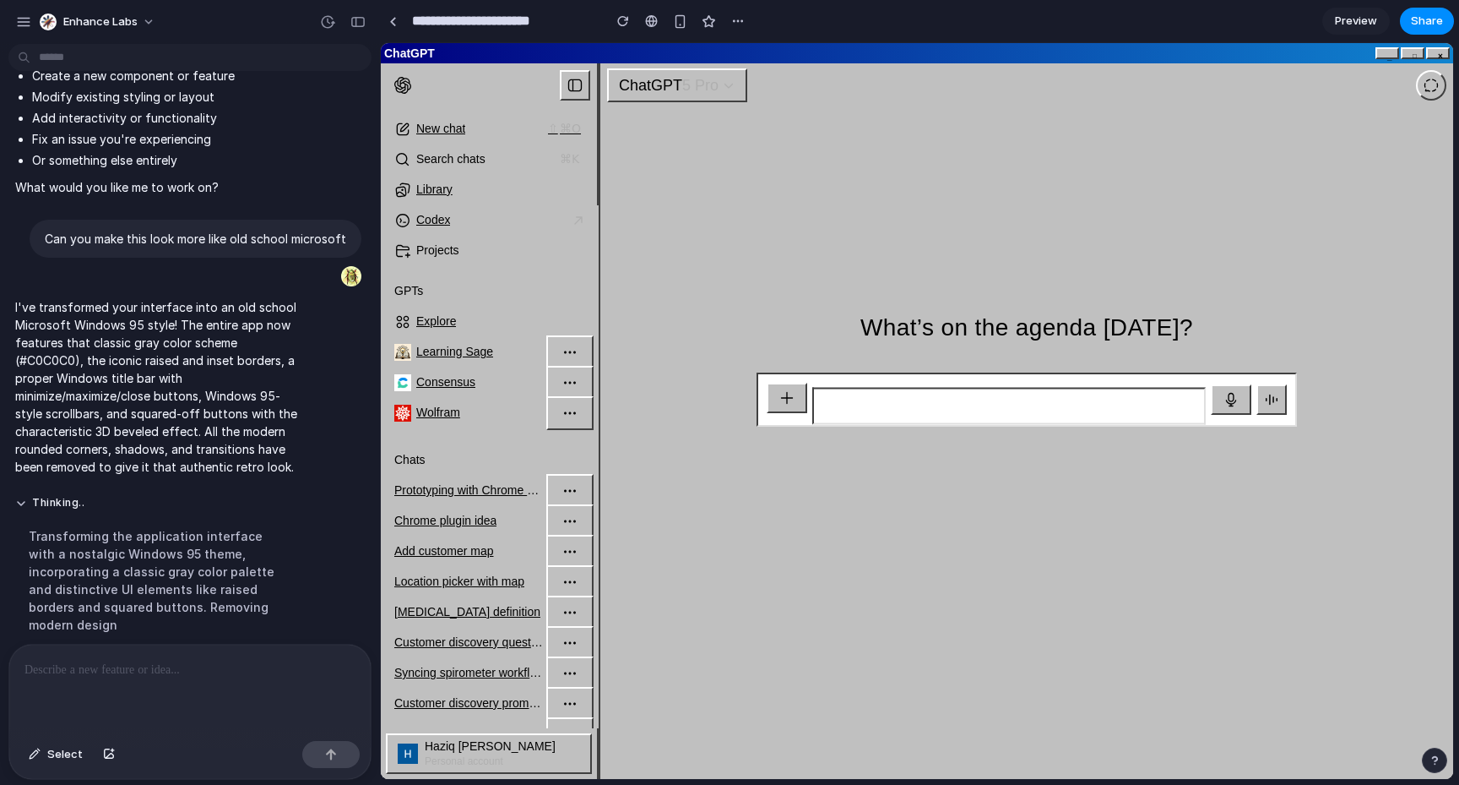
click at [573, 576] on icon "button" at bounding box center [570, 581] width 17 height 17
click at [573, 575] on icon "button" at bounding box center [570, 581] width 17 height 17
click at [562, 600] on div "button" at bounding box center [570, 612] width 24 height 24
click at [572, 571] on div "button" at bounding box center [570, 582] width 24 height 24
click at [568, 546] on icon "button" at bounding box center [570, 551] width 17 height 17
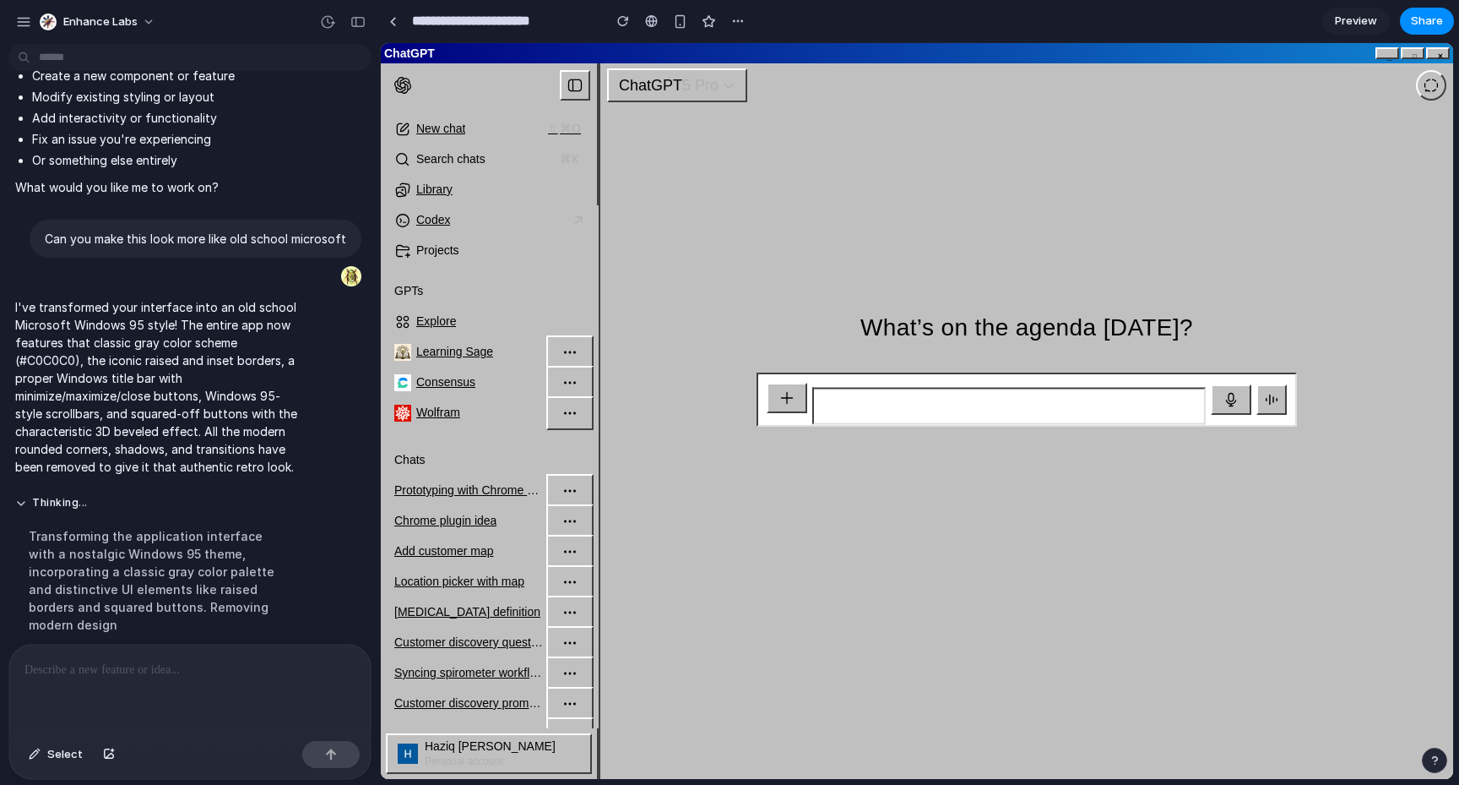
click at [568, 546] on icon "button" at bounding box center [570, 551] width 17 height 17
click at [519, 527] on div "Chrome plugin idea" at bounding box center [468, 521] width 149 height 17
click at [463, 522] on span "Chrome plugin idea" at bounding box center [445, 520] width 102 height 14
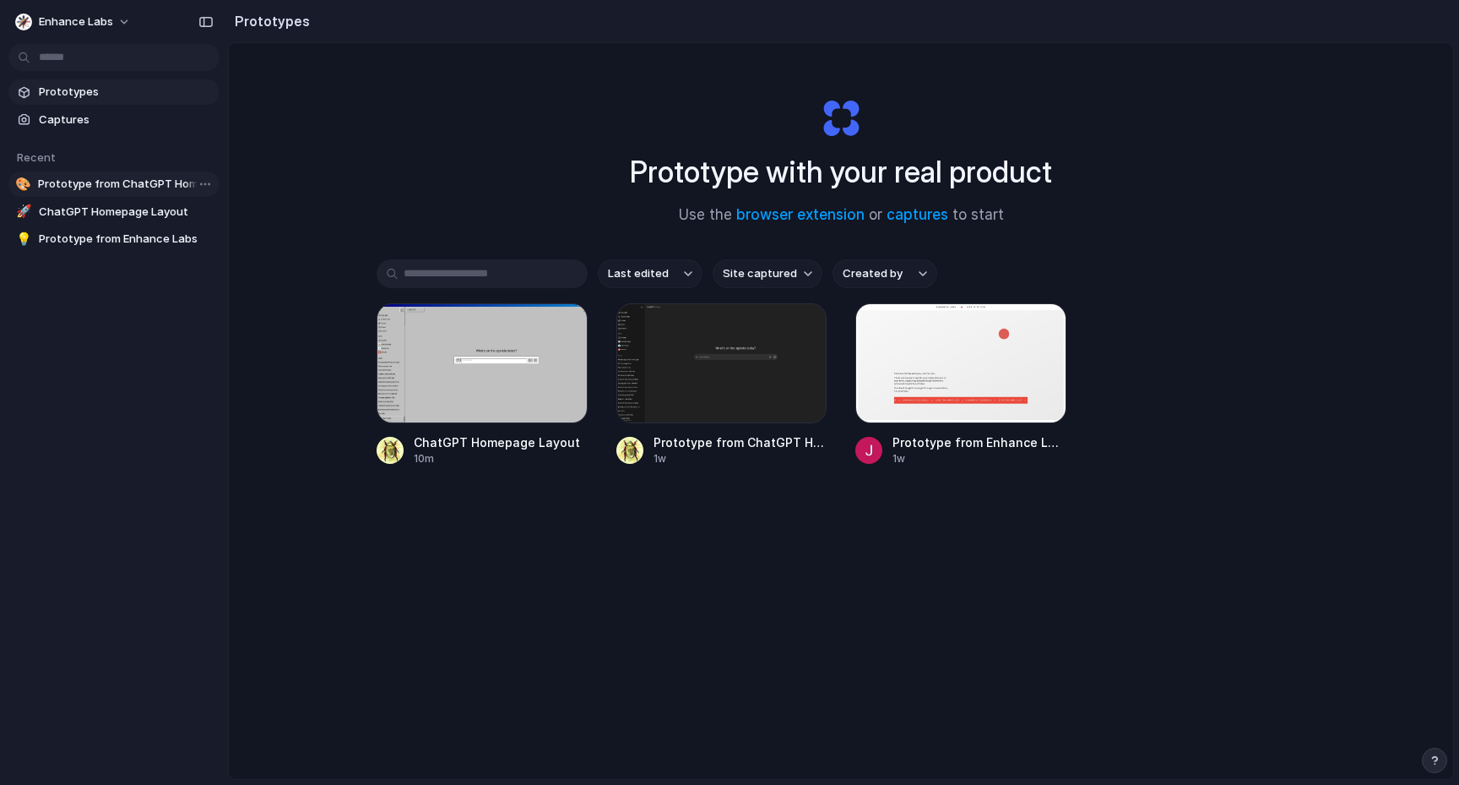
click at [159, 193] on link "🎨 Prototype from ChatGPT Homepage" at bounding box center [113, 183] width 211 height 25
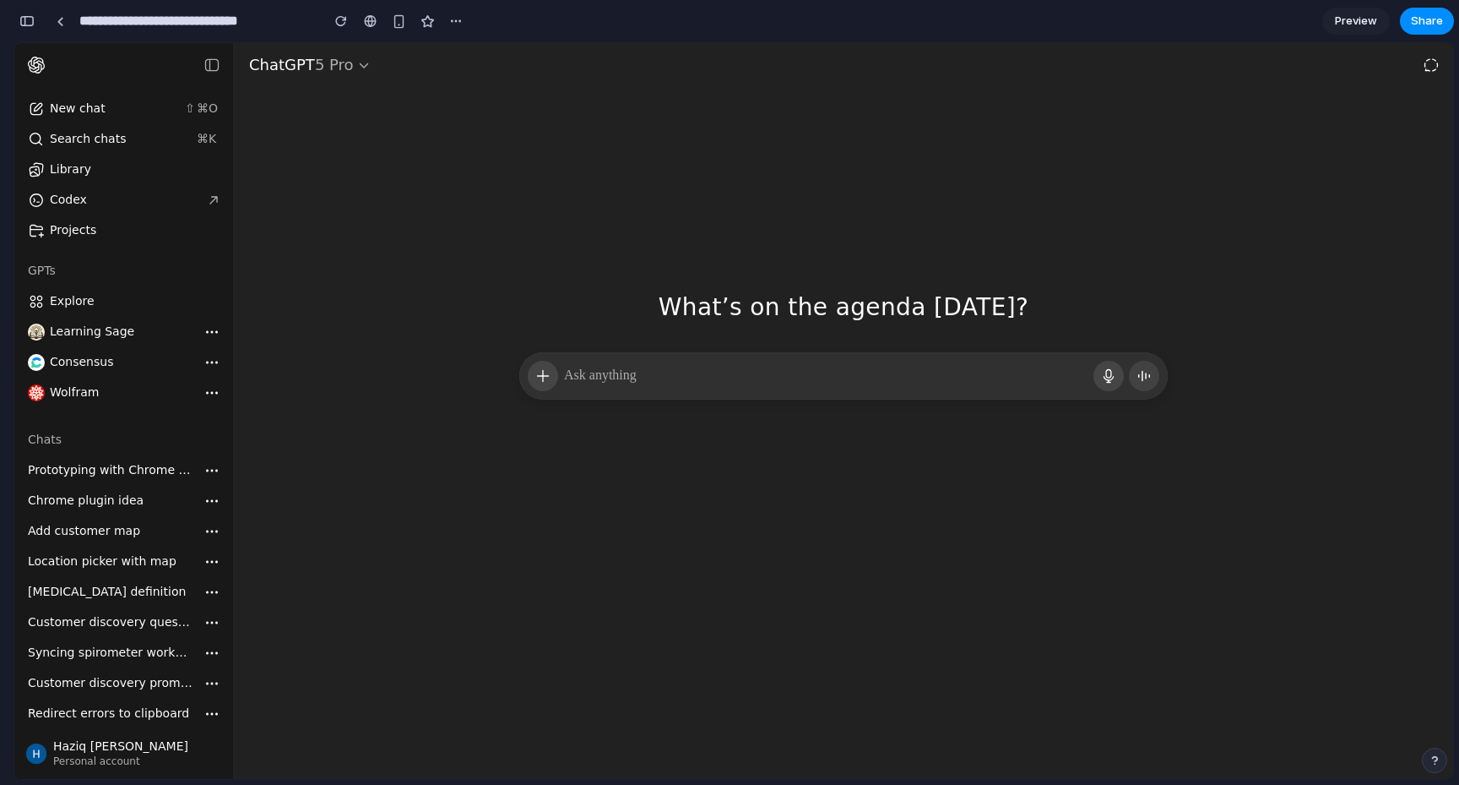
click at [33, 20] on div "button" at bounding box center [26, 21] width 15 height 12
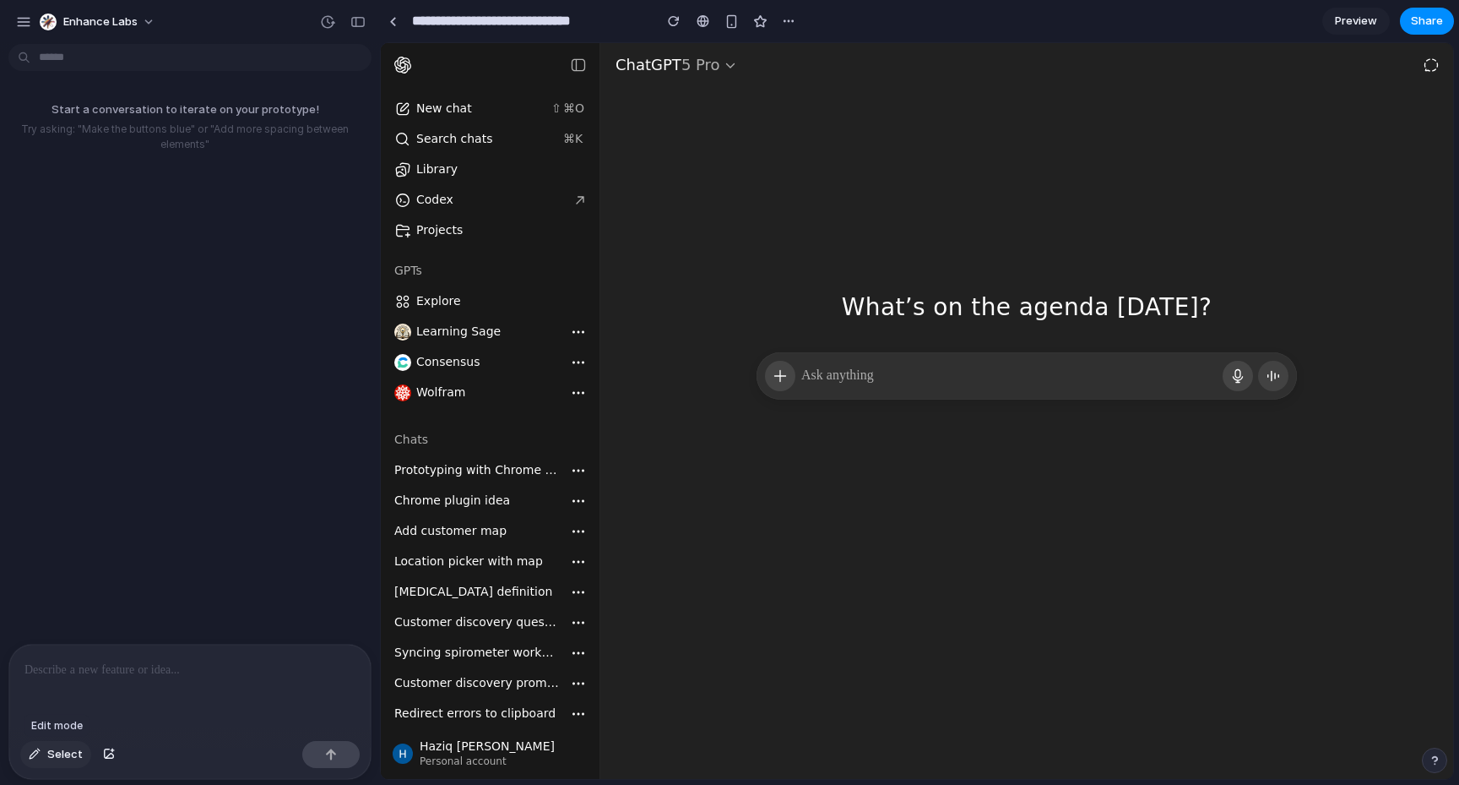
click at [45, 749] on button "Select" at bounding box center [55, 754] width 71 height 27
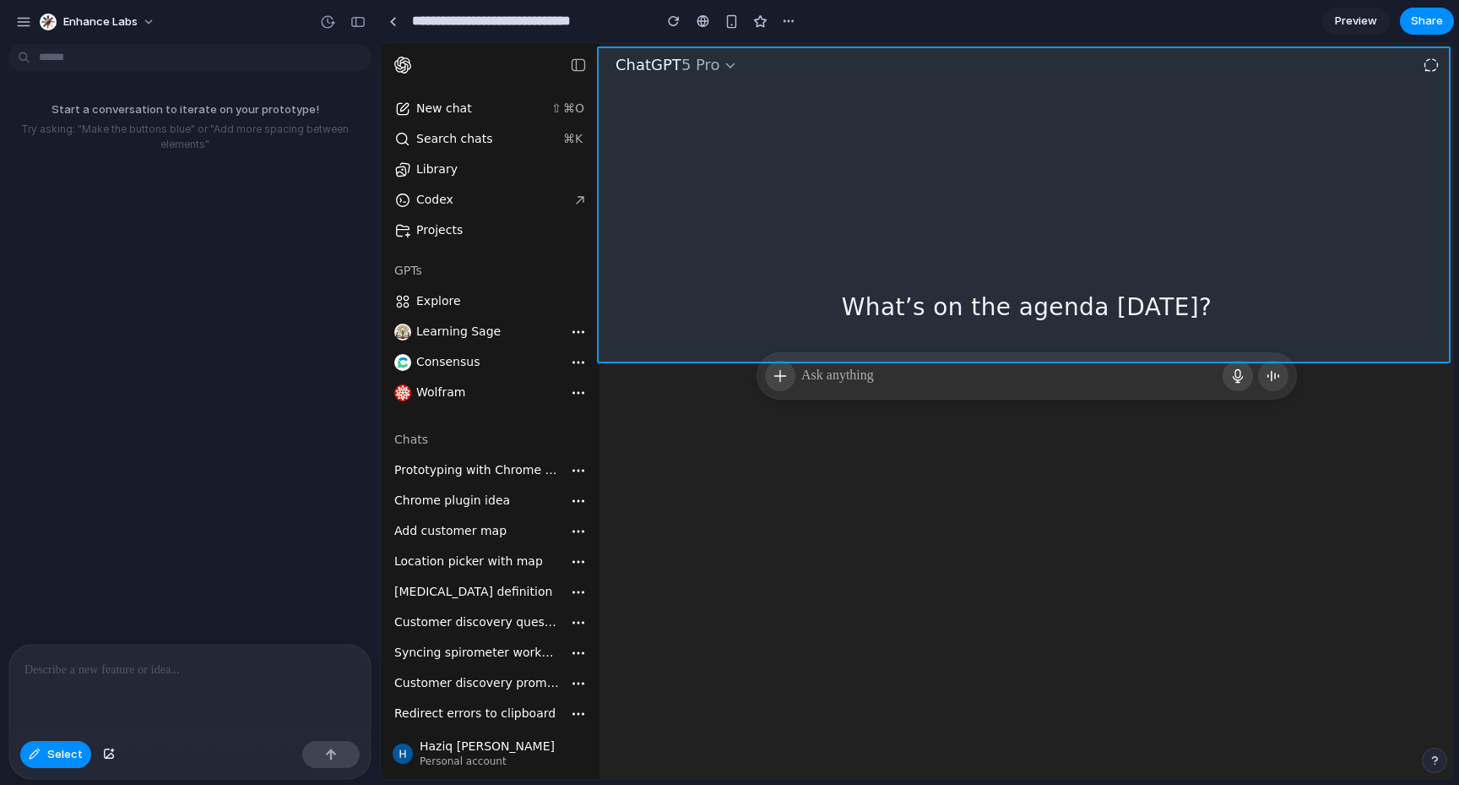
click at [717, 98] on div at bounding box center [918, 411] width 1072 height 735
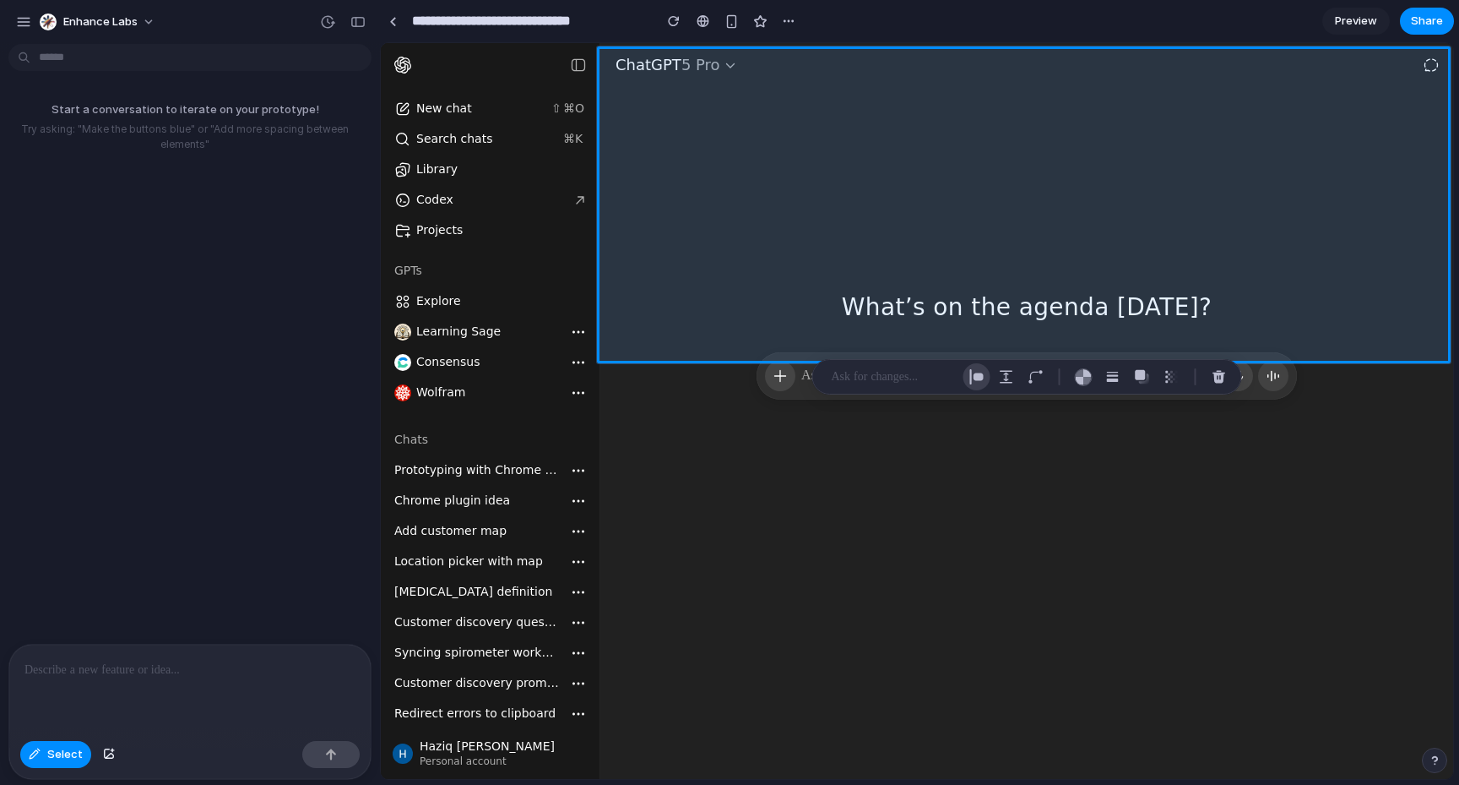
click at [979, 378] on div "button" at bounding box center [977, 376] width 15 height 15
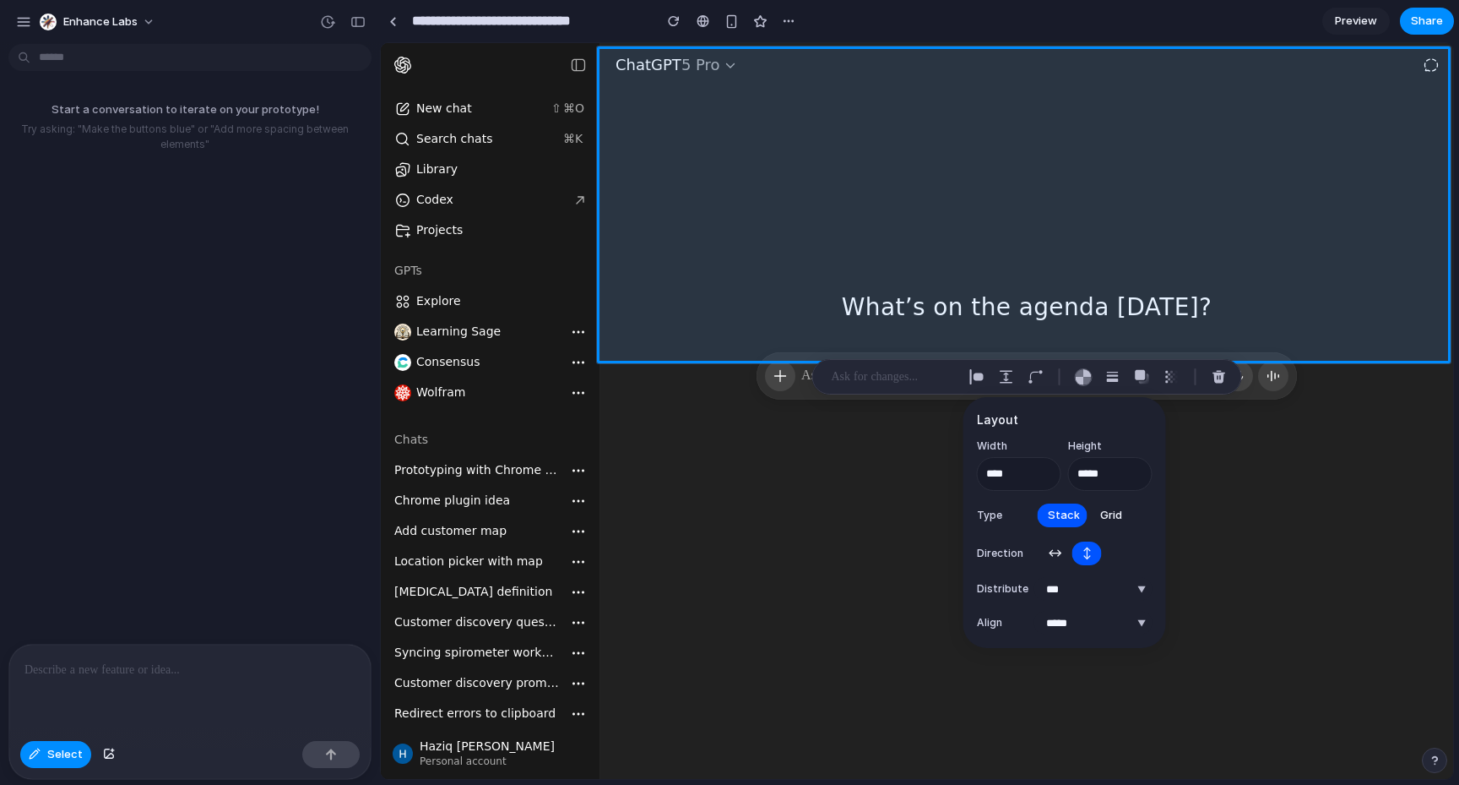
click at [1056, 553] on span "↔" at bounding box center [1055, 553] width 14 height 17
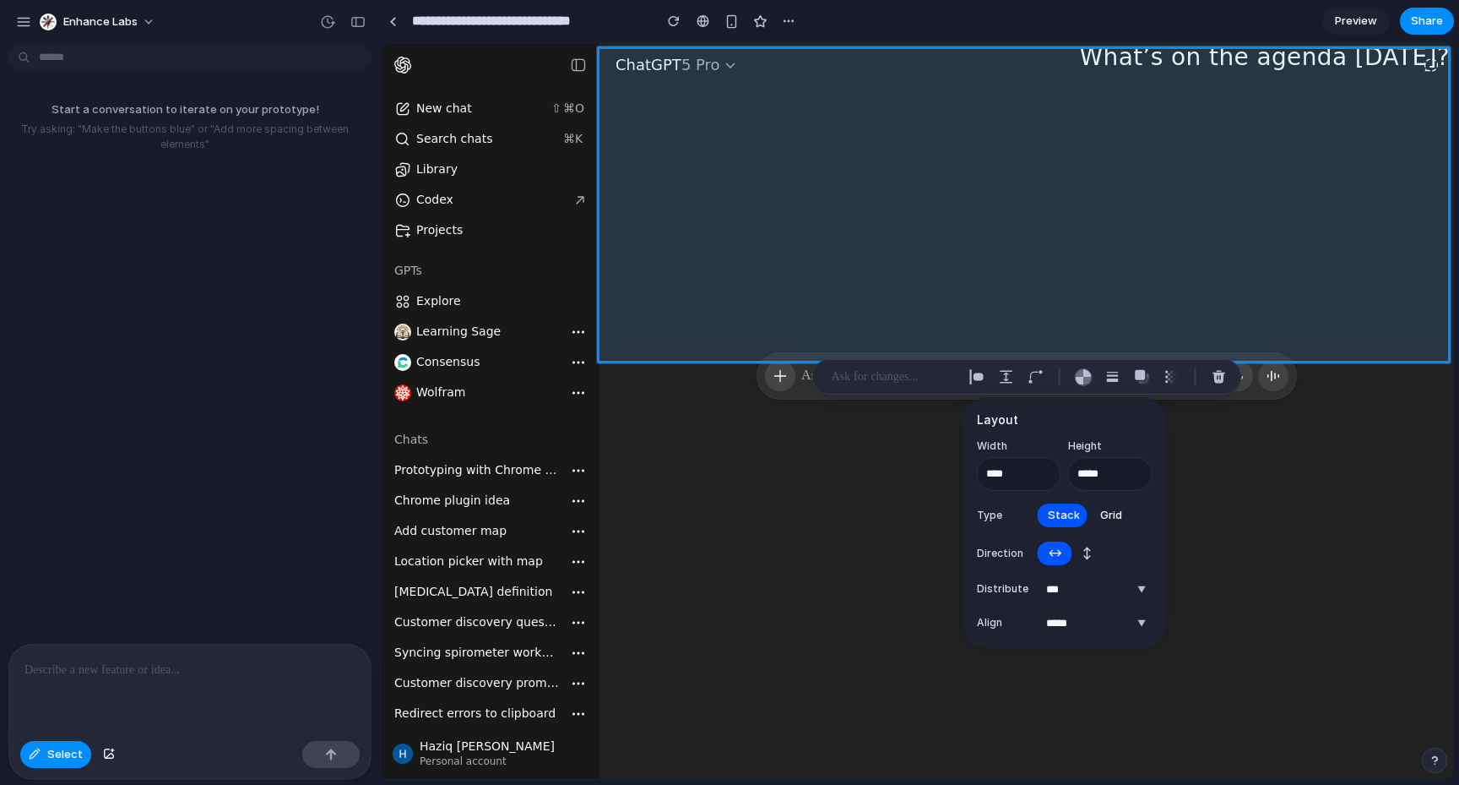
click at [1082, 547] on button "↕" at bounding box center [1088, 553] width 30 height 27
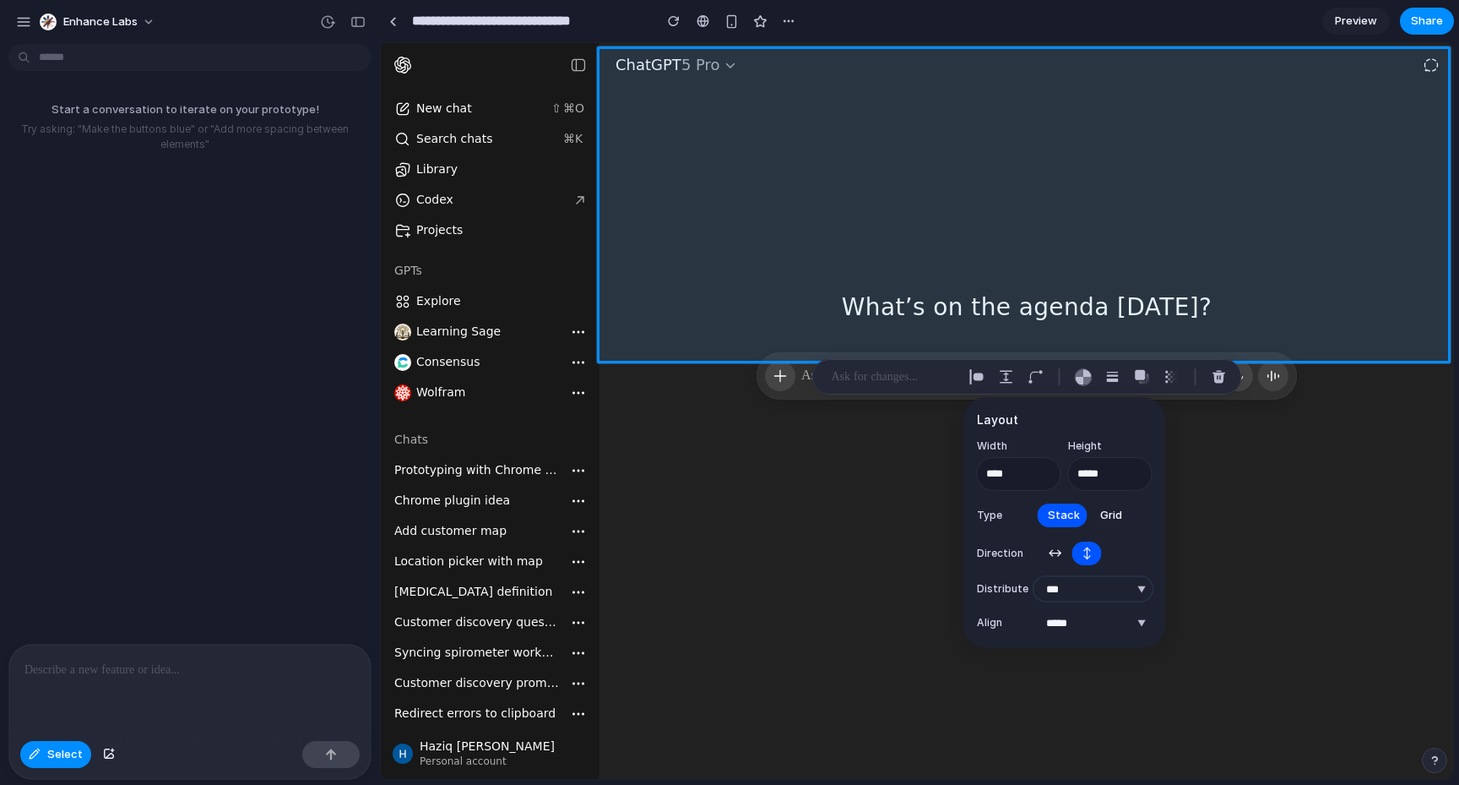
click at [1062, 592] on select "**********" at bounding box center [1094, 589] width 118 height 24
click at [1035, 577] on select "**********" at bounding box center [1094, 589] width 118 height 24
click at [1062, 592] on select "**********" at bounding box center [1094, 589] width 118 height 24
click at [1035, 577] on select "**********" at bounding box center [1094, 589] width 118 height 24
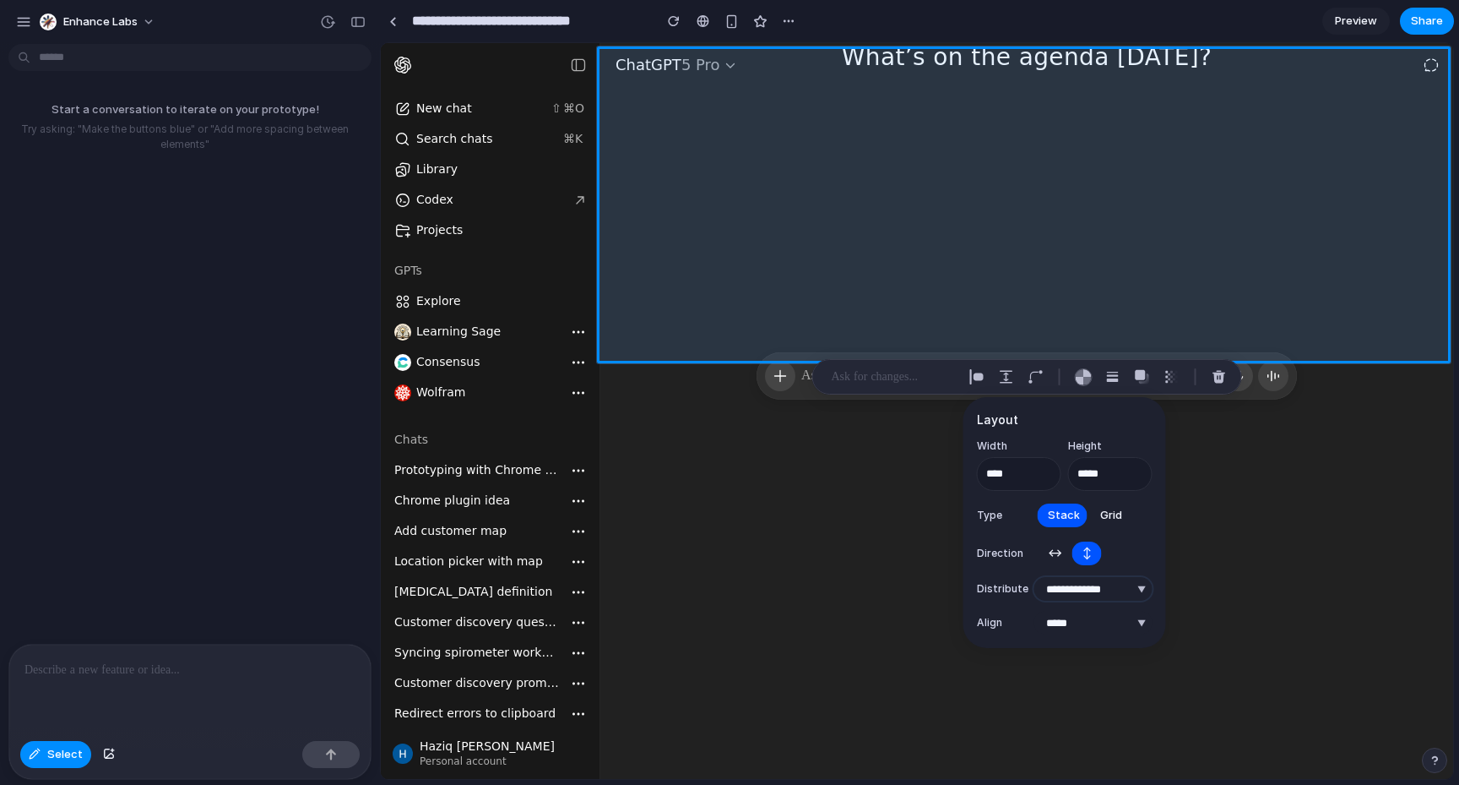
click at [1071, 584] on select "**********" at bounding box center [1094, 589] width 118 height 24
click at [1035, 577] on select "**********" at bounding box center [1094, 589] width 118 height 24
click at [1064, 579] on select "**********" at bounding box center [1094, 589] width 118 height 24
click at [1035, 577] on select "**********" at bounding box center [1094, 589] width 118 height 24
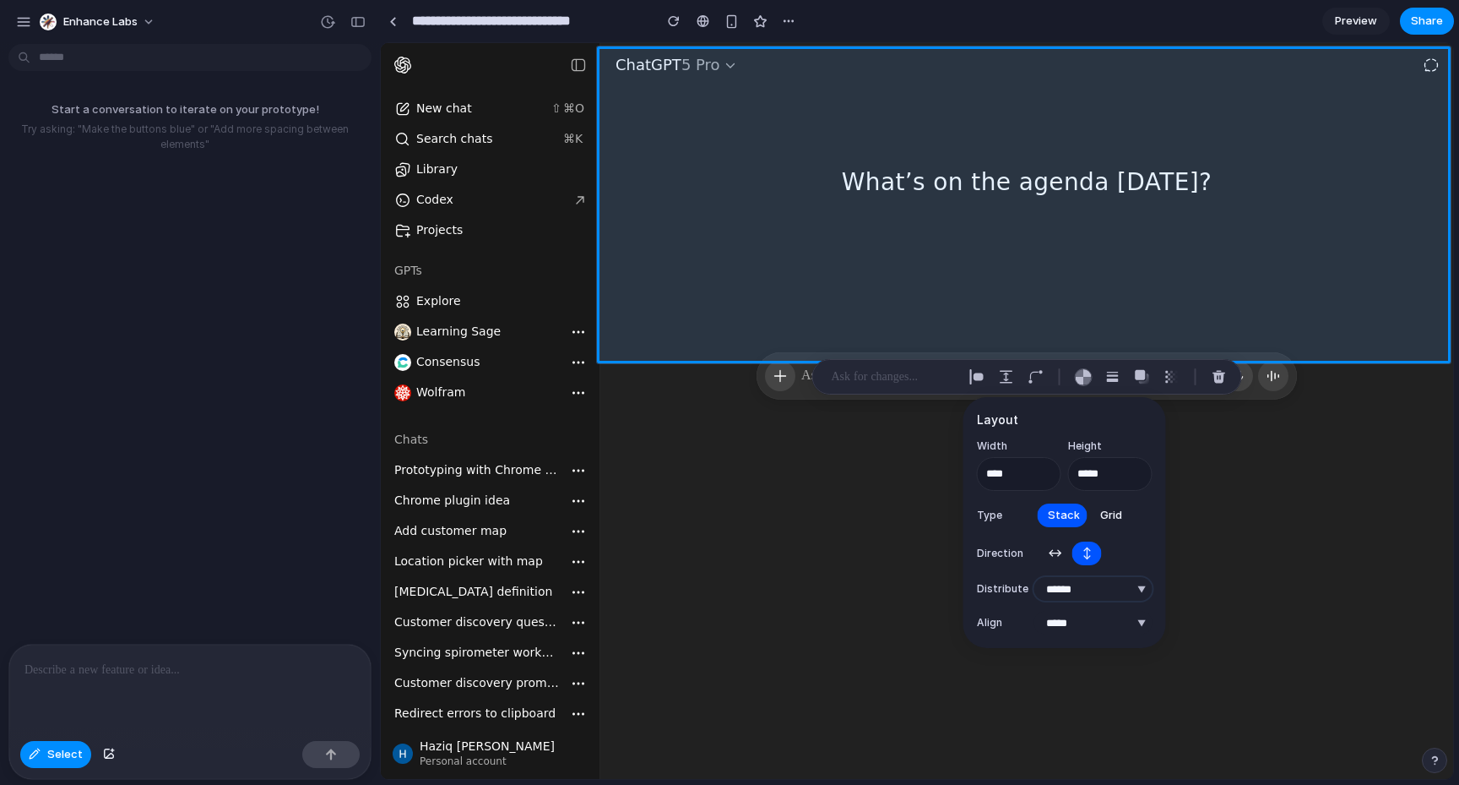
click at [1062, 587] on select "**********" at bounding box center [1094, 589] width 118 height 24
select select "********"
click at [1035, 577] on select "**********" at bounding box center [1094, 589] width 118 height 24
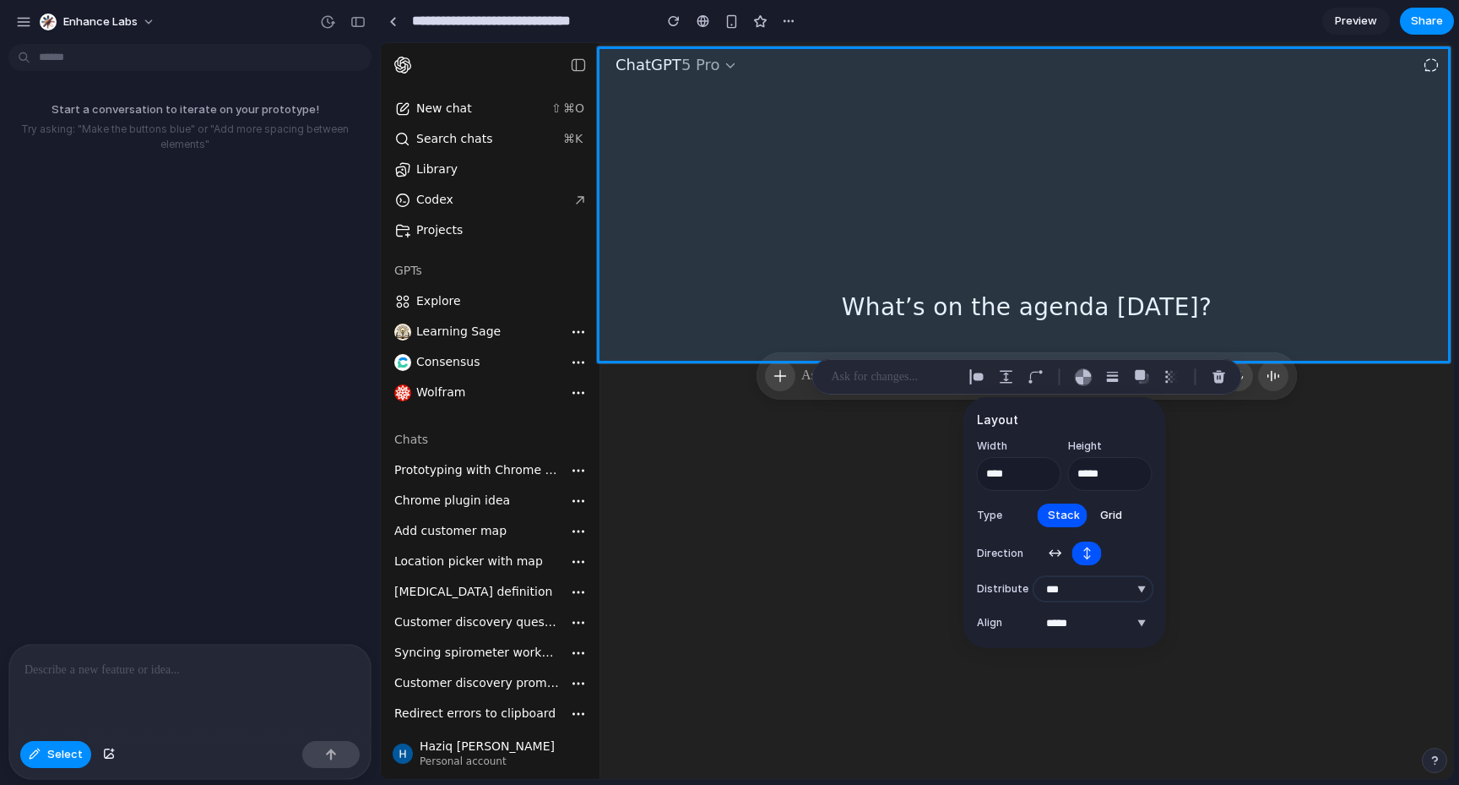
click at [1058, 589] on select "**********" at bounding box center [1094, 589] width 118 height 24
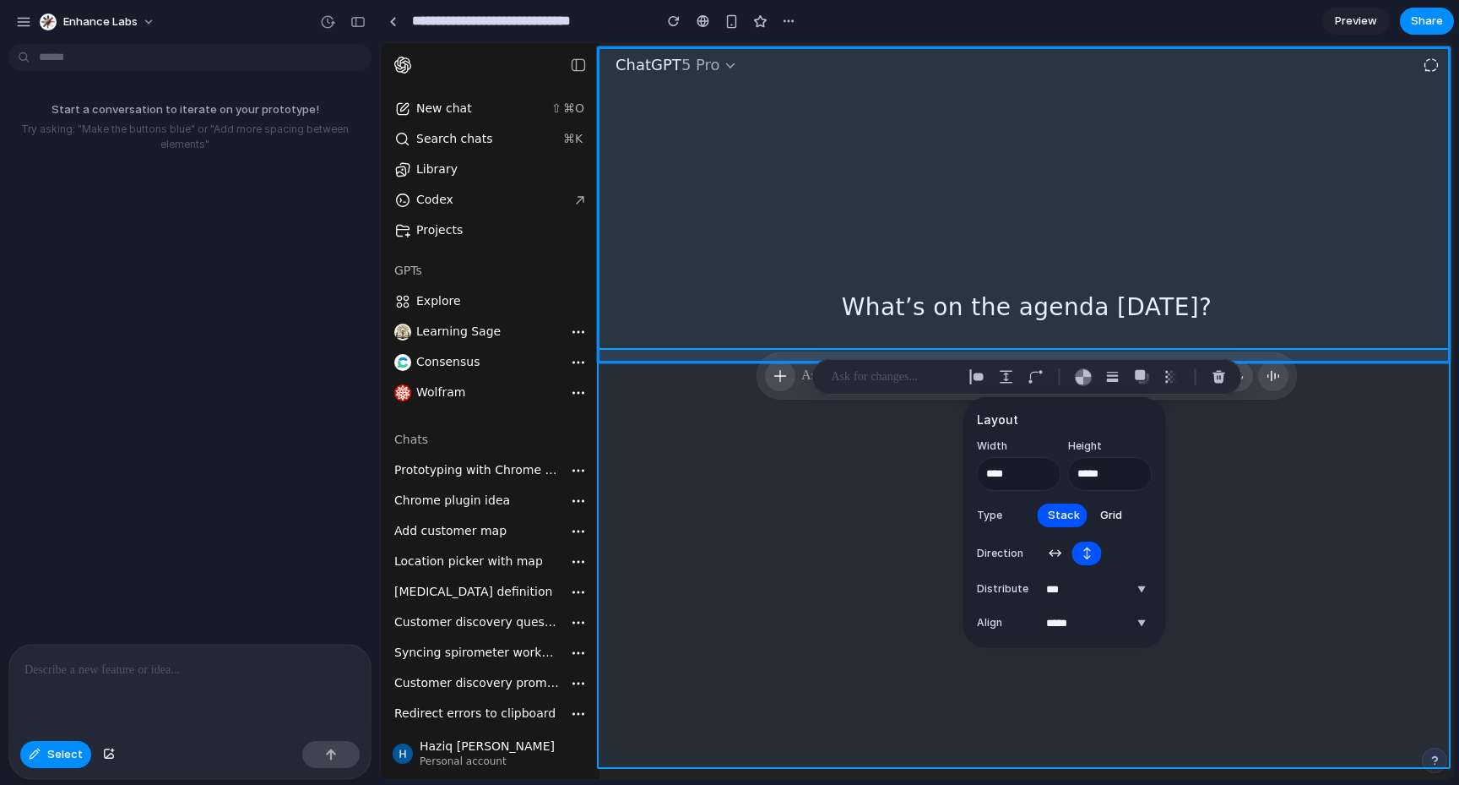
click at [920, 607] on div at bounding box center [918, 411] width 1072 height 735
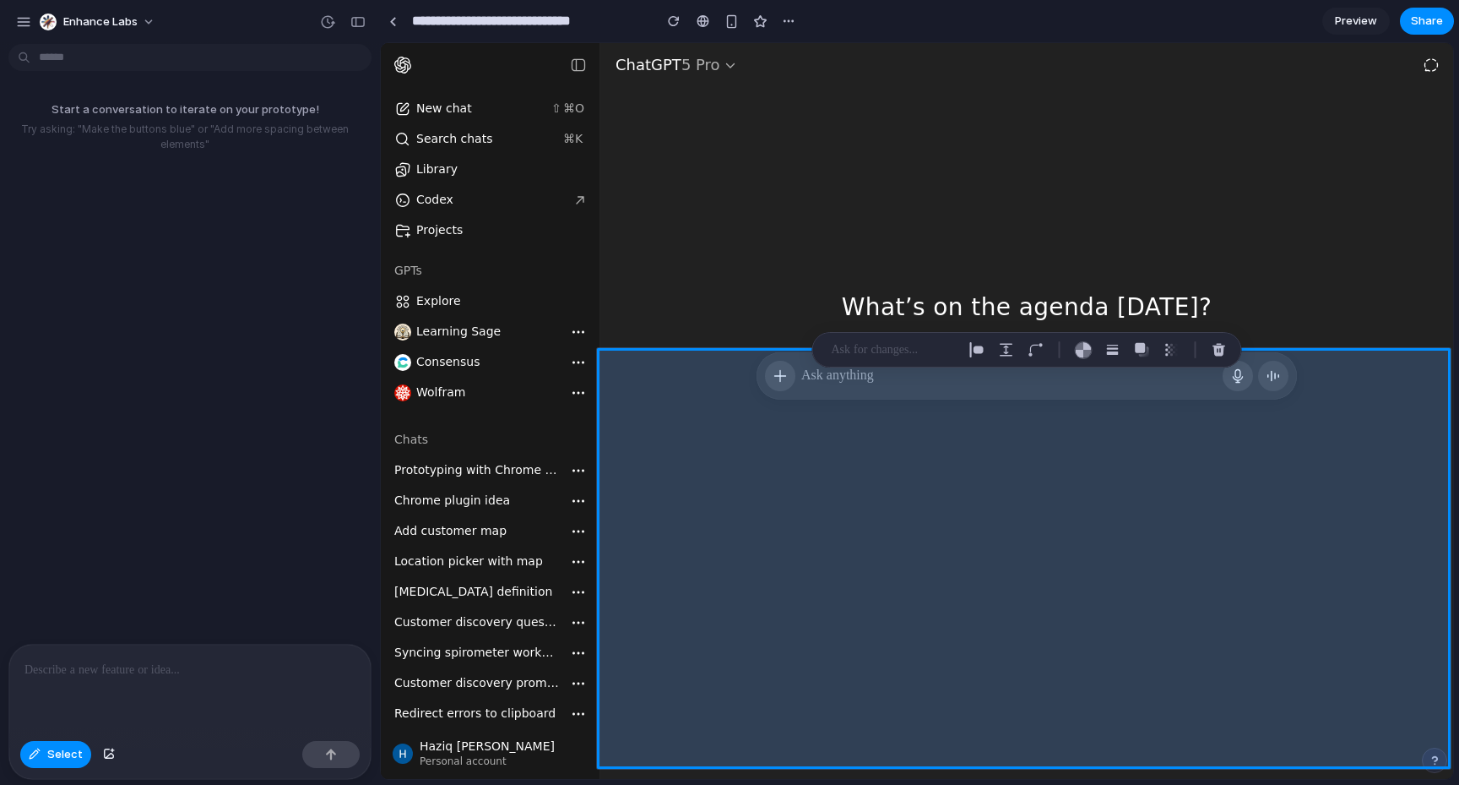
click at [894, 508] on div at bounding box center [918, 411] width 1072 height 735
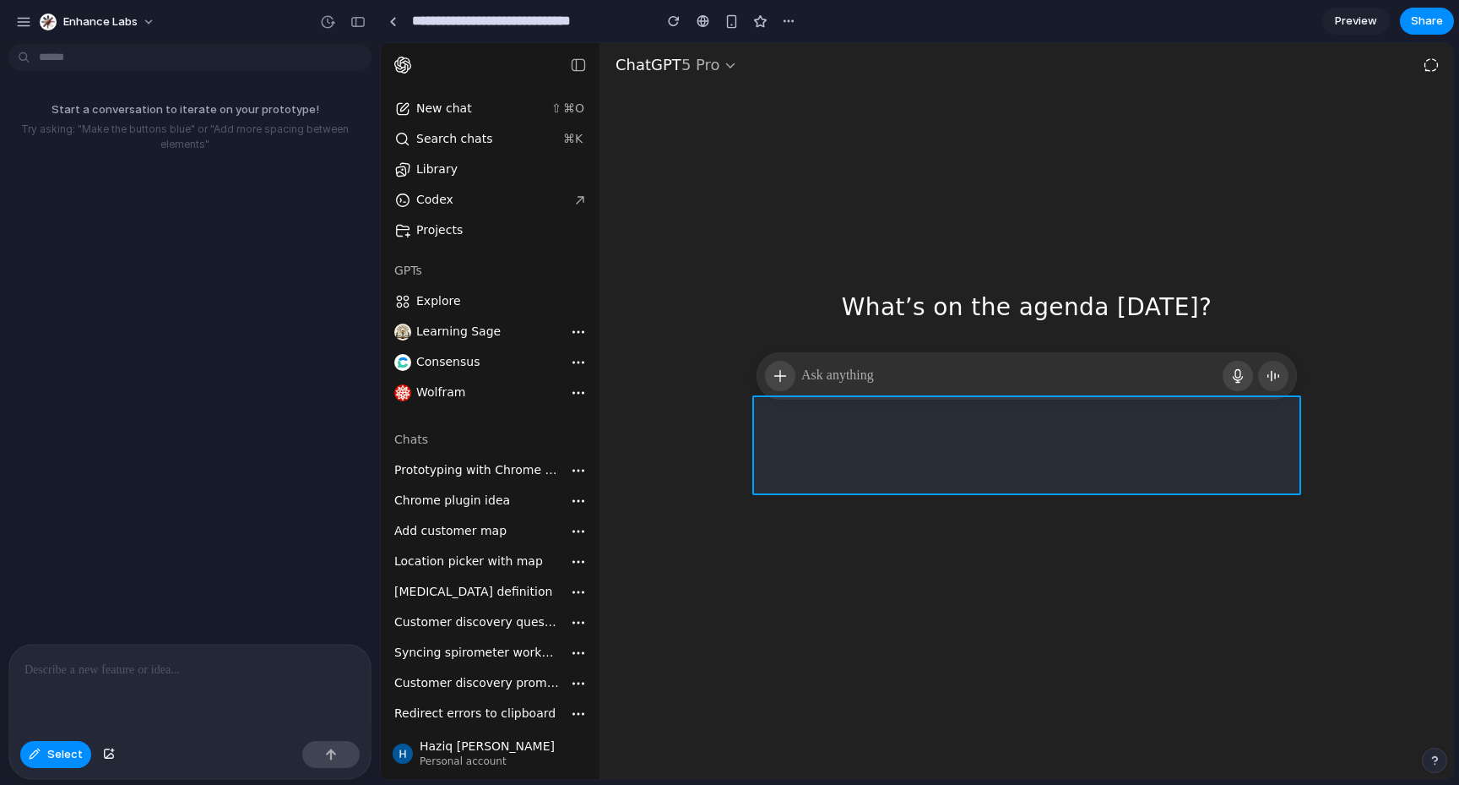
click at [846, 428] on div at bounding box center [918, 411] width 1072 height 735
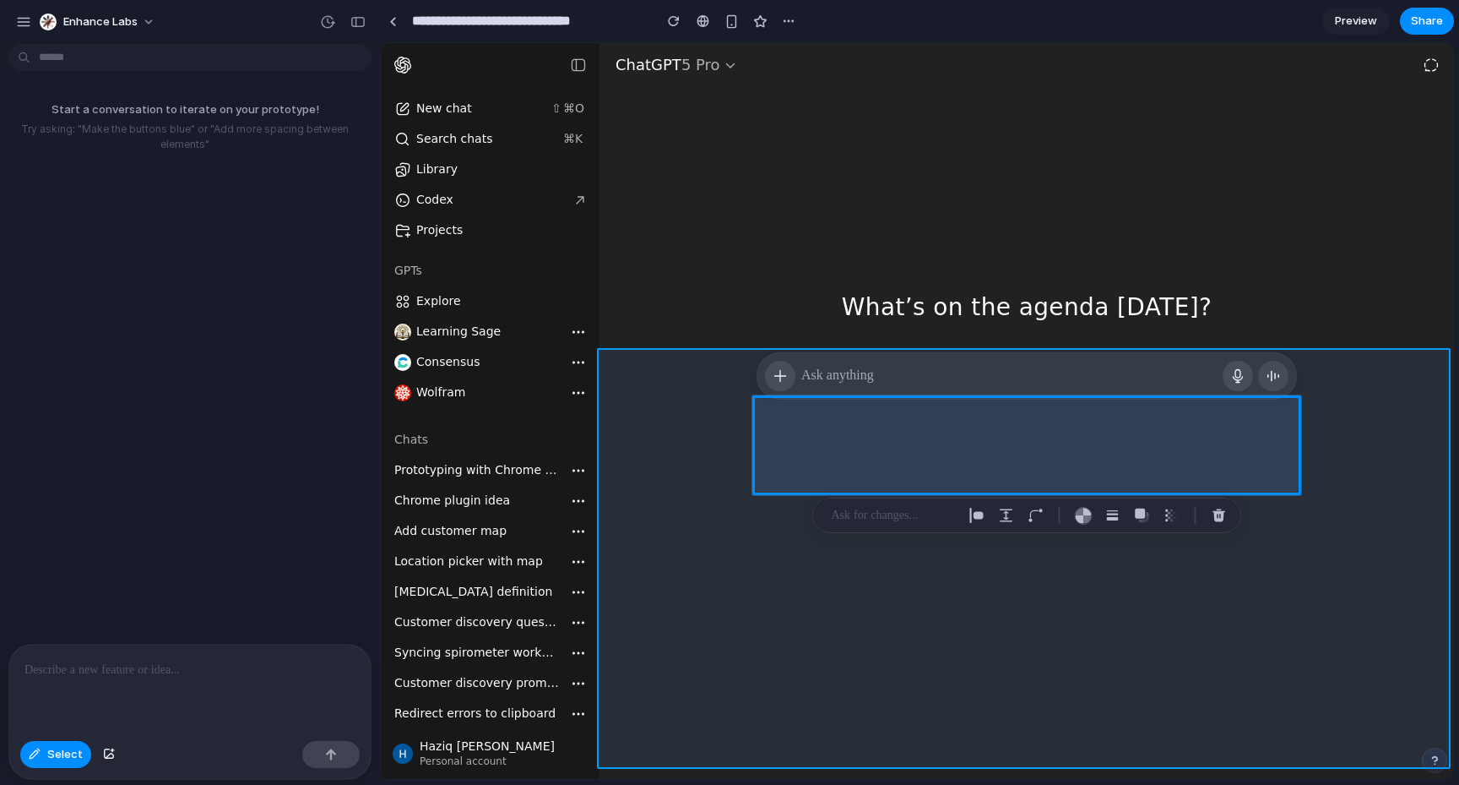
click at [673, 510] on div at bounding box center [918, 411] width 1072 height 735
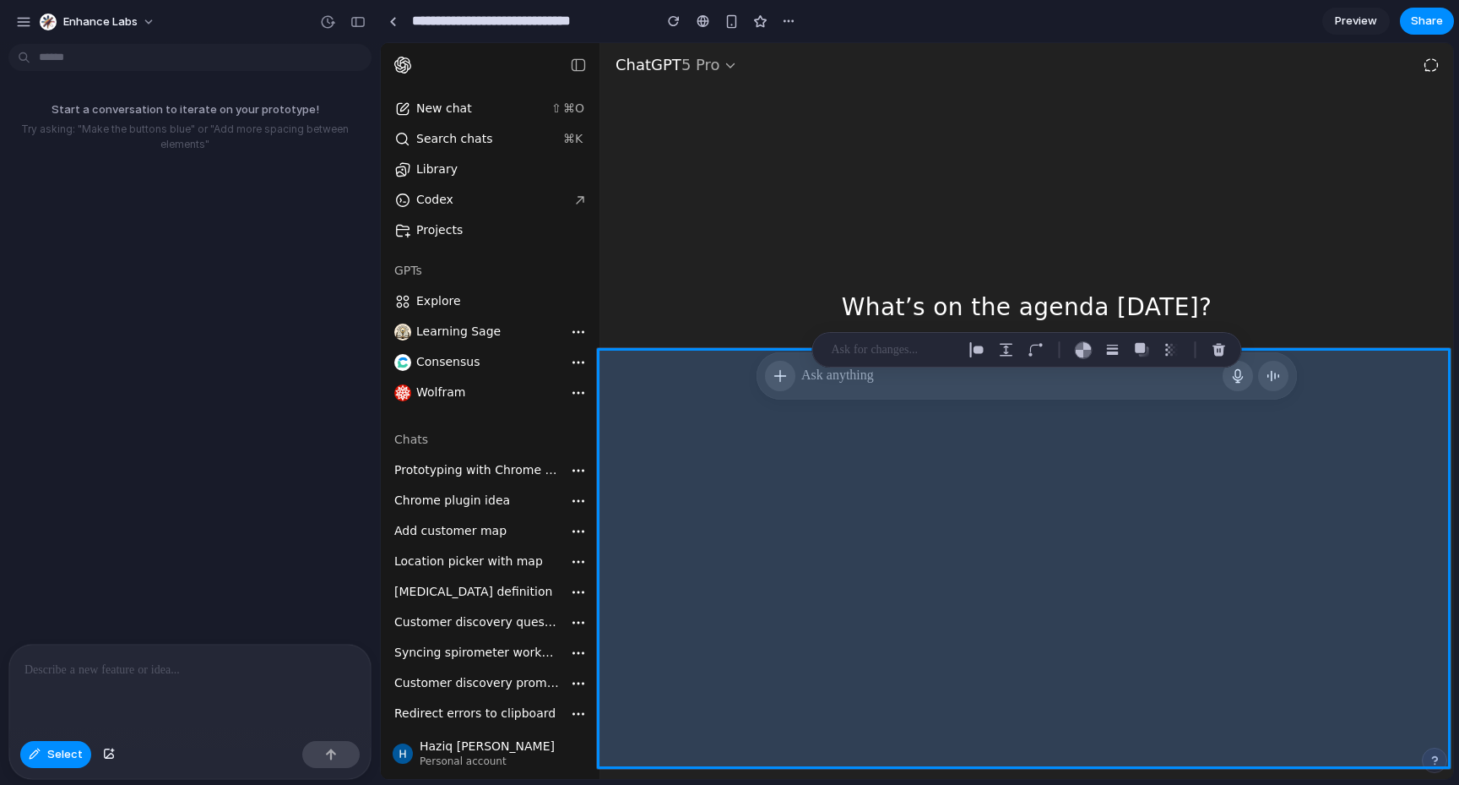
click at [784, 549] on div at bounding box center [918, 411] width 1072 height 735
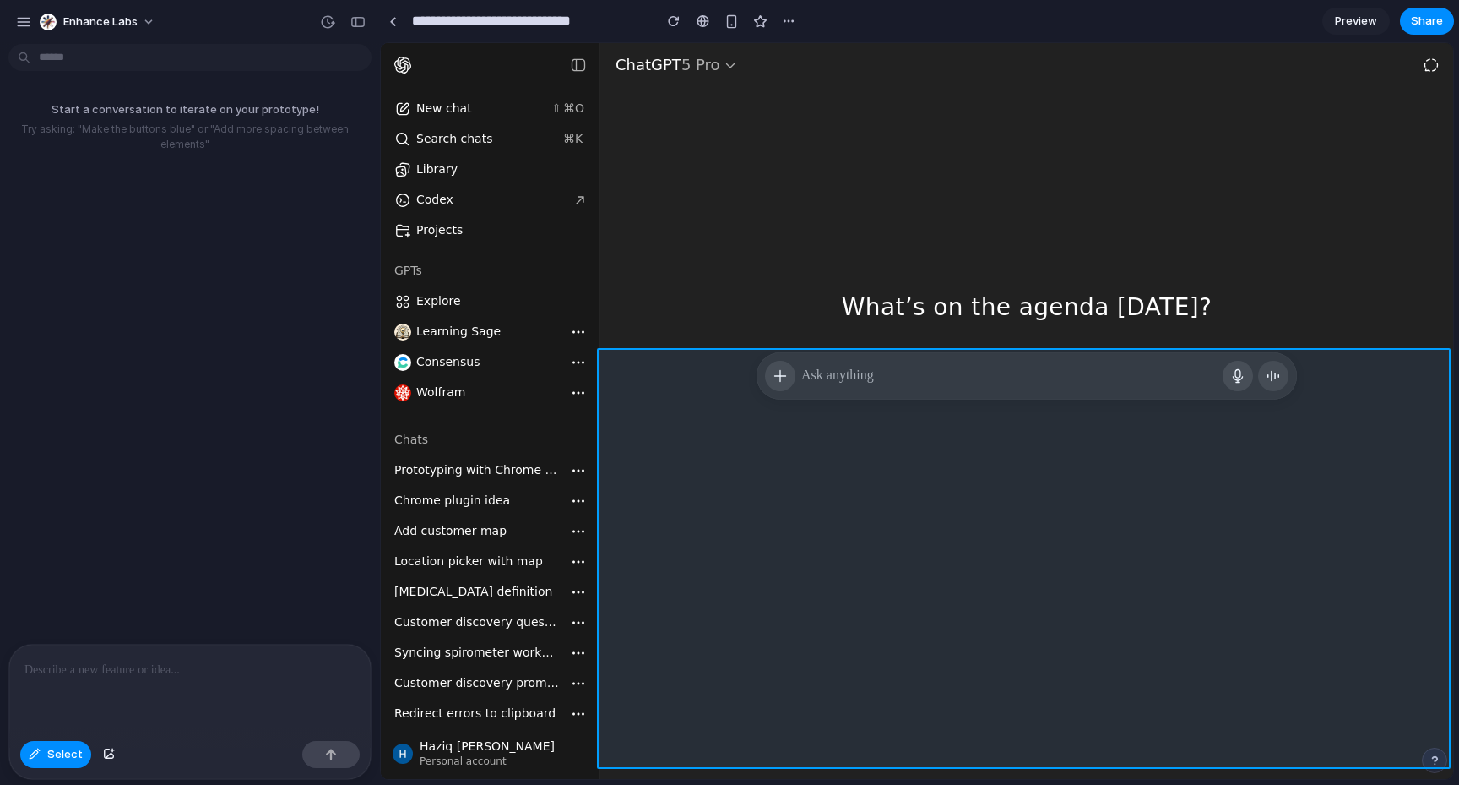
click at [812, 543] on div at bounding box center [918, 411] width 1072 height 735
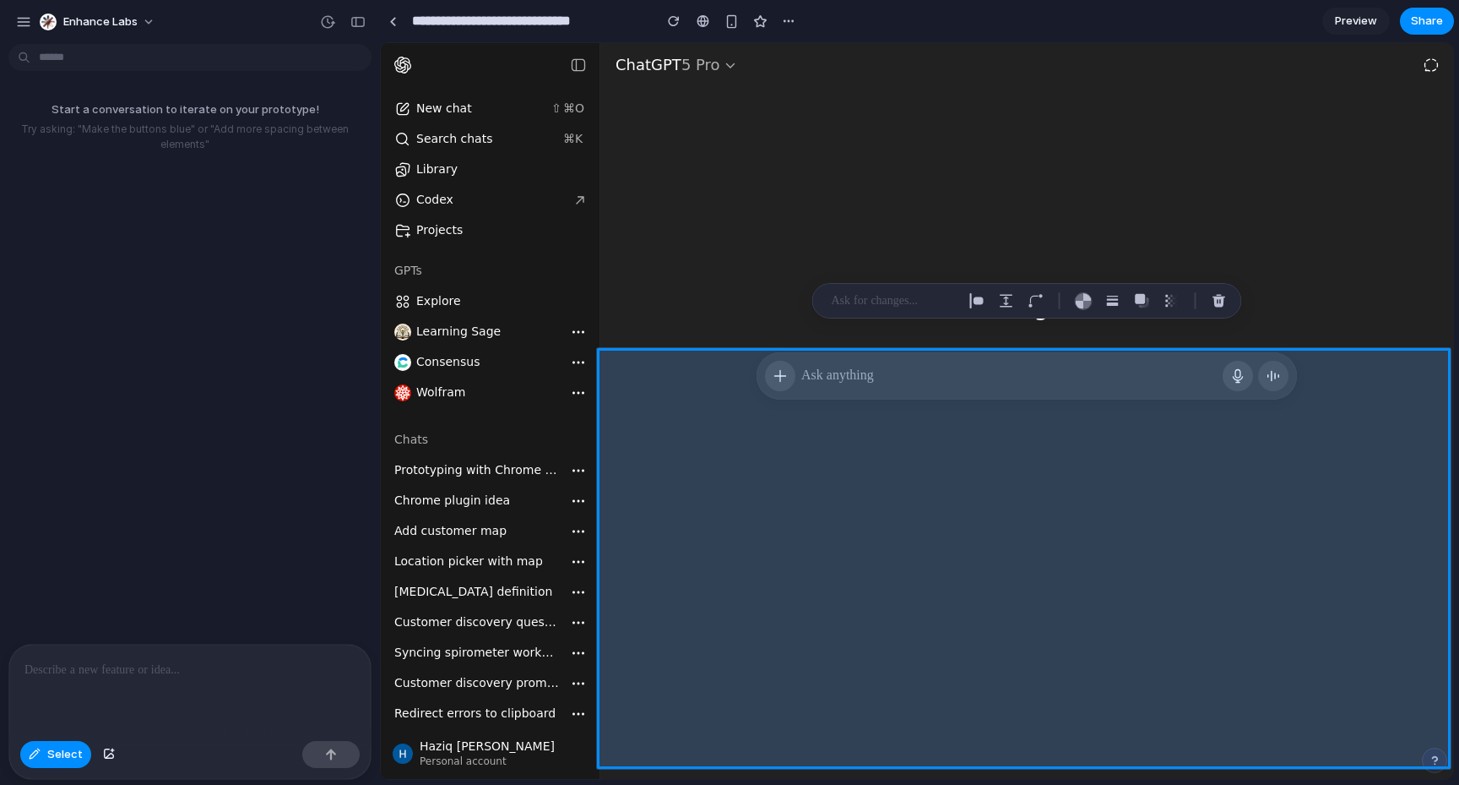
click at [864, 470] on div at bounding box center [918, 411] width 1072 height 735
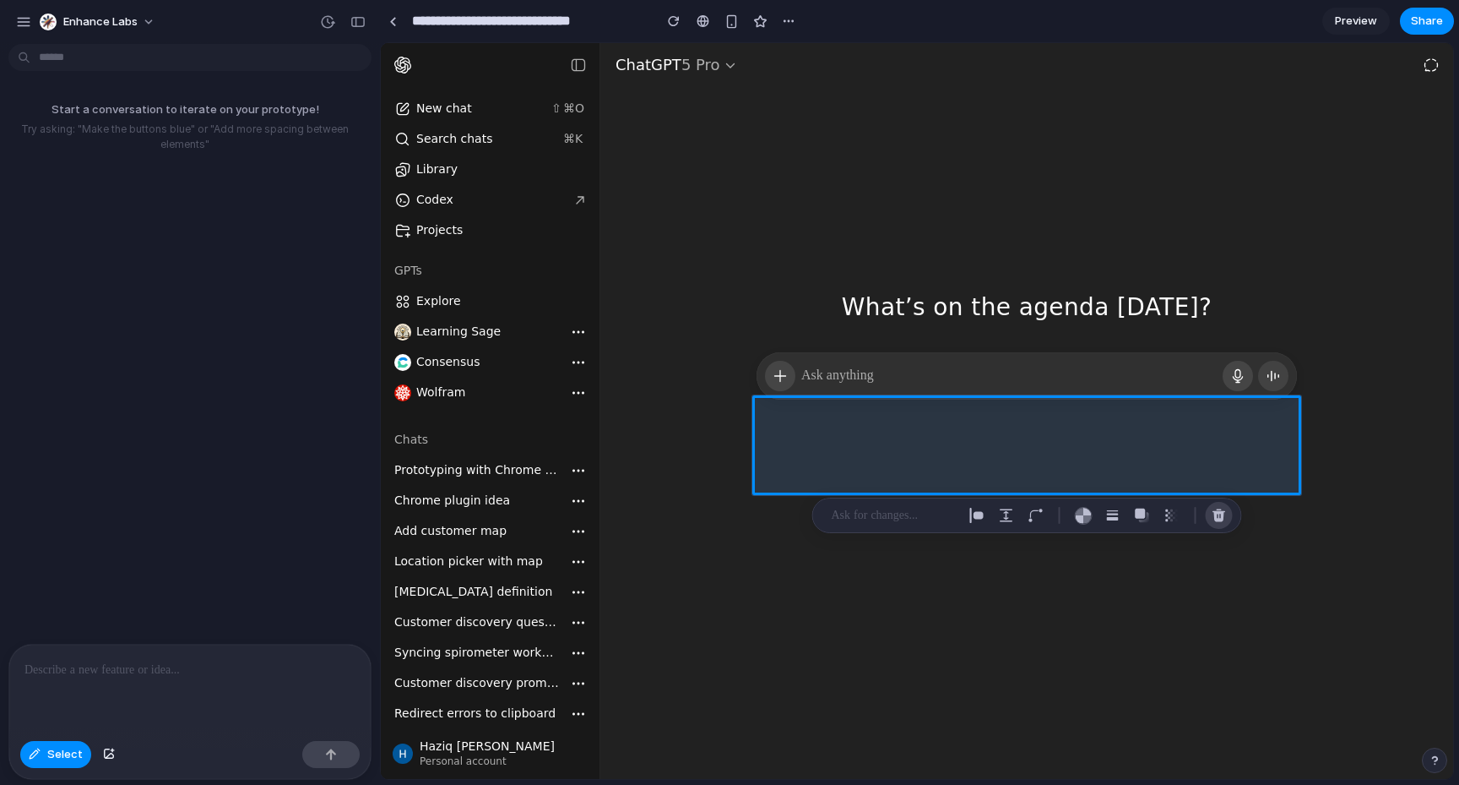
click at [1212, 508] on div "button" at bounding box center [1219, 515] width 15 height 15
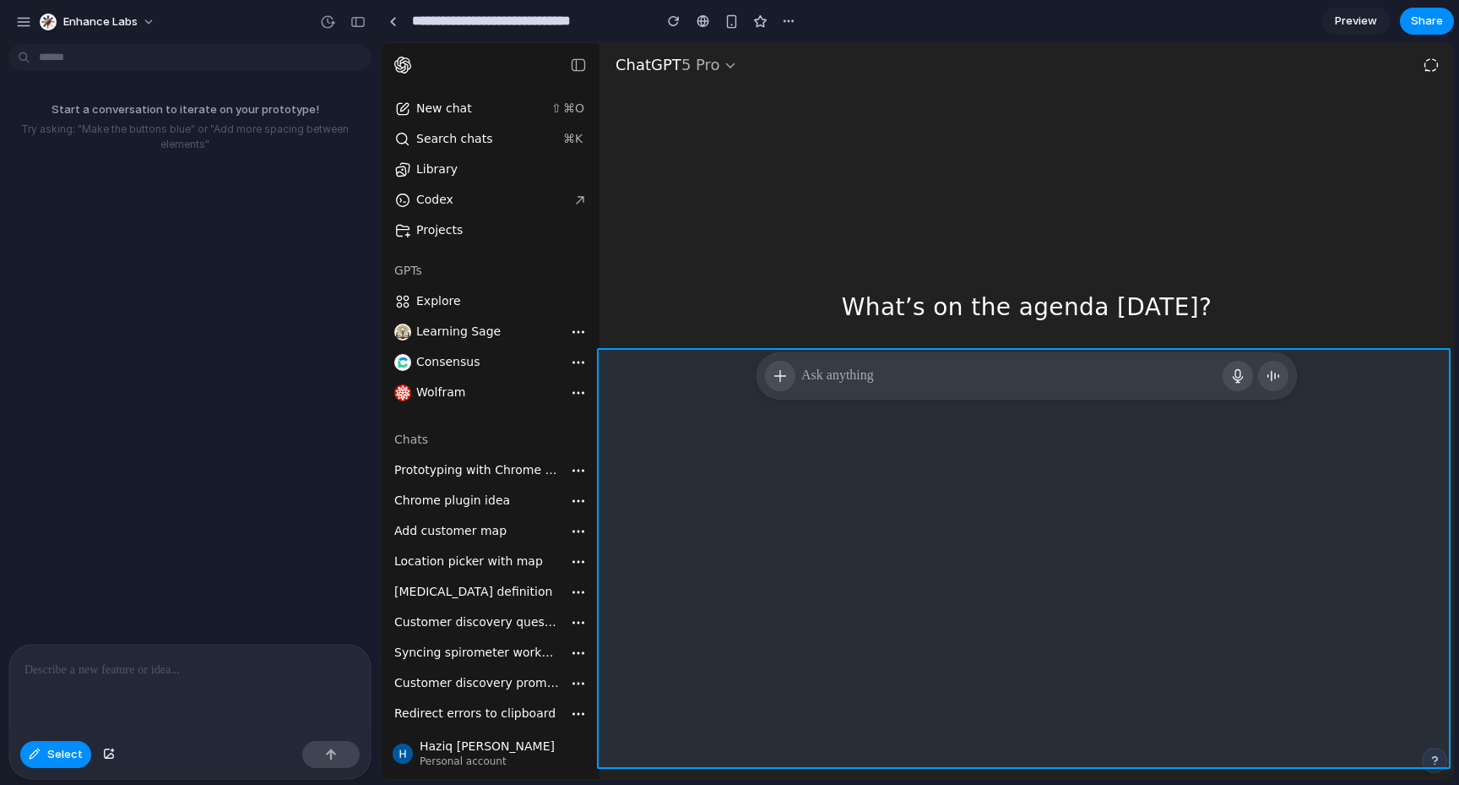
click at [1014, 428] on div at bounding box center [918, 411] width 1072 height 735
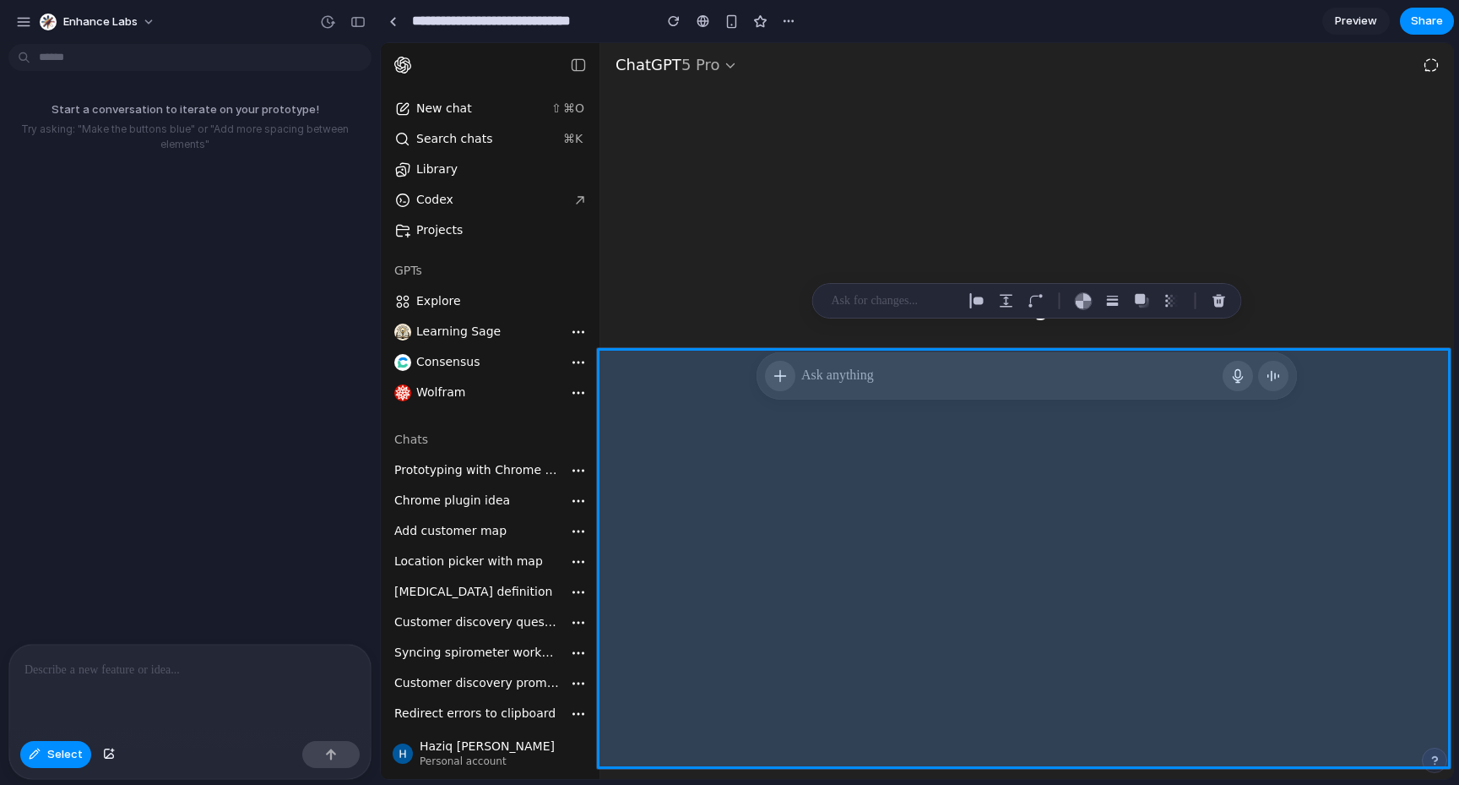
click at [985, 451] on div at bounding box center [918, 411] width 1072 height 735
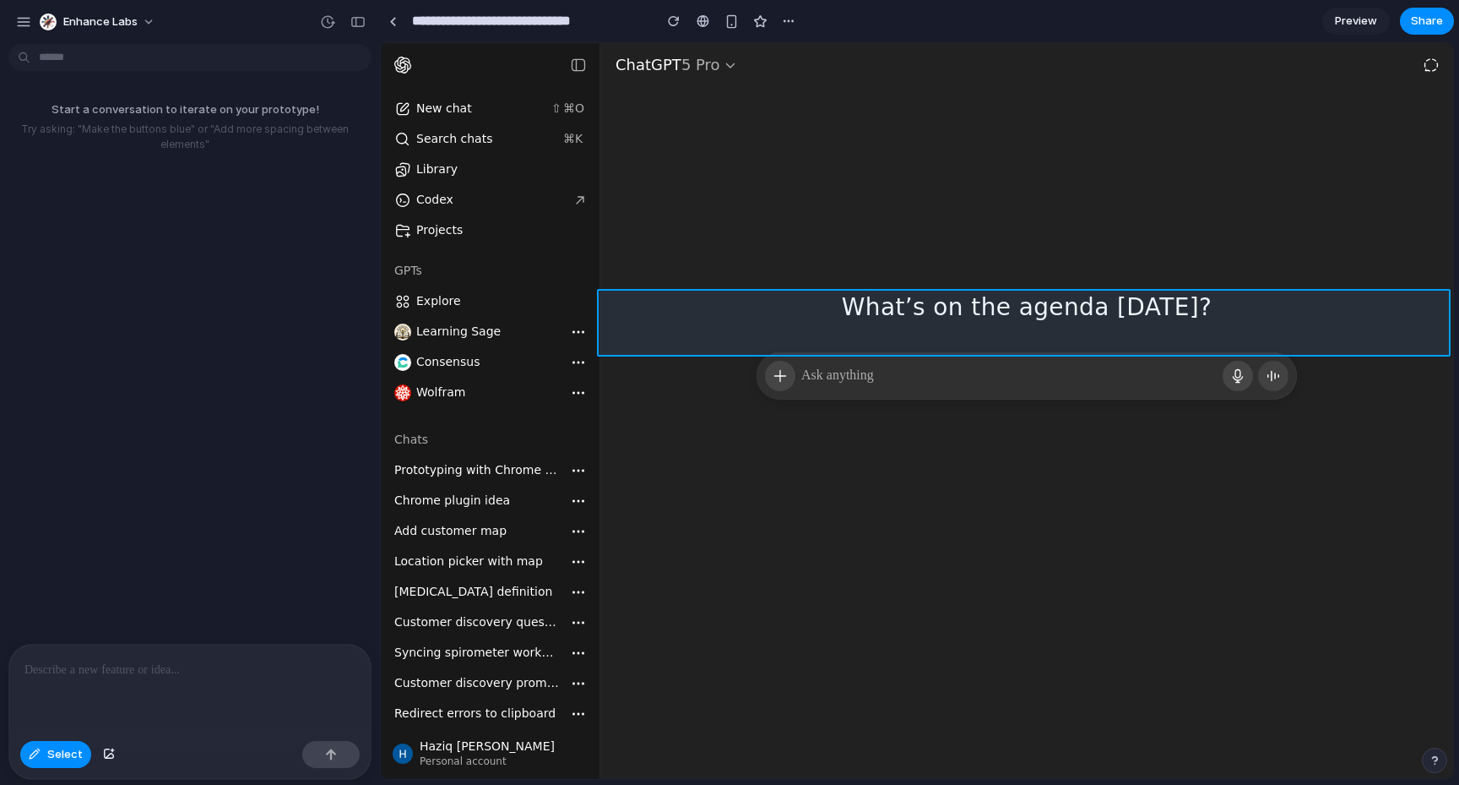
click at [864, 310] on div at bounding box center [918, 411] width 1072 height 735
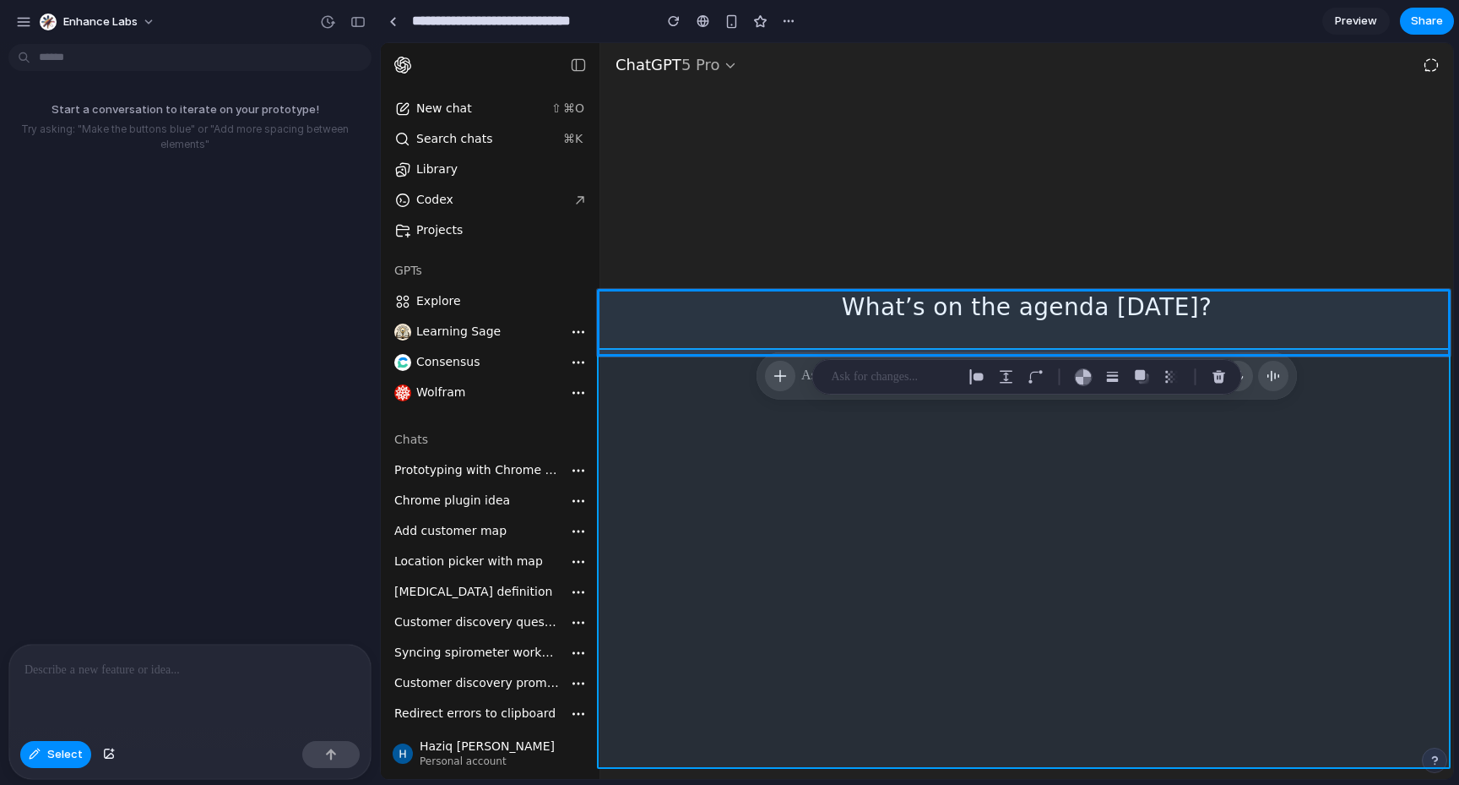
click at [986, 455] on div at bounding box center [918, 411] width 1072 height 735
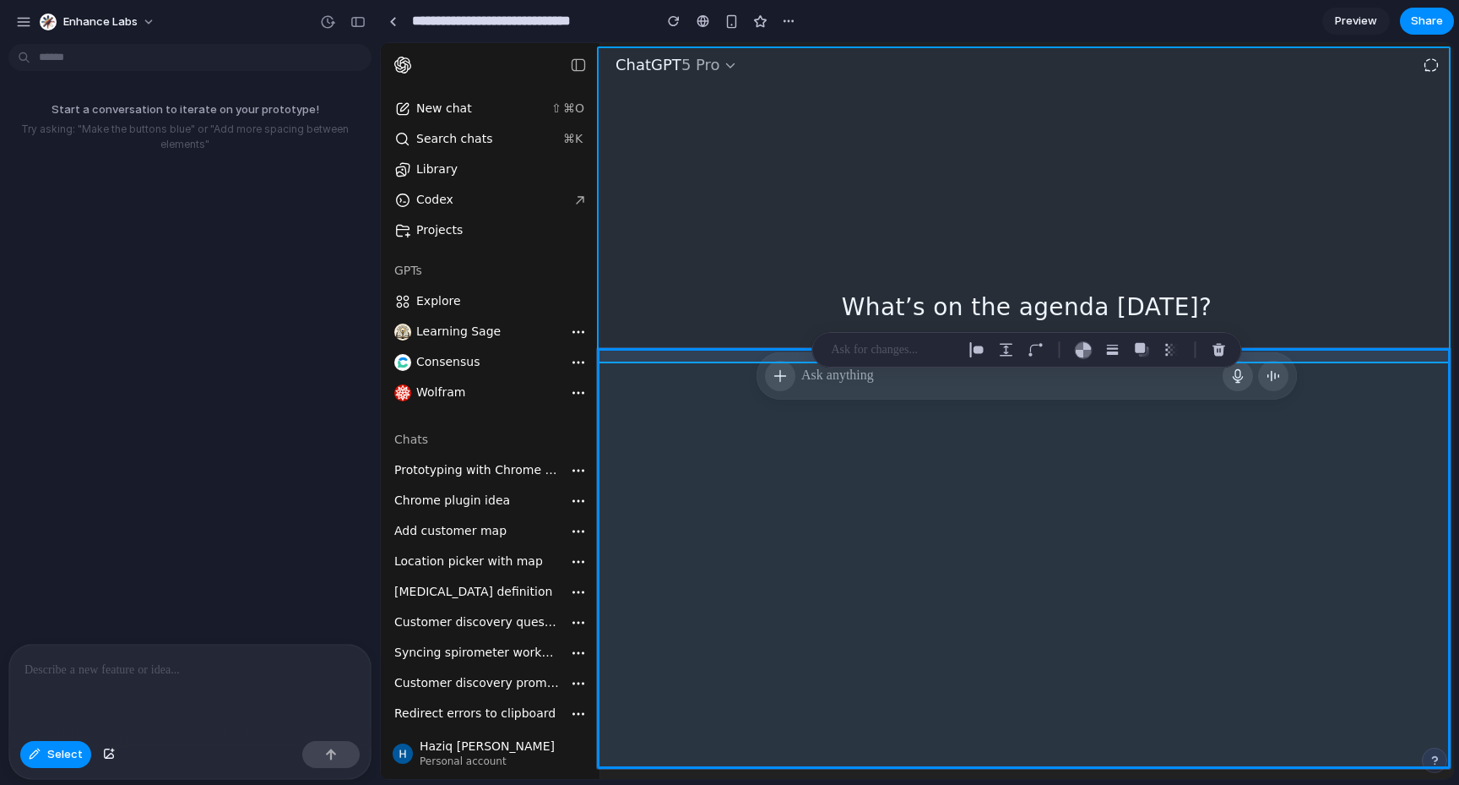
click at [1051, 188] on div at bounding box center [918, 411] width 1072 height 735
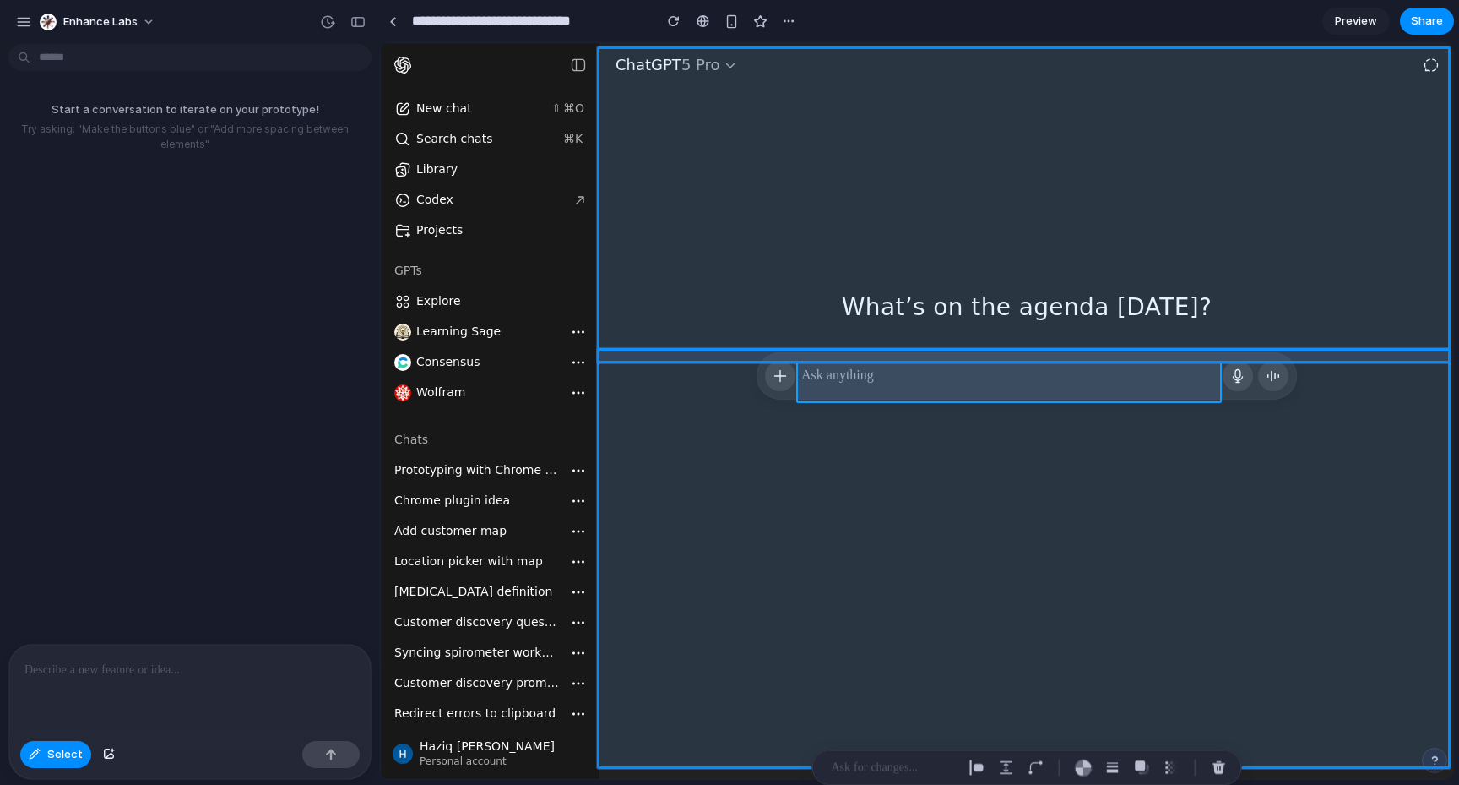
click at [984, 387] on div at bounding box center [918, 411] width 1072 height 735
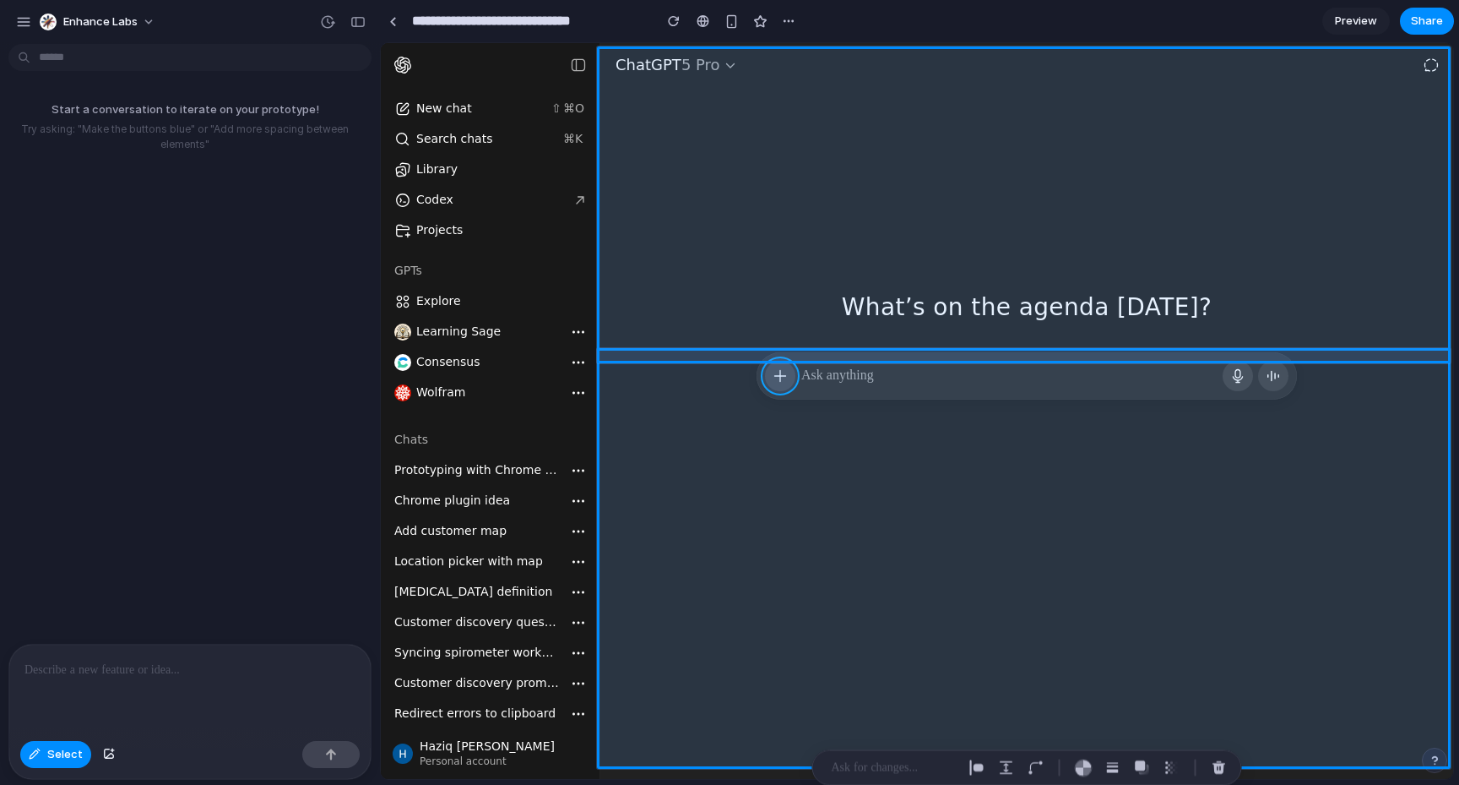
click at [780, 381] on div at bounding box center [918, 411] width 1072 height 735
click at [905, 381] on div at bounding box center [918, 411] width 1072 height 735
click at [766, 374] on div at bounding box center [918, 411] width 1072 height 735
click at [1236, 378] on div at bounding box center [918, 411] width 1072 height 735
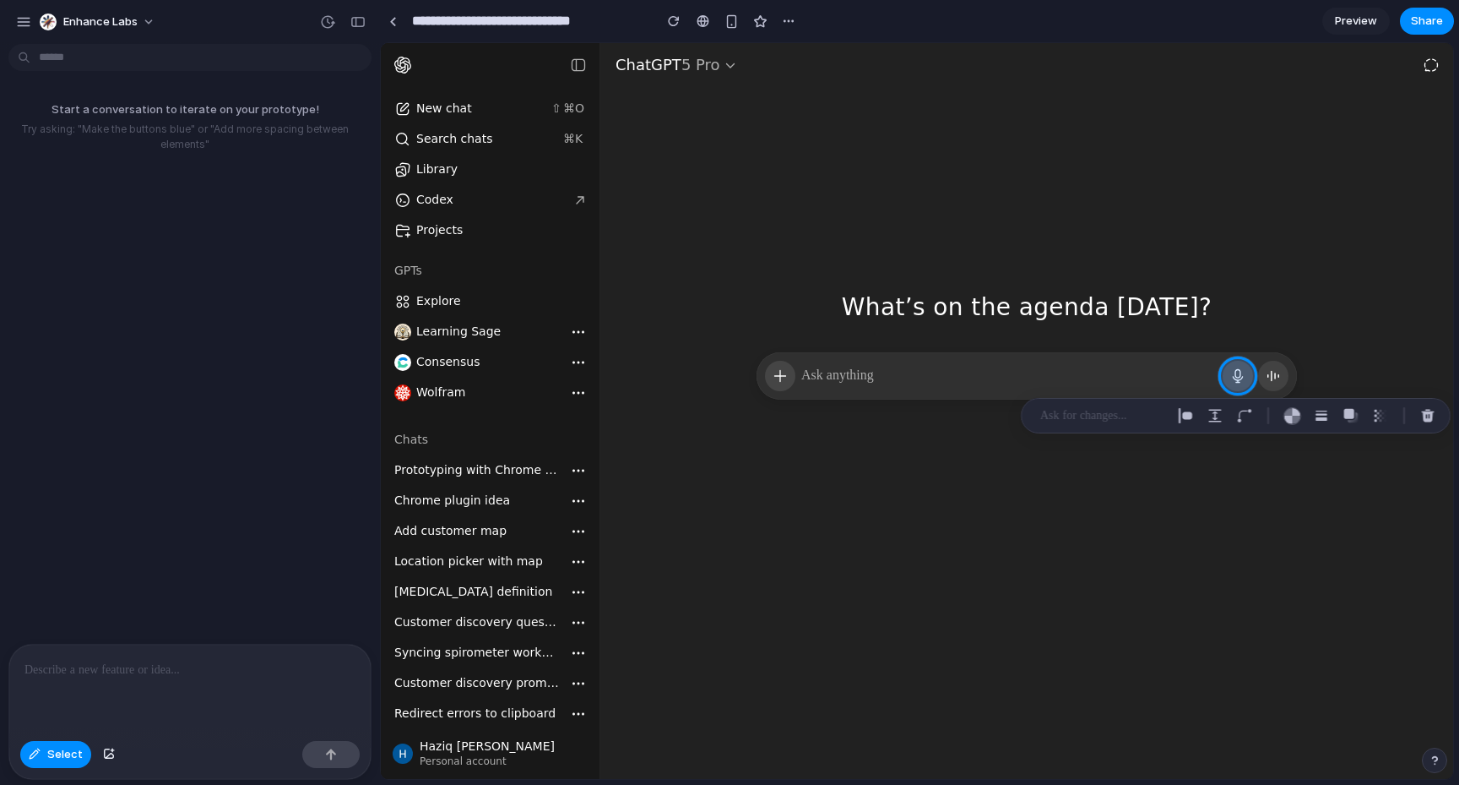
click at [1266, 370] on div at bounding box center [918, 411] width 1072 height 735
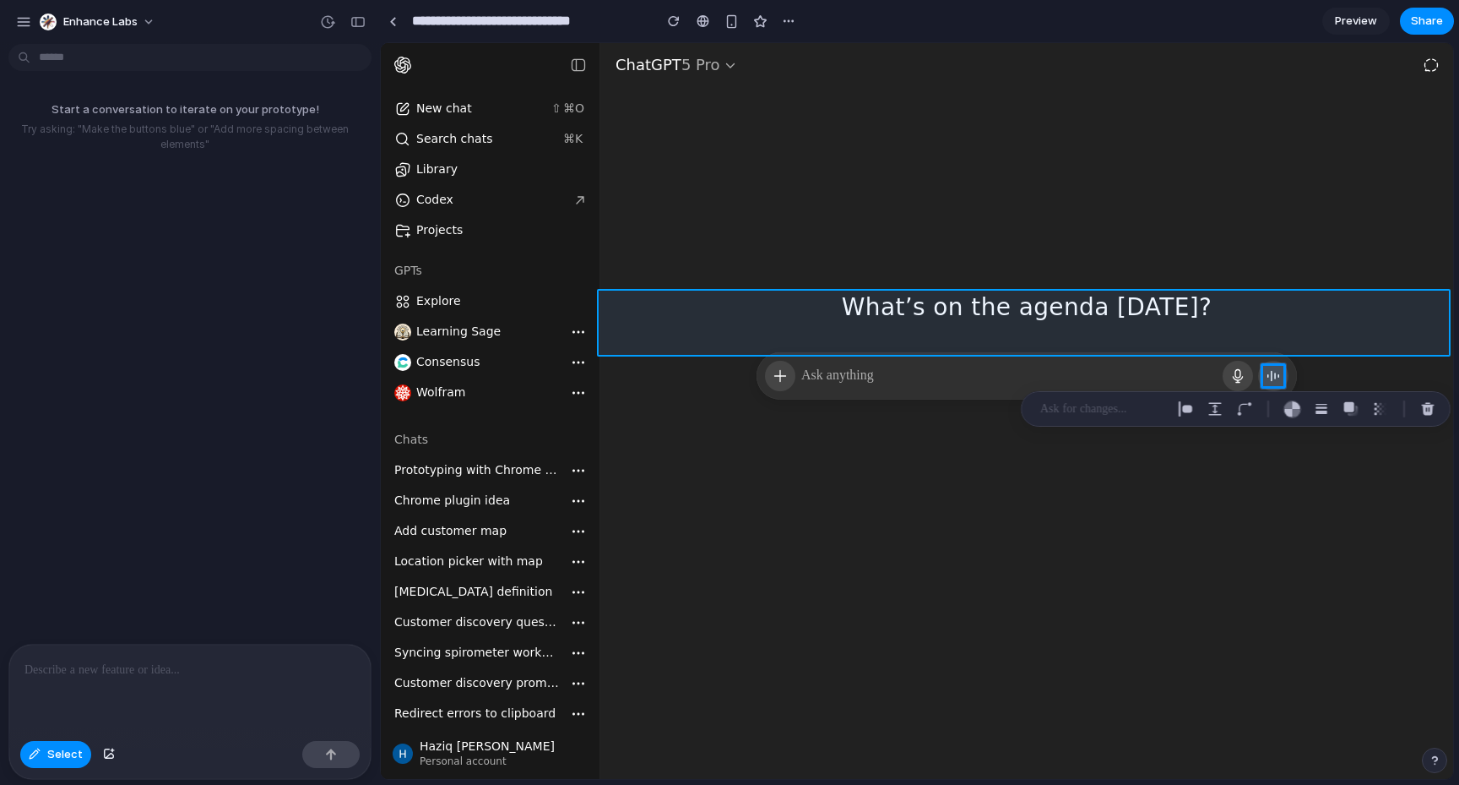
click at [1242, 323] on div at bounding box center [918, 411] width 1072 height 735
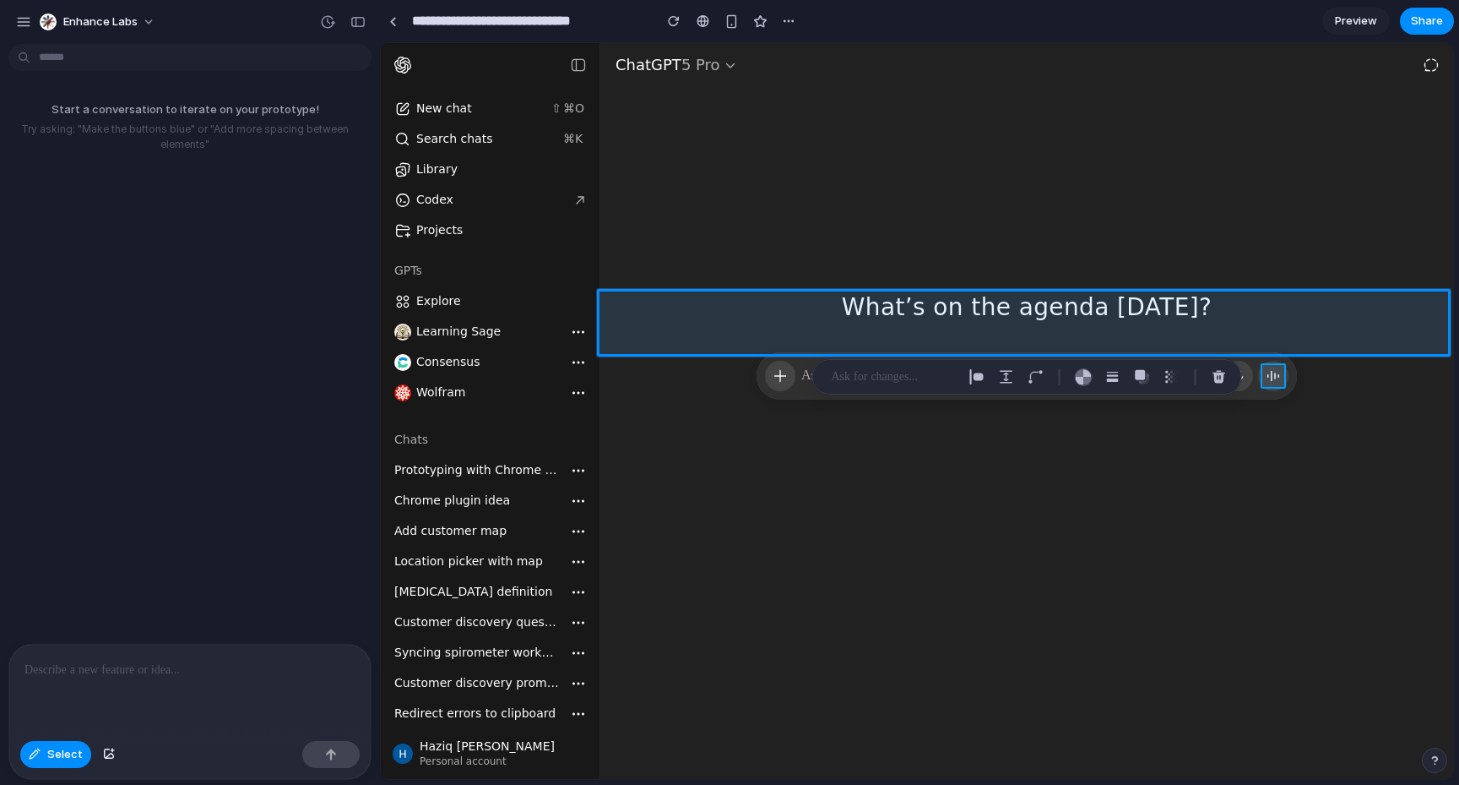
click at [1275, 372] on div at bounding box center [918, 411] width 1072 height 735
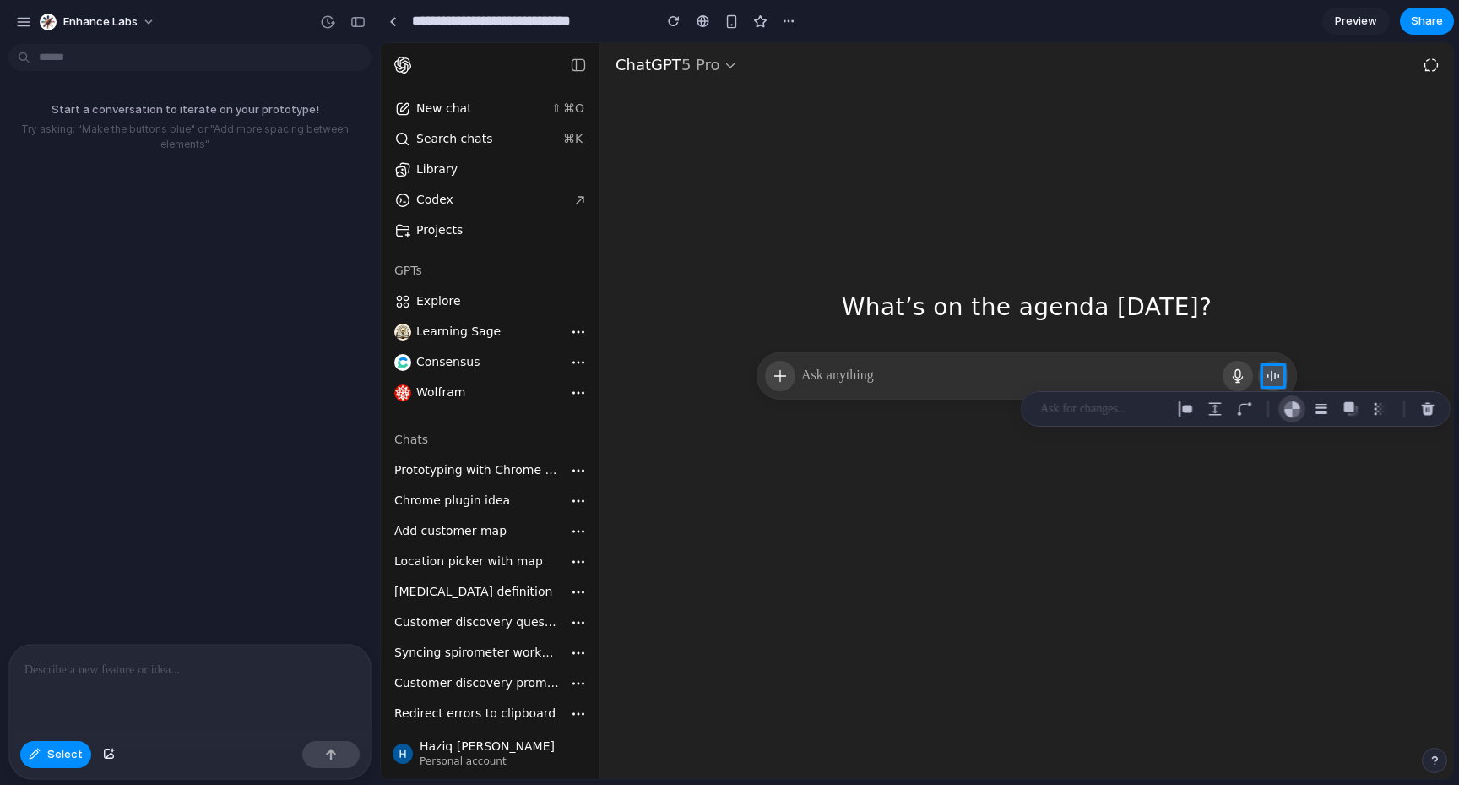
click at [1301, 406] on button "button" at bounding box center [1292, 408] width 27 height 27
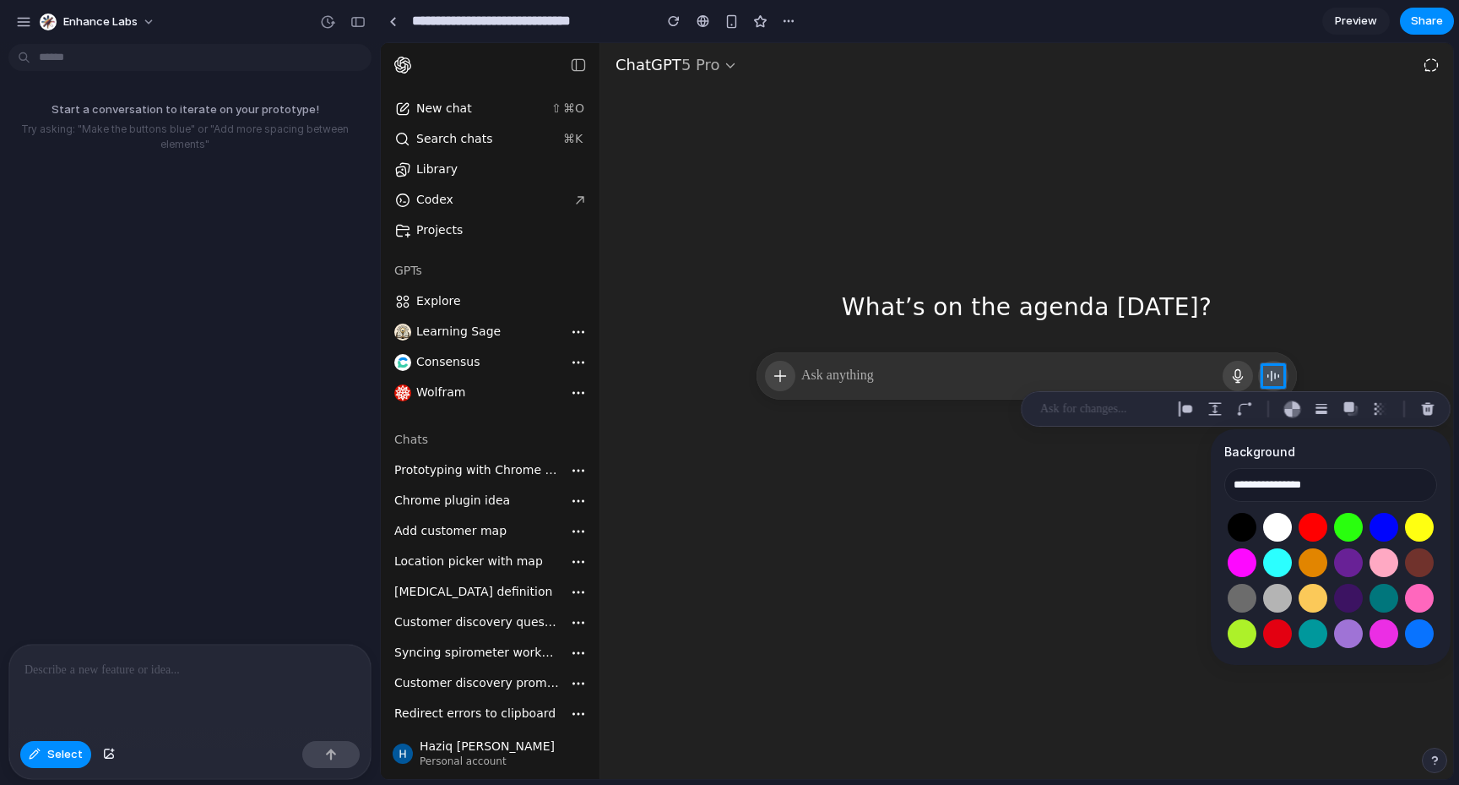
click at [1329, 543] on div at bounding box center [1331, 580] width 213 height 142
click at [1312, 540] on button "Select color oklch(0.63 0.26 29)" at bounding box center [1312, 526] width 31 height 31
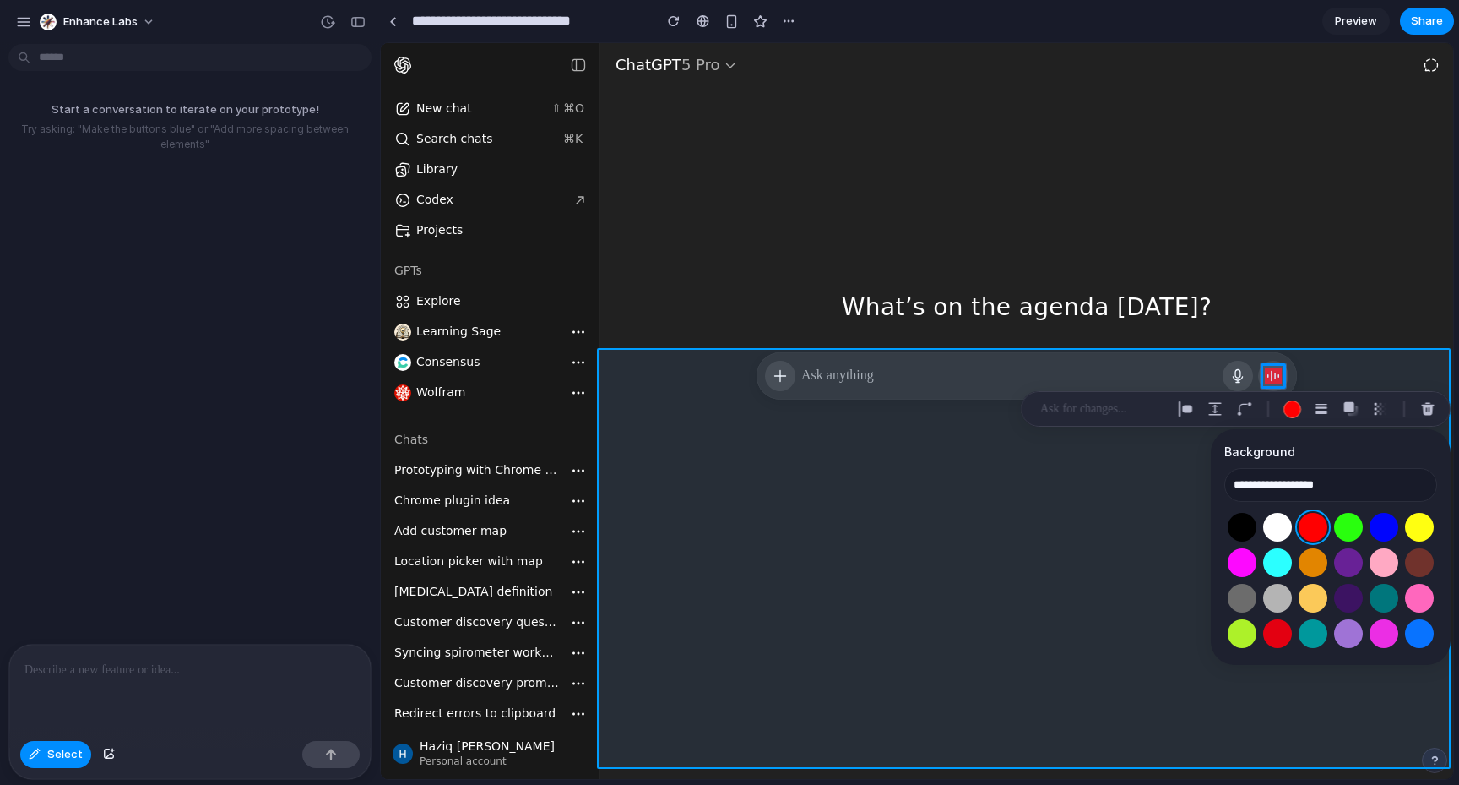
click at [1146, 587] on div at bounding box center [918, 411] width 1072 height 735
type input "**********"
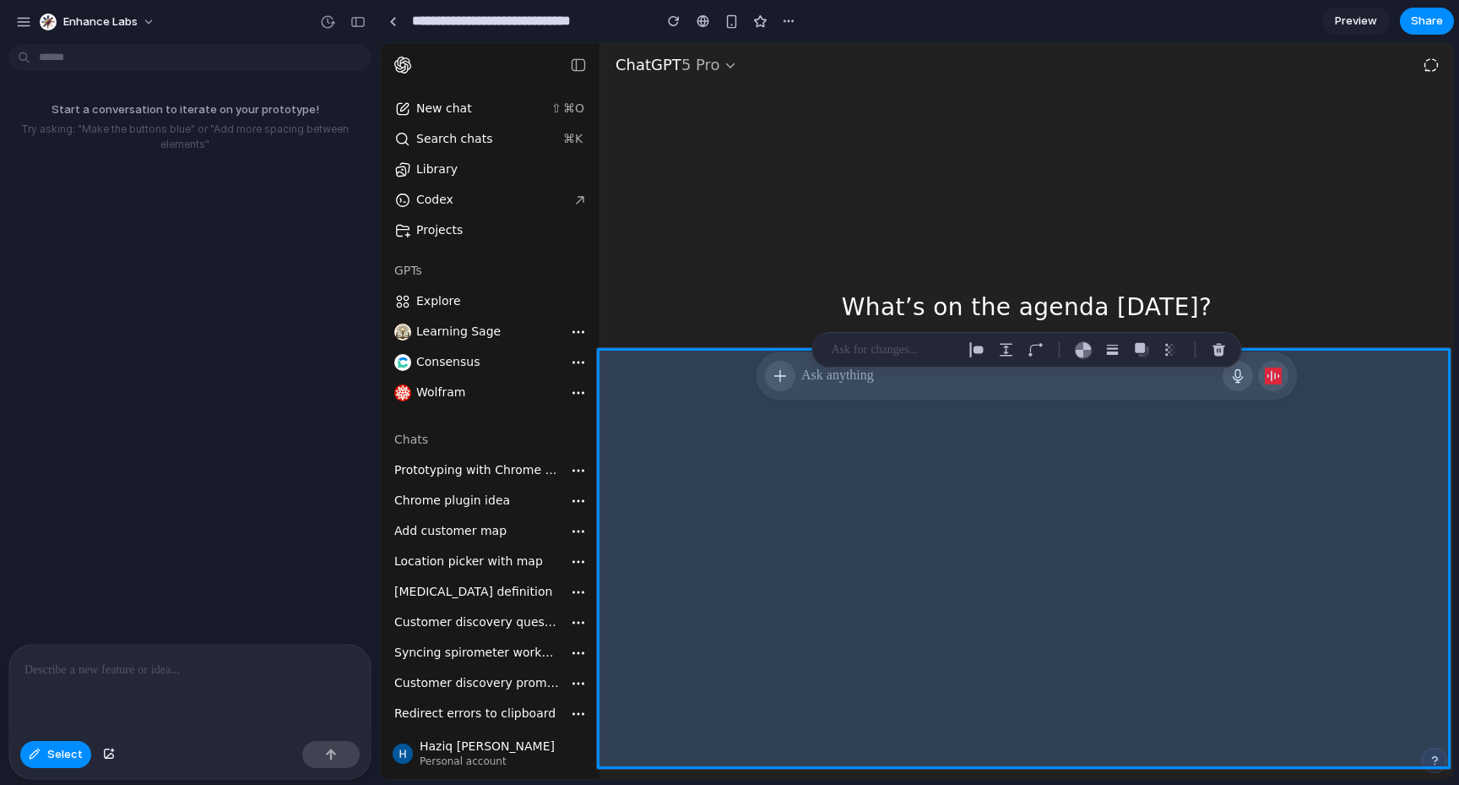
click at [1270, 378] on div at bounding box center [918, 411] width 1072 height 735
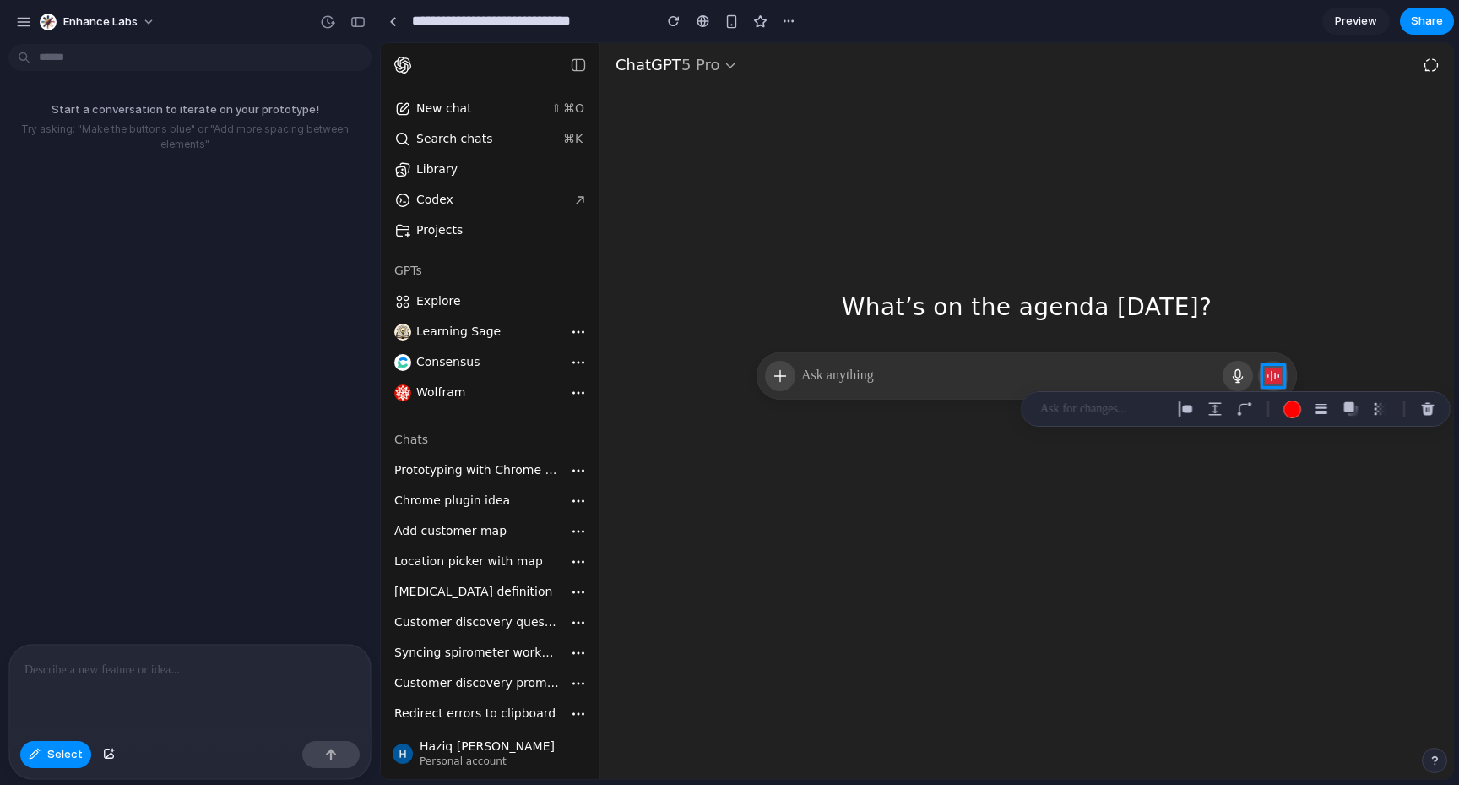
click at [1274, 373] on div at bounding box center [918, 411] width 1072 height 735
click at [1272, 361] on div at bounding box center [918, 411] width 1072 height 735
click at [1297, 399] on div at bounding box center [1236, 415] width 430 height 35
click at [1297, 414] on div "button" at bounding box center [1293, 416] width 18 height 18
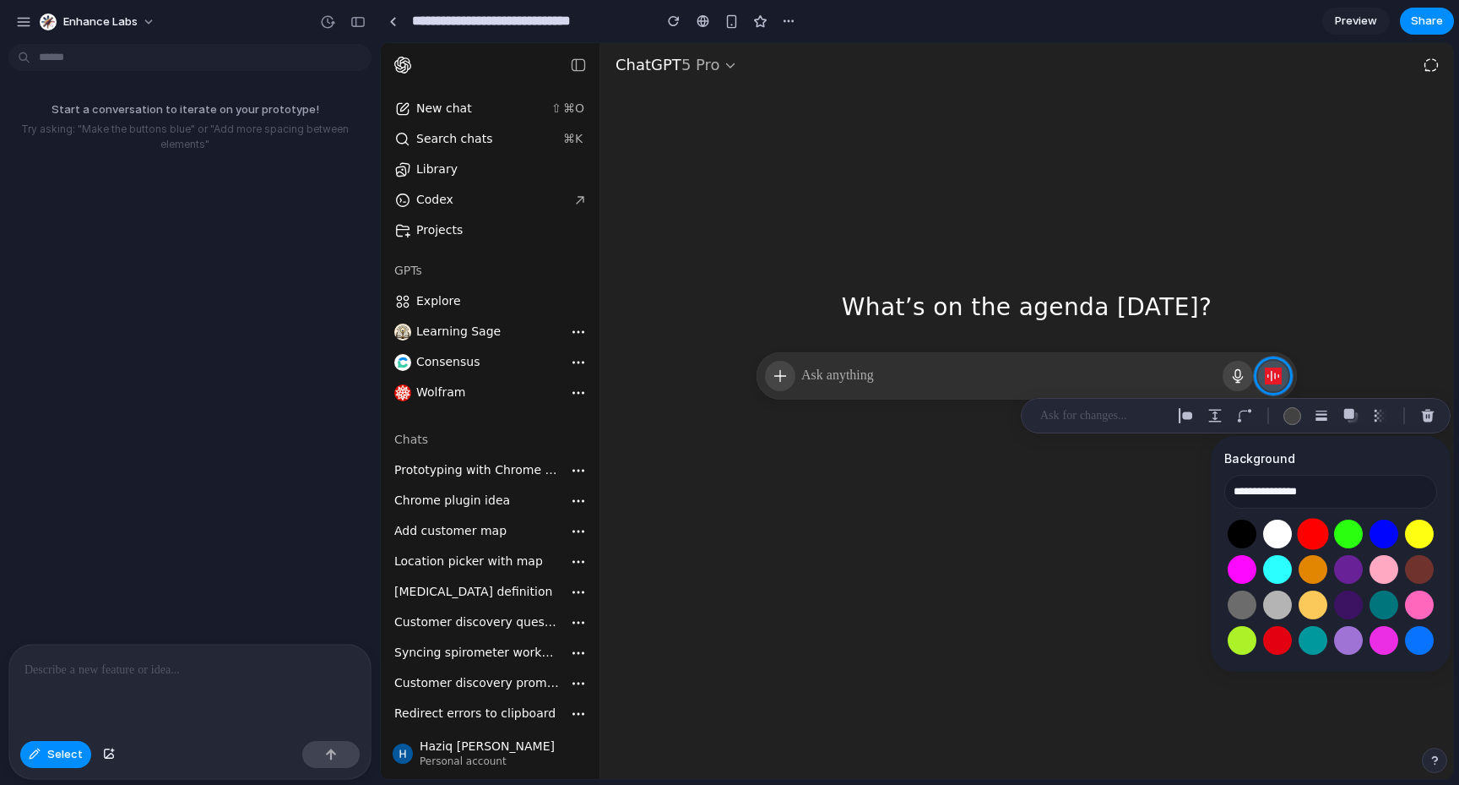
click at [1311, 542] on button "Select color oklch(0.63 0.26 29)" at bounding box center [1312, 533] width 31 height 31
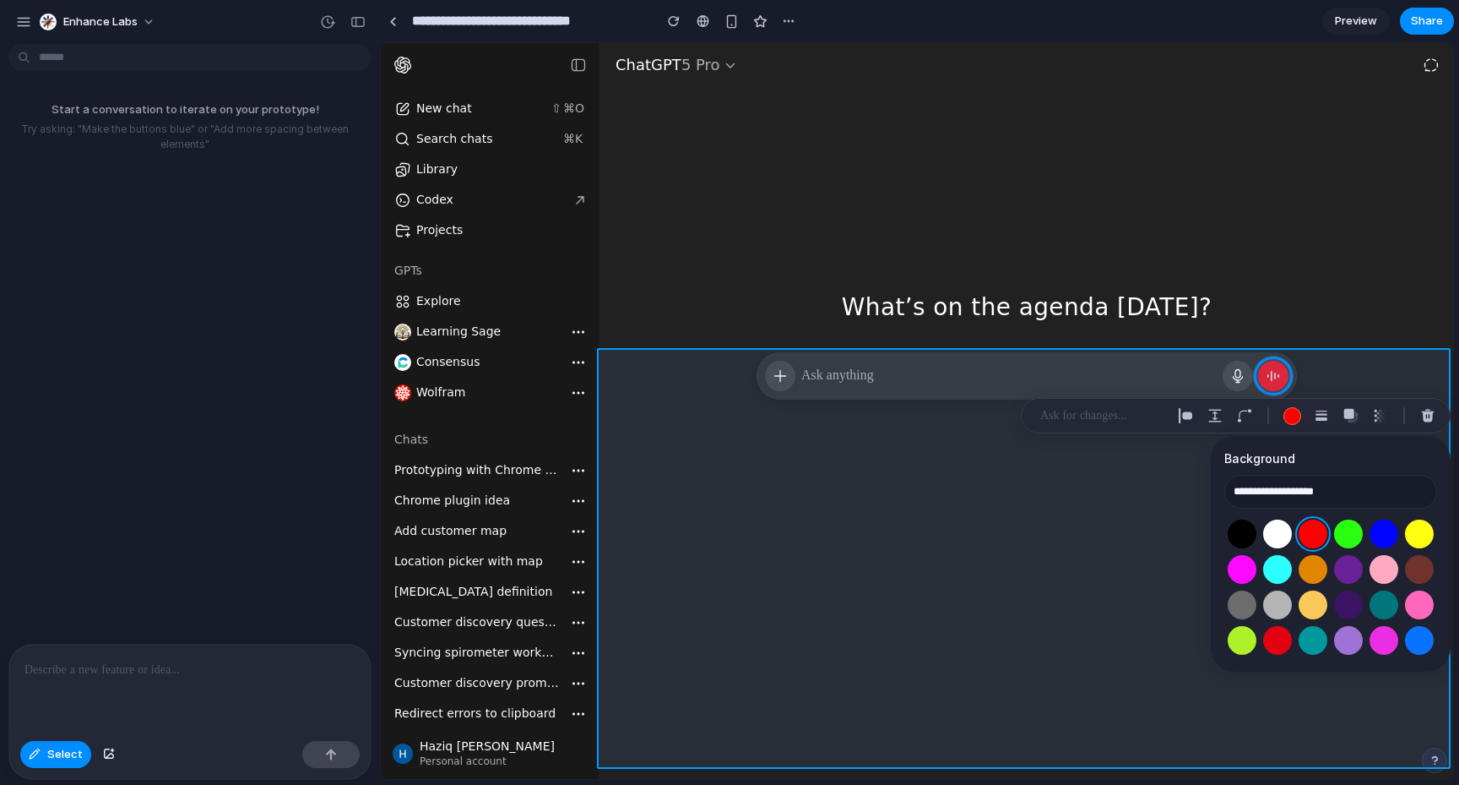
click at [989, 562] on div at bounding box center [918, 411] width 1072 height 735
type input "**********"
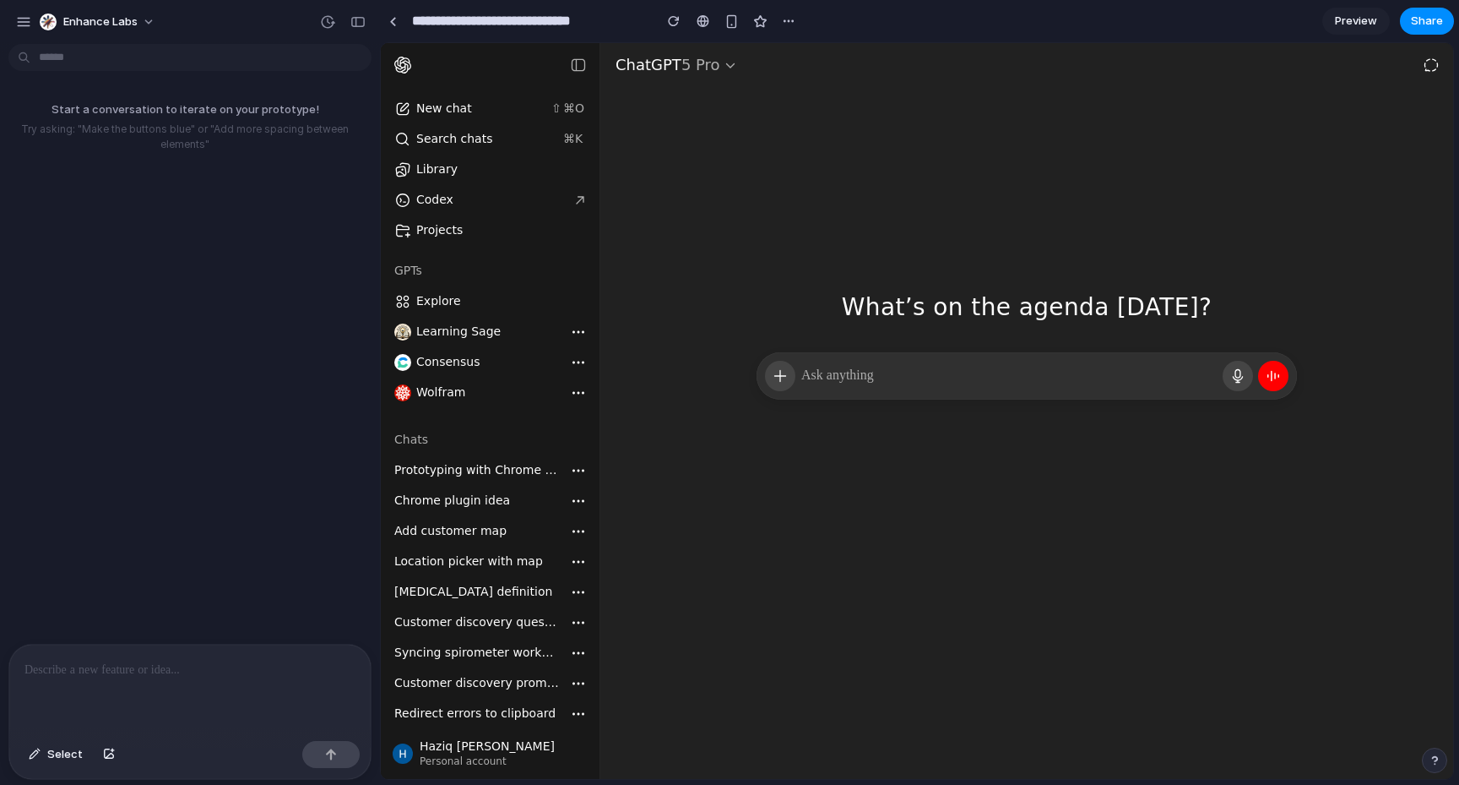
click at [1269, 367] on icon at bounding box center [1273, 375] width 17 height 17
click at [1264, 394] on div at bounding box center [1027, 375] width 541 height 47
click at [1168, 530] on div at bounding box center [1026, 558] width 853 height 413
click at [39, 21] on button "Enhance Labs" at bounding box center [98, 21] width 131 height 27
click at [47, 53] on div at bounding box center [50, 60] width 14 height 14
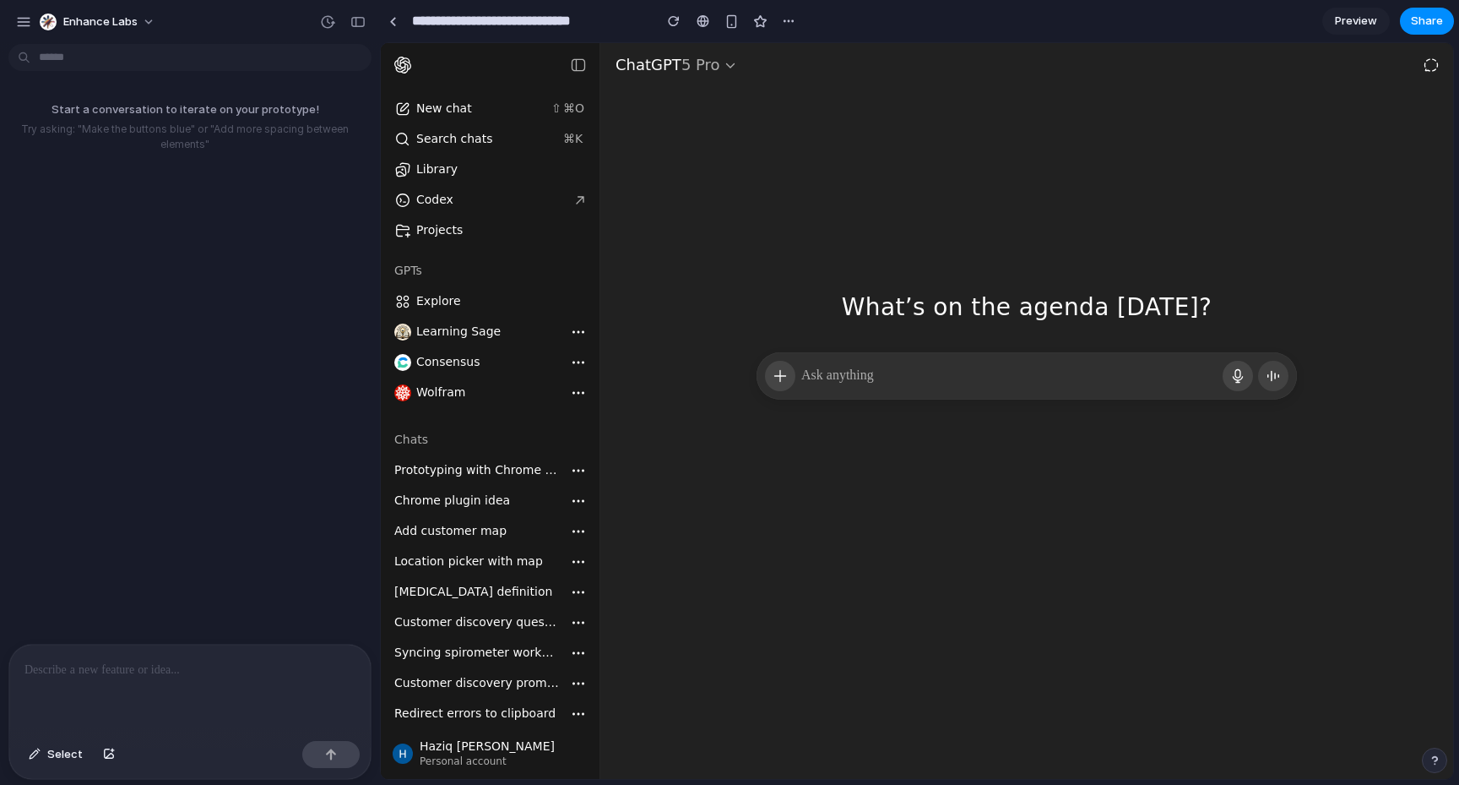
click at [8, 24] on div "Enhance Labs" at bounding box center [190, 20] width 380 height 41
click at [22, 17] on div "button" at bounding box center [23, 21] width 15 height 15
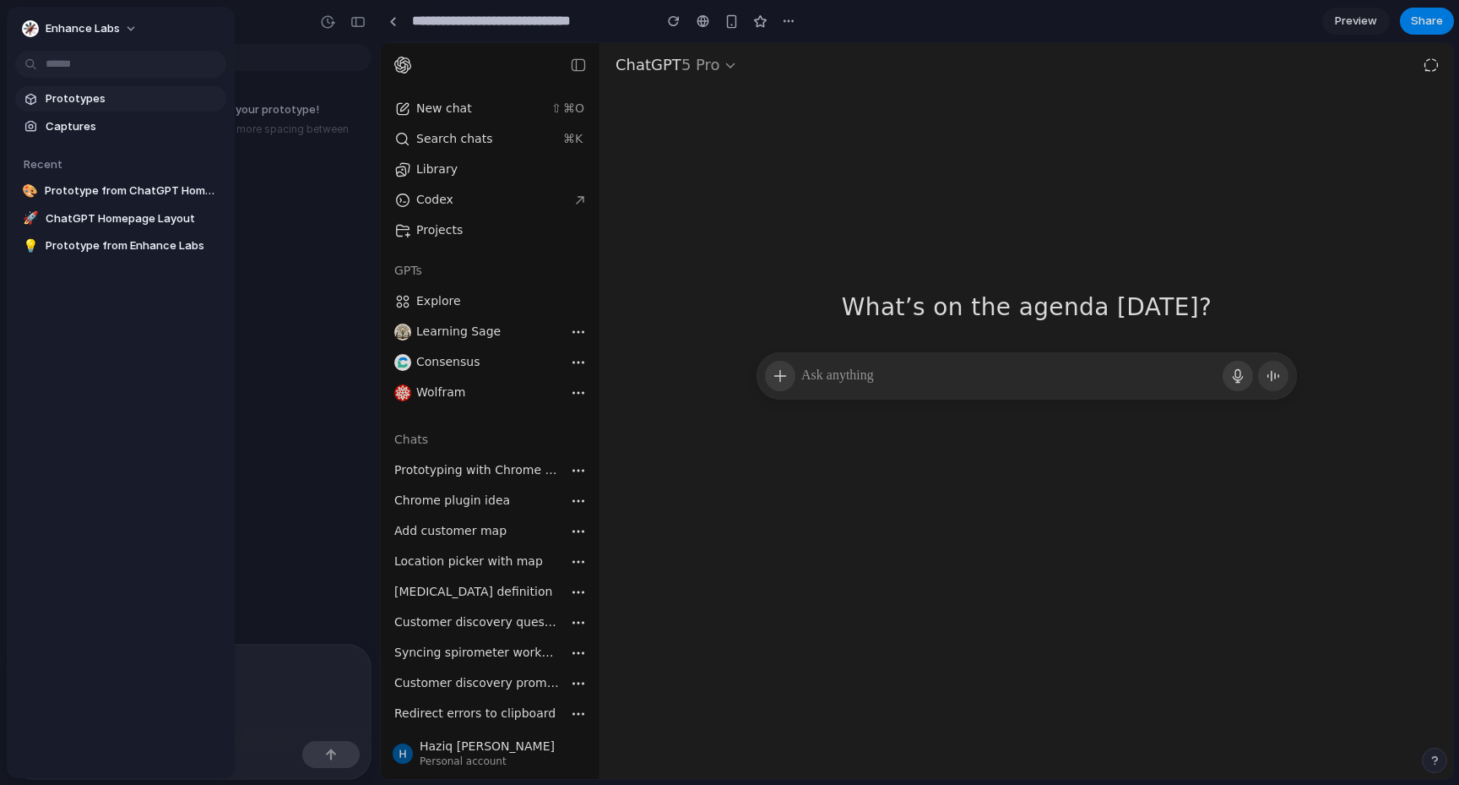
click at [82, 107] on link "Prototypes" at bounding box center [120, 98] width 211 height 25
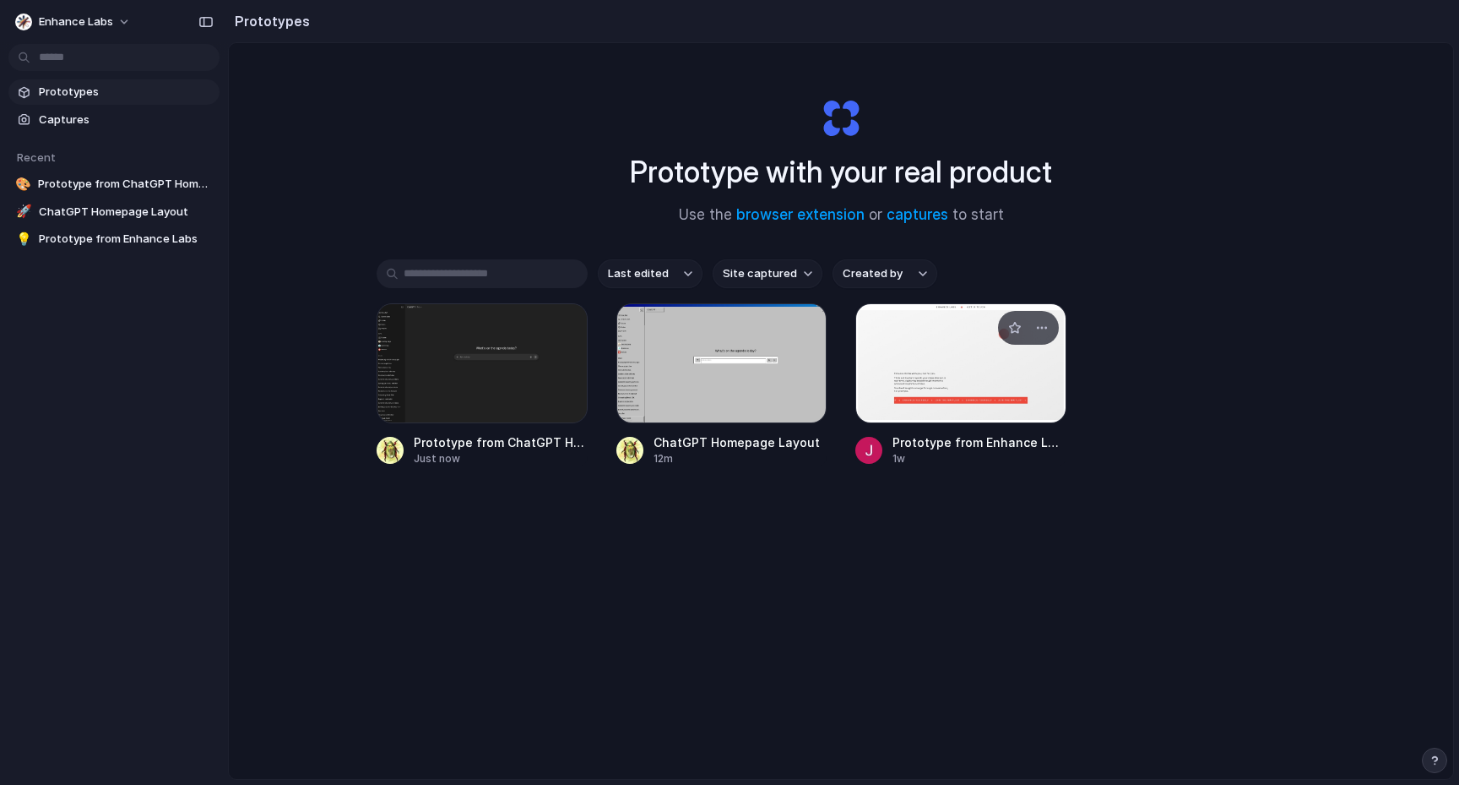
click at [969, 312] on div at bounding box center [961, 363] width 211 height 120
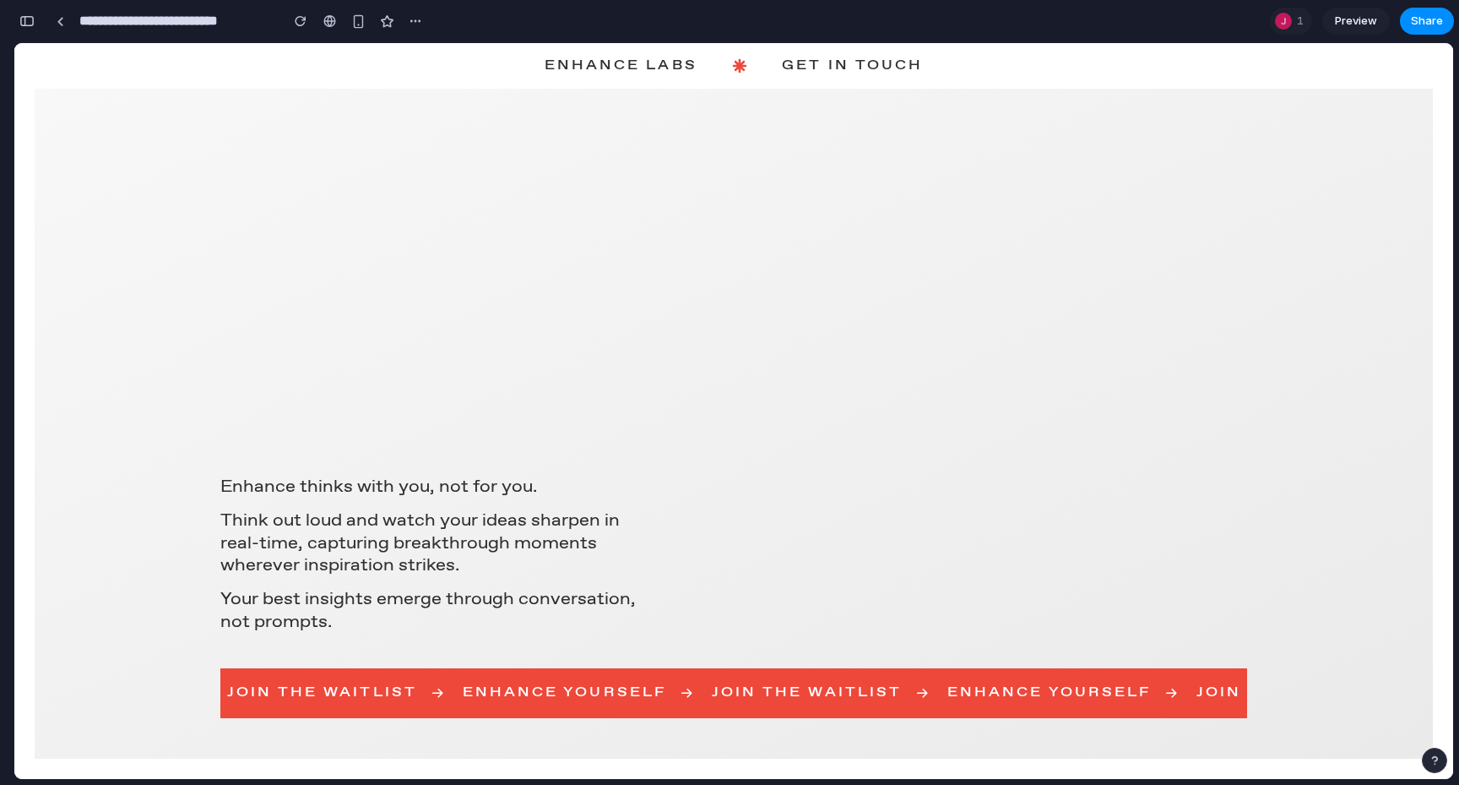
click at [31, 18] on div "button" at bounding box center [26, 21] width 15 height 12
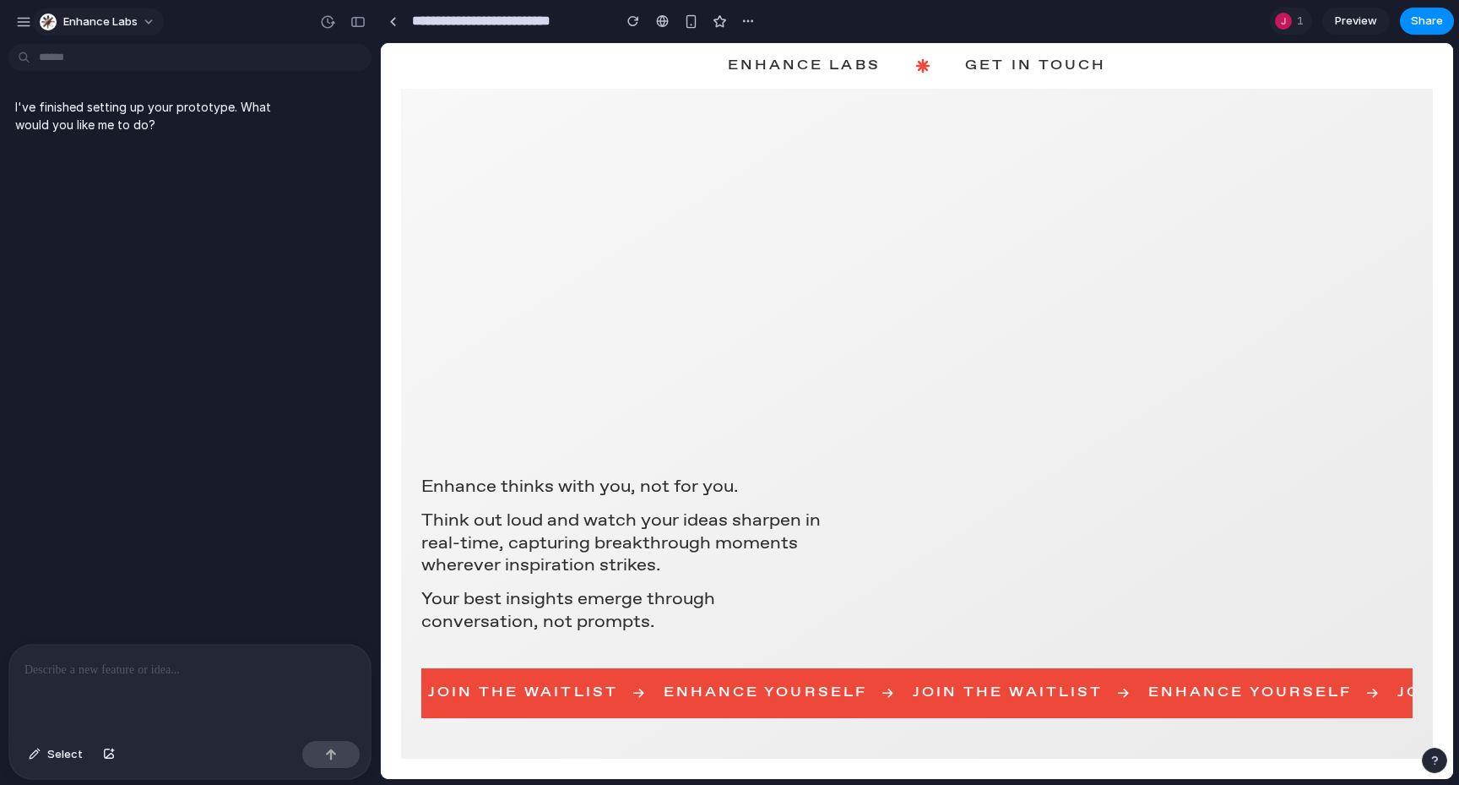
click at [60, 26] on div "Enhance Labs" at bounding box center [89, 22] width 98 height 17
click at [67, 54] on span "Settings" at bounding box center [86, 60] width 46 height 17
click at [57, 34] on button "Enhance Labs" at bounding box center [98, 21] width 131 height 27
click at [24, 21] on div "Settings Invite members Change theme Sign out" at bounding box center [729, 392] width 1459 height 785
click at [24, 21] on div "button" at bounding box center [23, 21] width 15 height 15
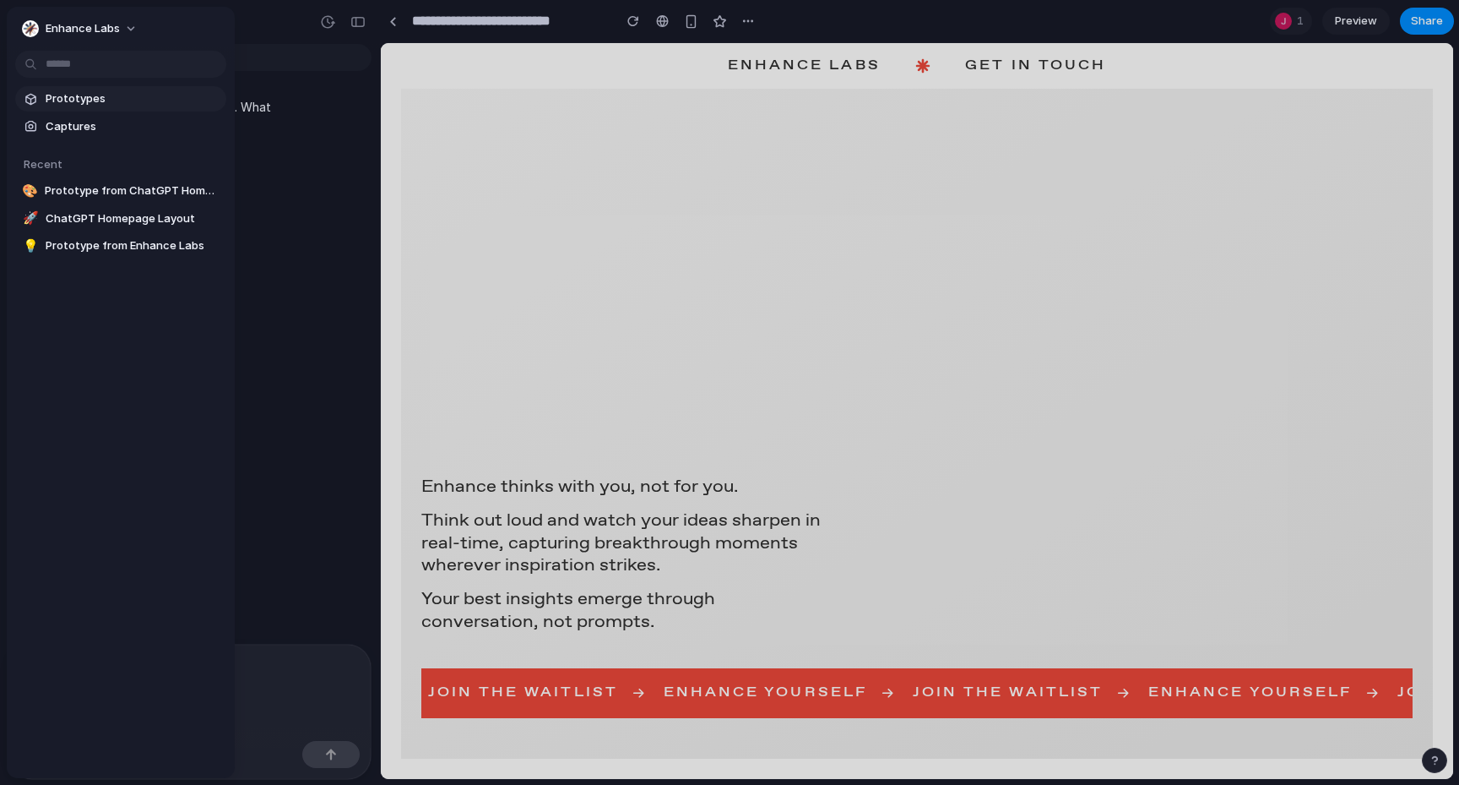
click at [80, 95] on span "Prototypes" at bounding box center [133, 98] width 174 height 17
